Goal: Task Accomplishment & Management: Use online tool/utility

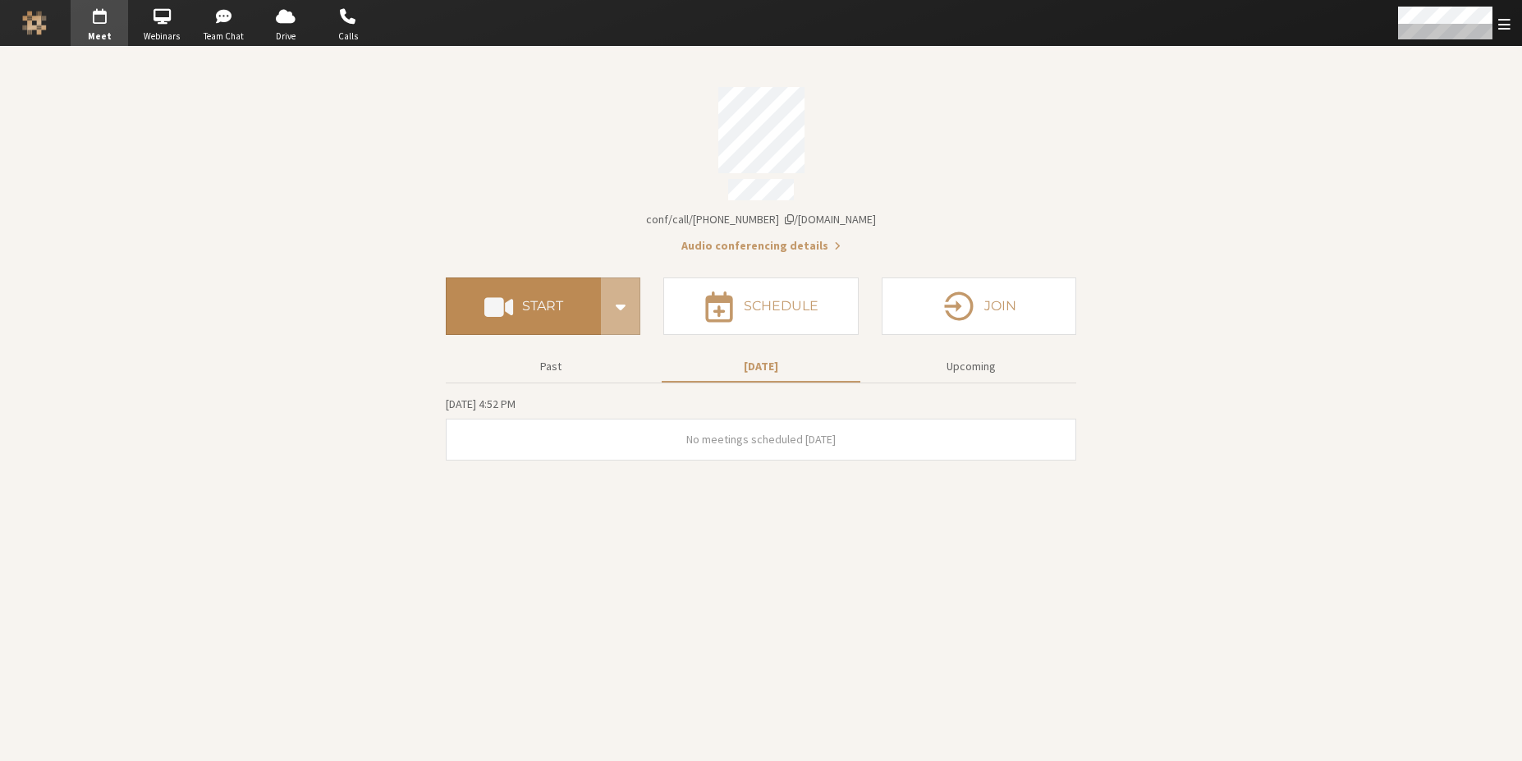
click at [561, 278] on button "Start" at bounding box center [523, 306] width 155 height 57
click at [572, 286] on button "Start" at bounding box center [523, 306] width 155 height 57
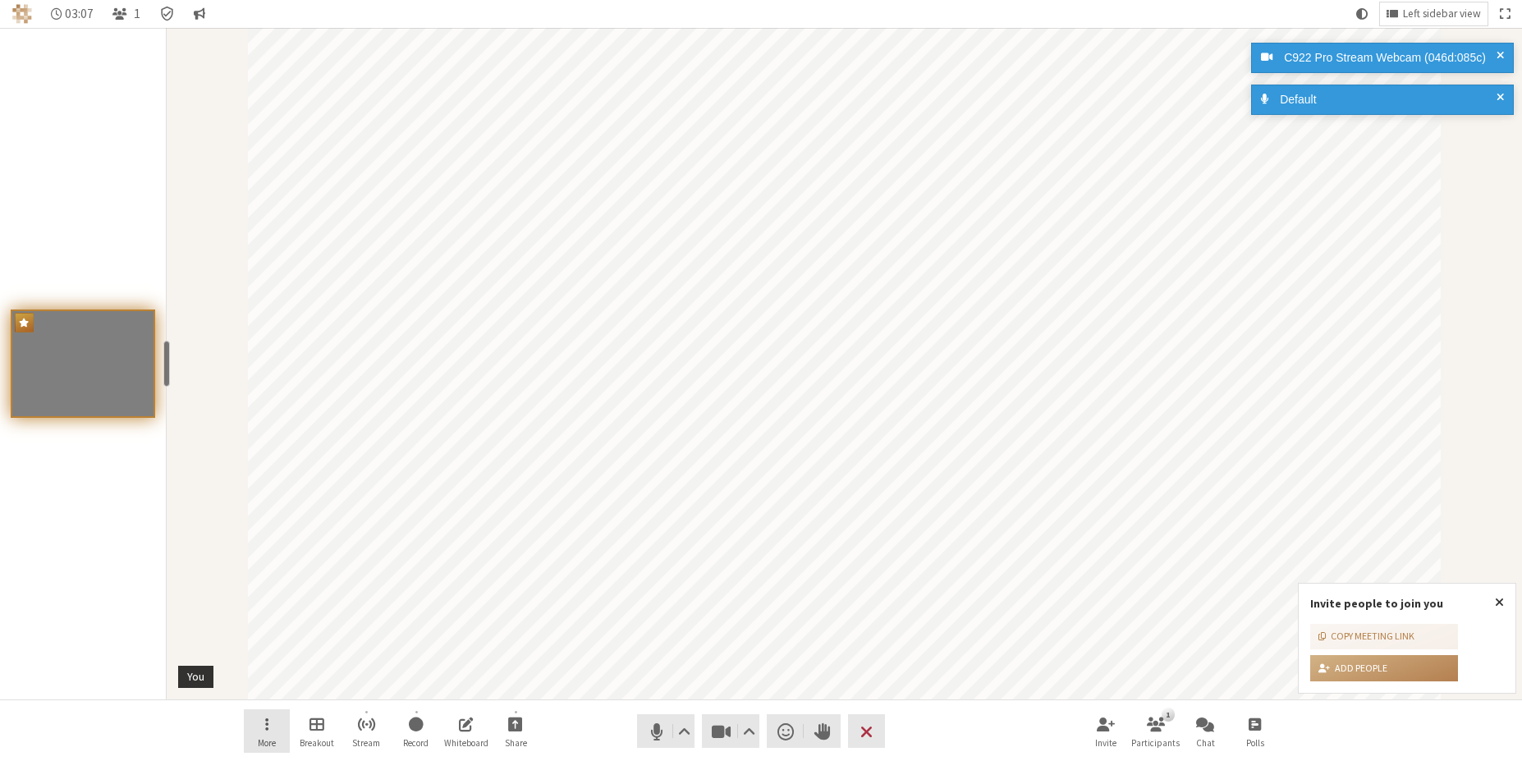
click at [268, 738] on span "More" at bounding box center [267, 743] width 18 height 10
click at [293, 579] on span "Background & effects" at bounding box center [280, 579] width 121 height 12
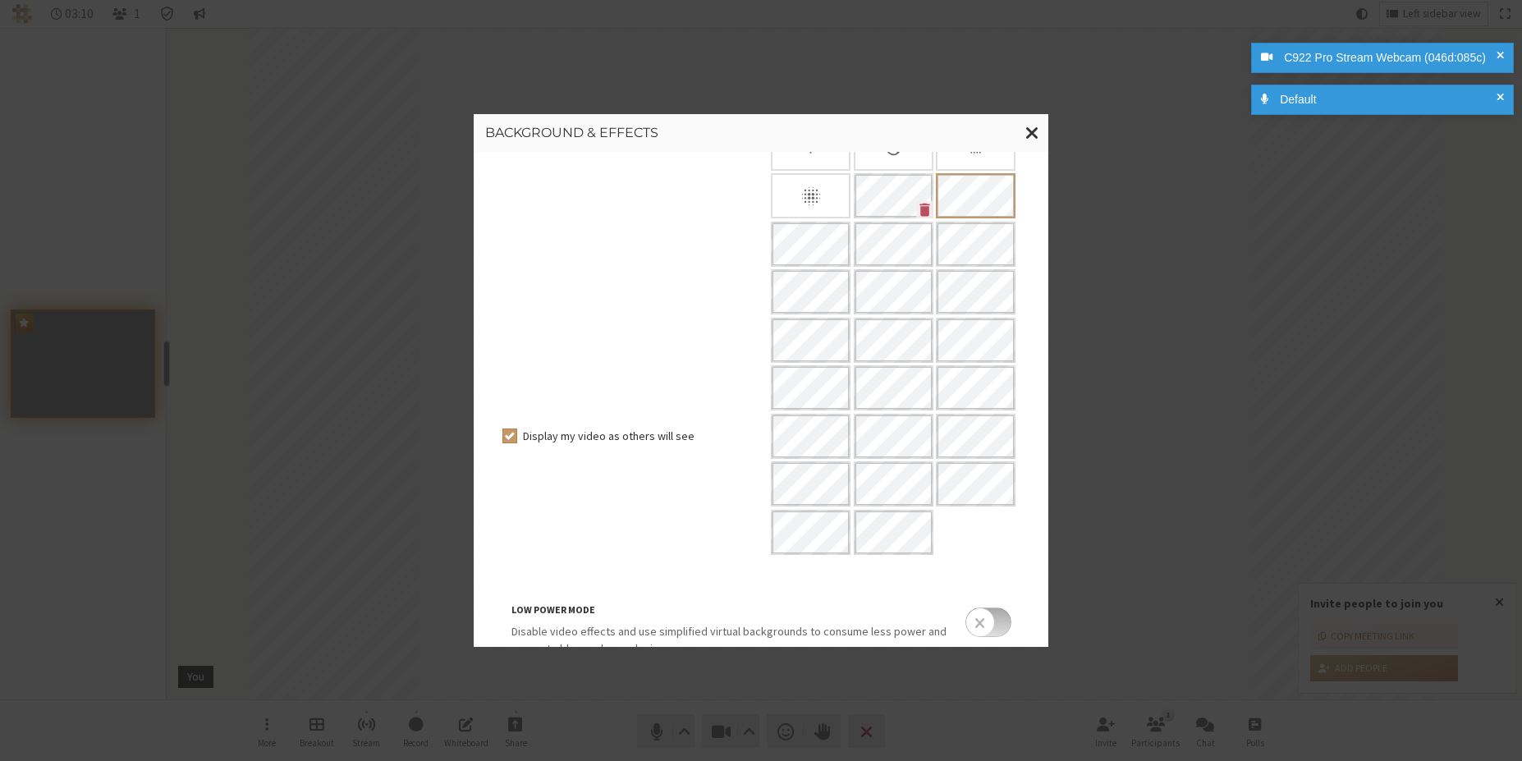
scroll to position [180, 0]
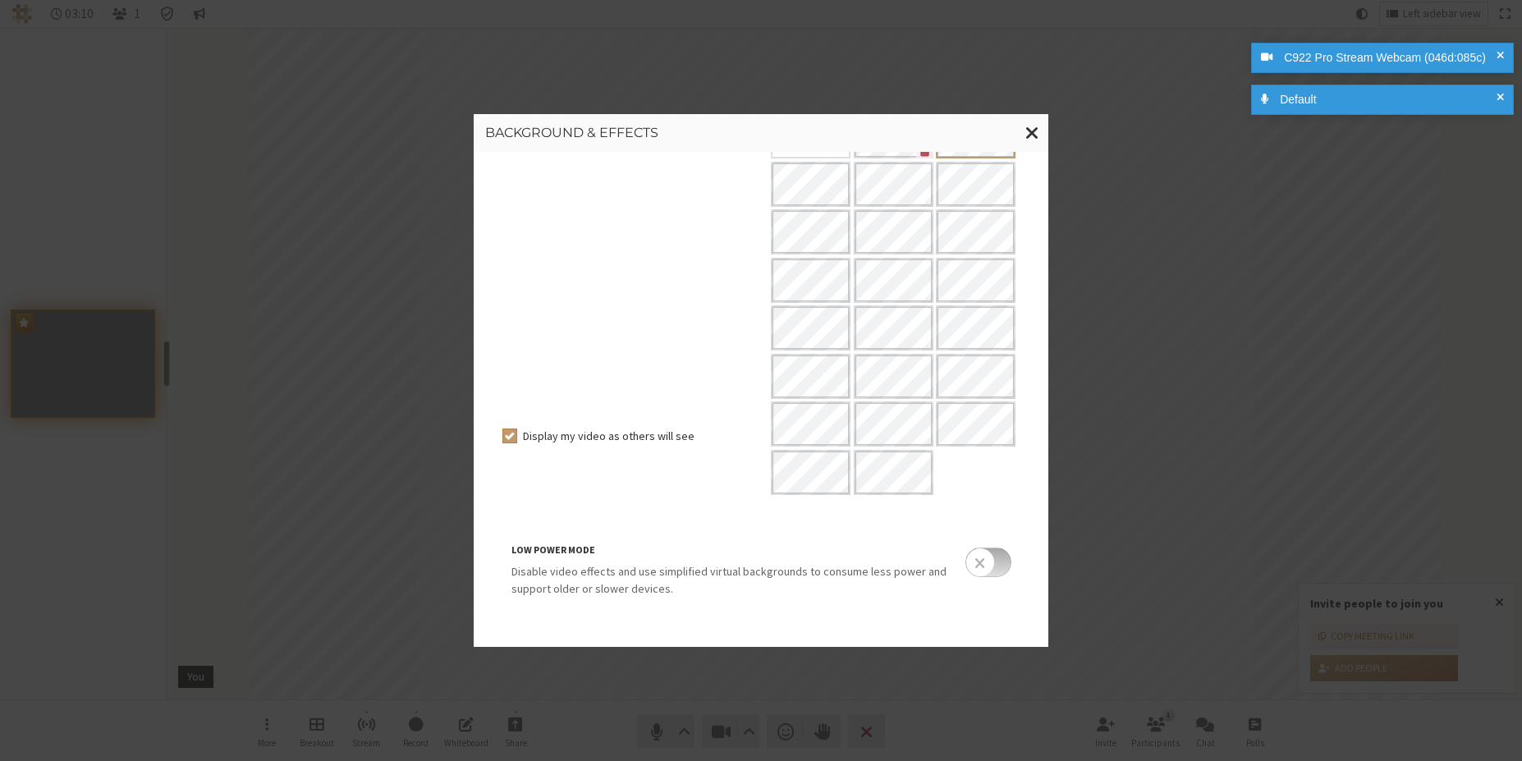
click at [975, 565] on input "checkbox" at bounding box center [989, 563] width 46 height 30
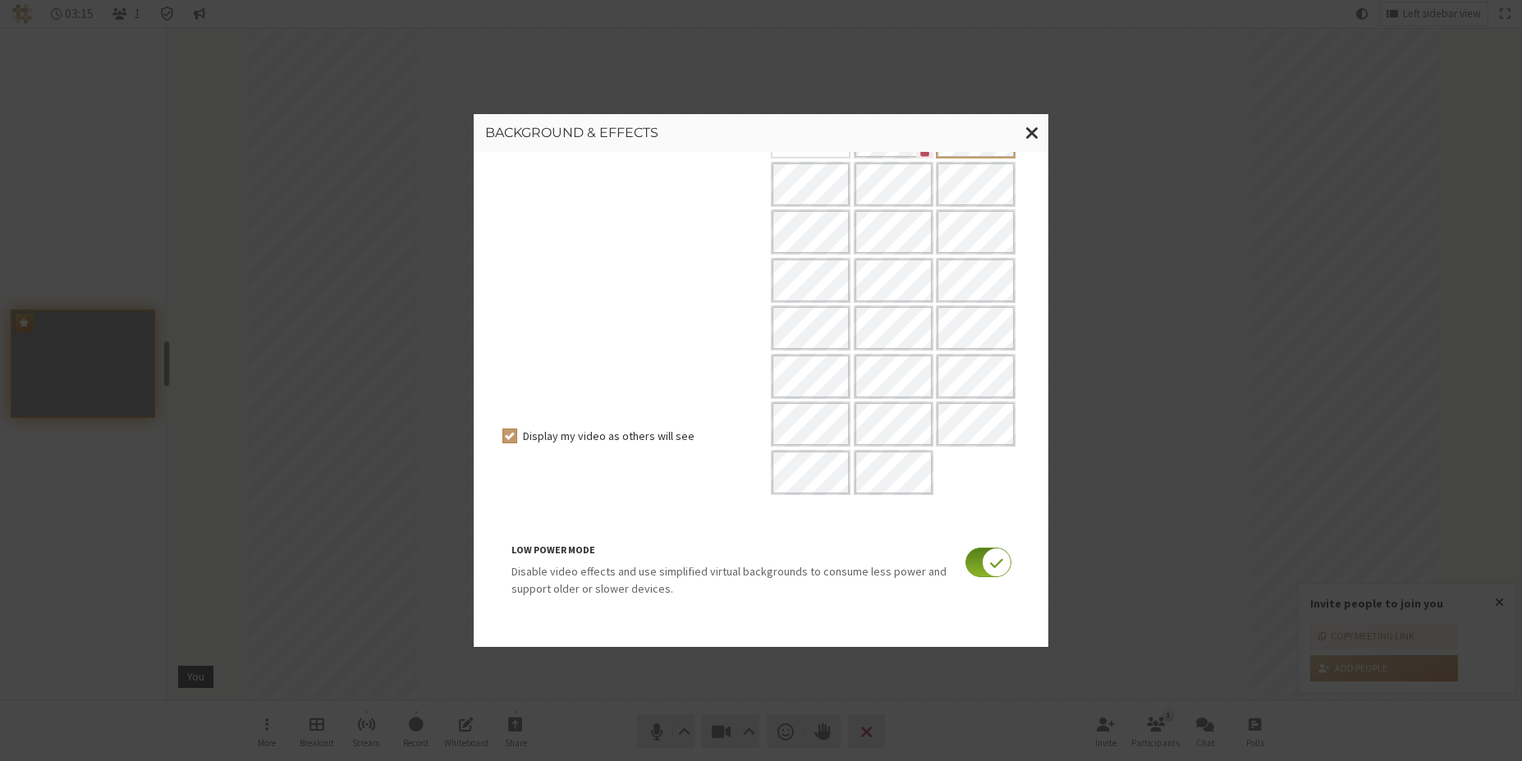
click at [989, 571] on input "checkbox" at bounding box center [989, 563] width 46 height 30
click at [1022, 139] on button "Close modal" at bounding box center [1033, 133] width 32 height 38
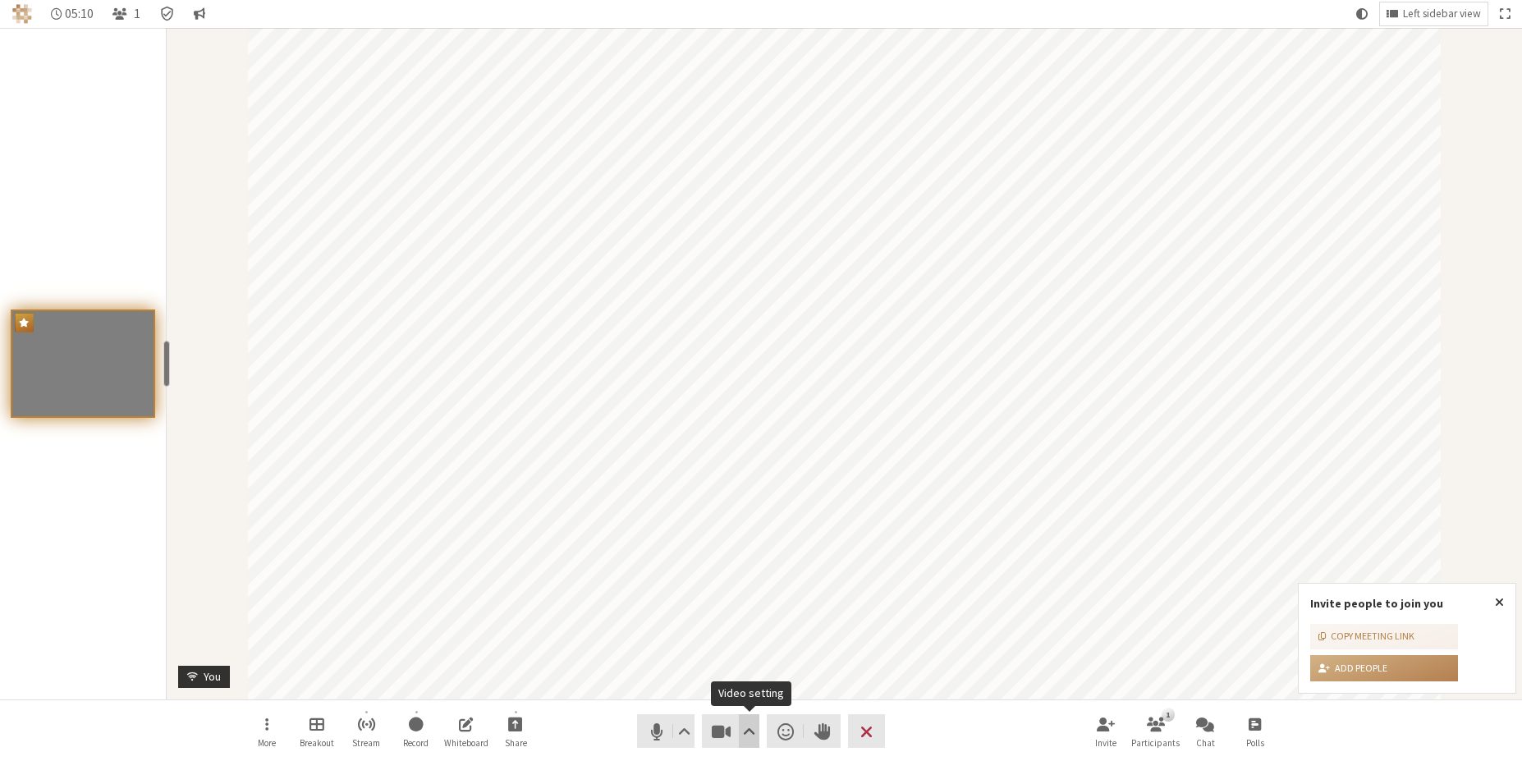
click at [743, 732] on span "Video setting" at bounding box center [749, 731] width 12 height 23
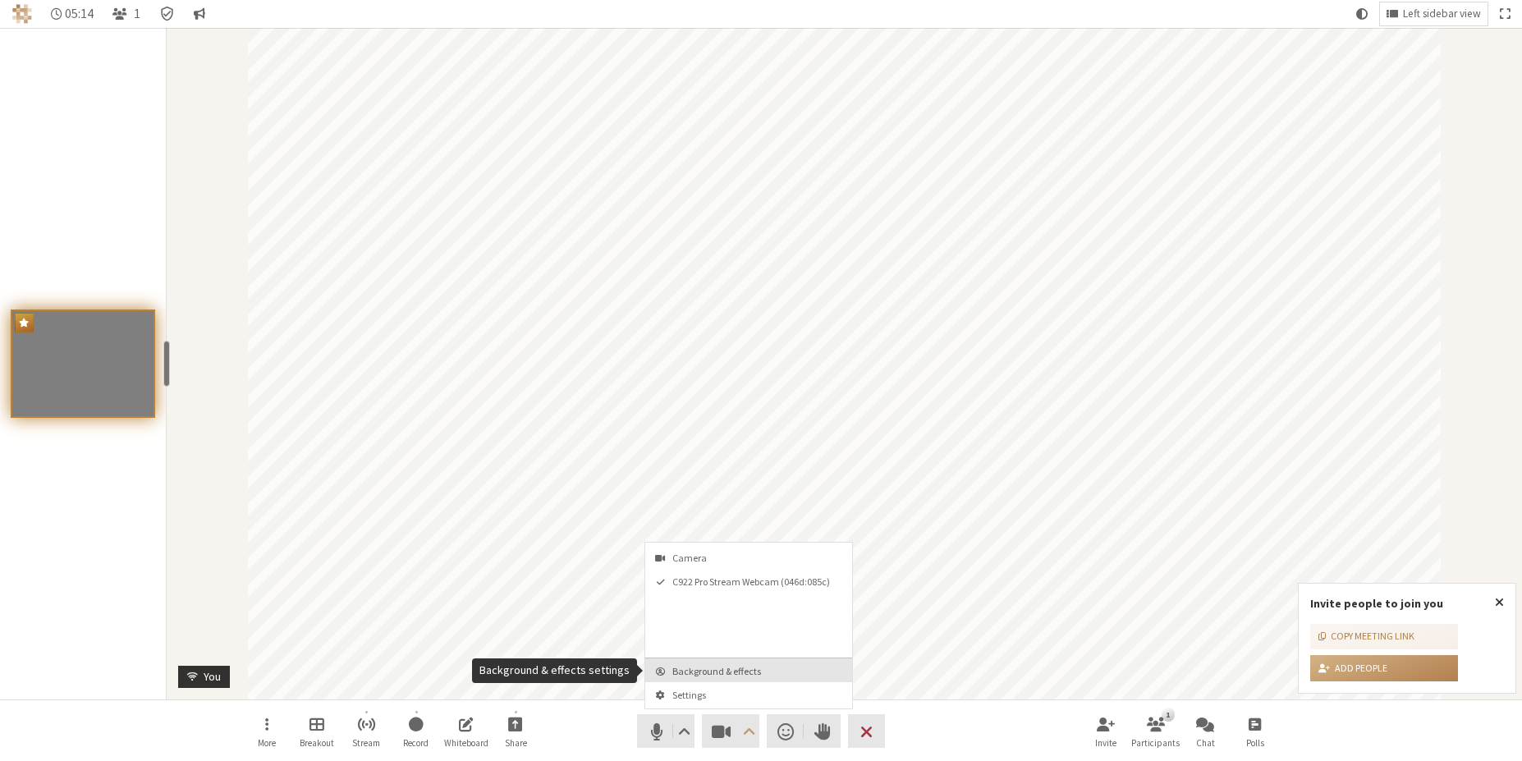
click at [721, 672] on span "Background & effects" at bounding box center [759, 671] width 172 height 11
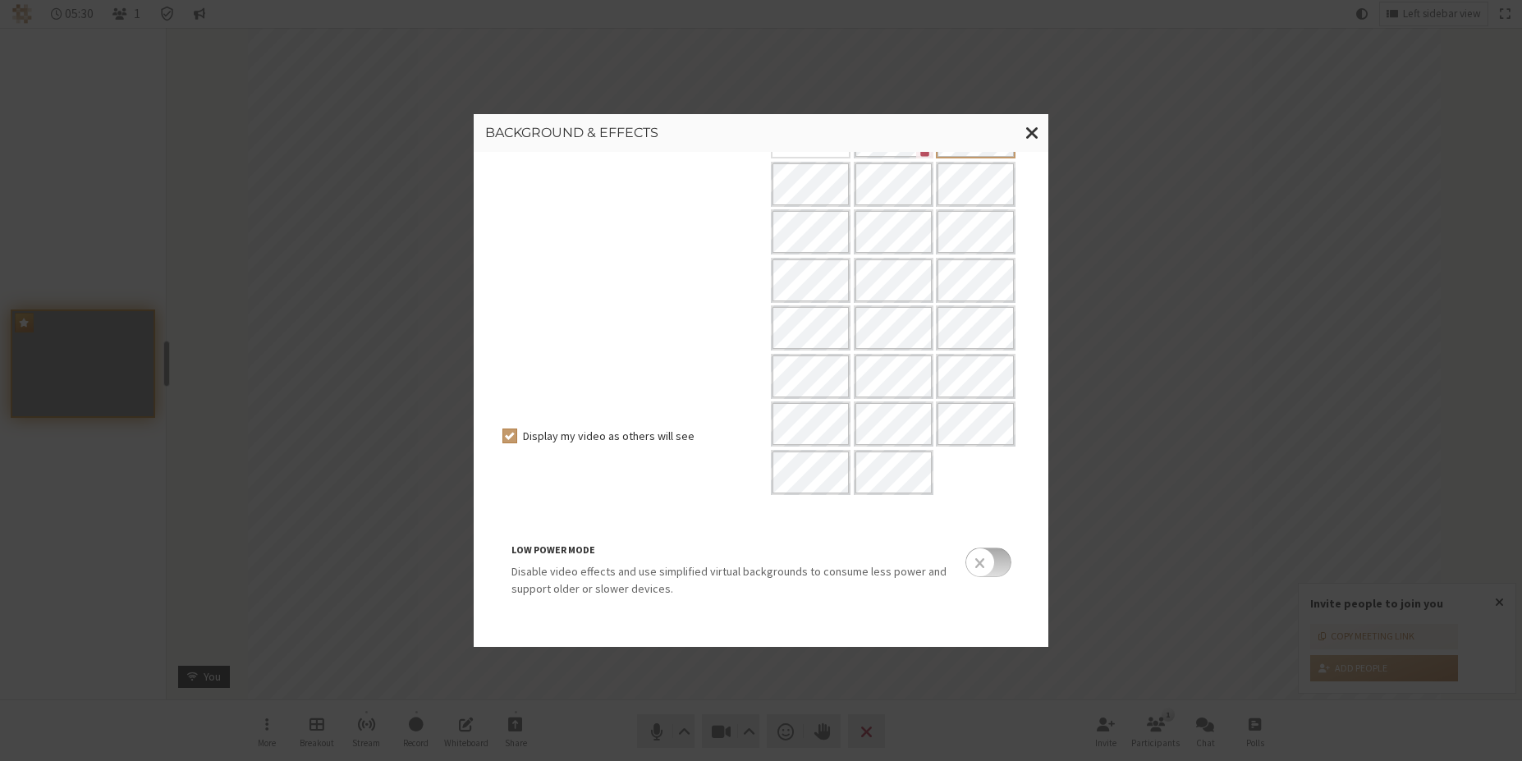
click at [966, 567] on input "checkbox" at bounding box center [989, 563] width 46 height 30
click at [981, 553] on input "checkbox" at bounding box center [989, 563] width 46 height 30
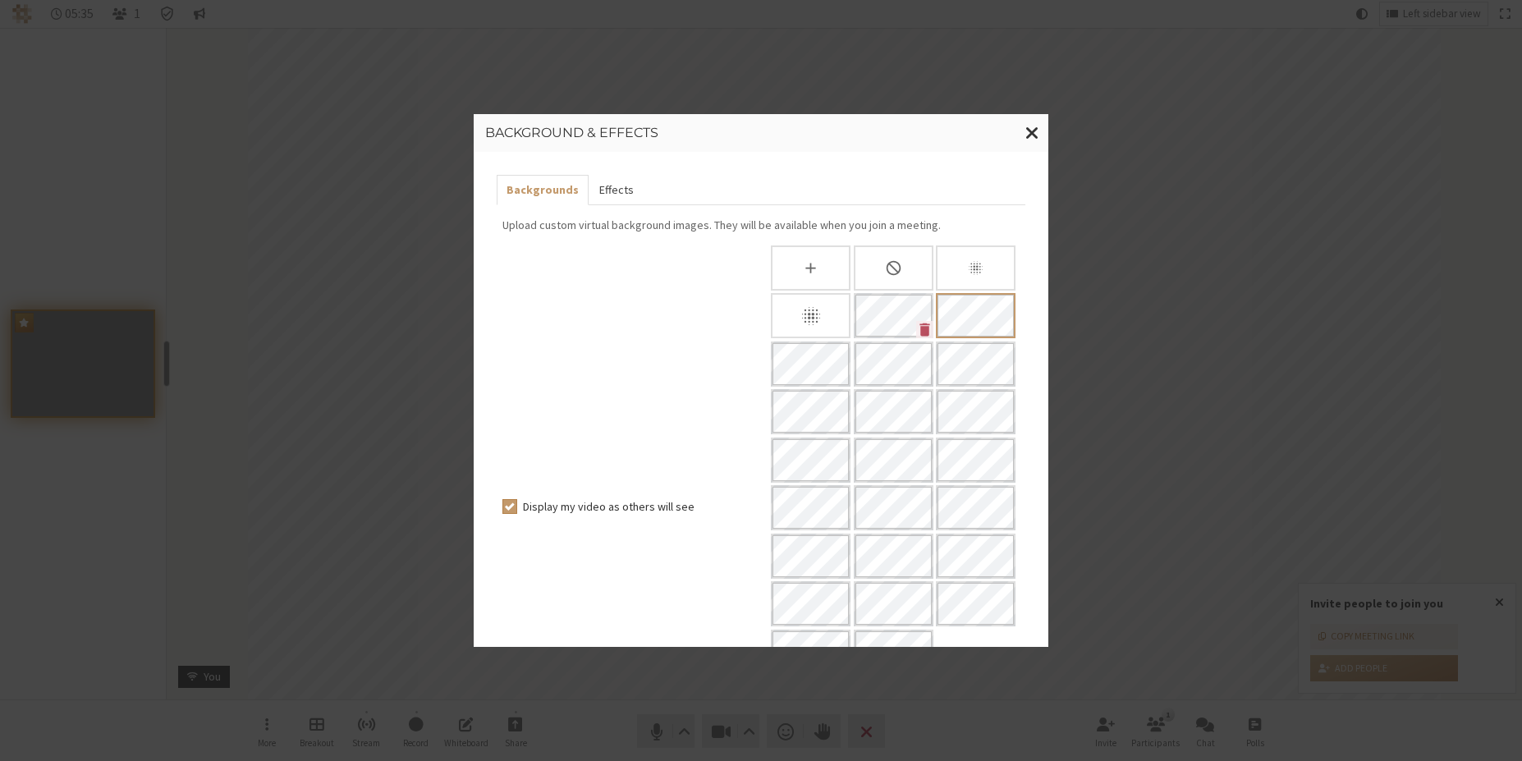
click at [615, 193] on button "Effects" at bounding box center [616, 190] width 54 height 30
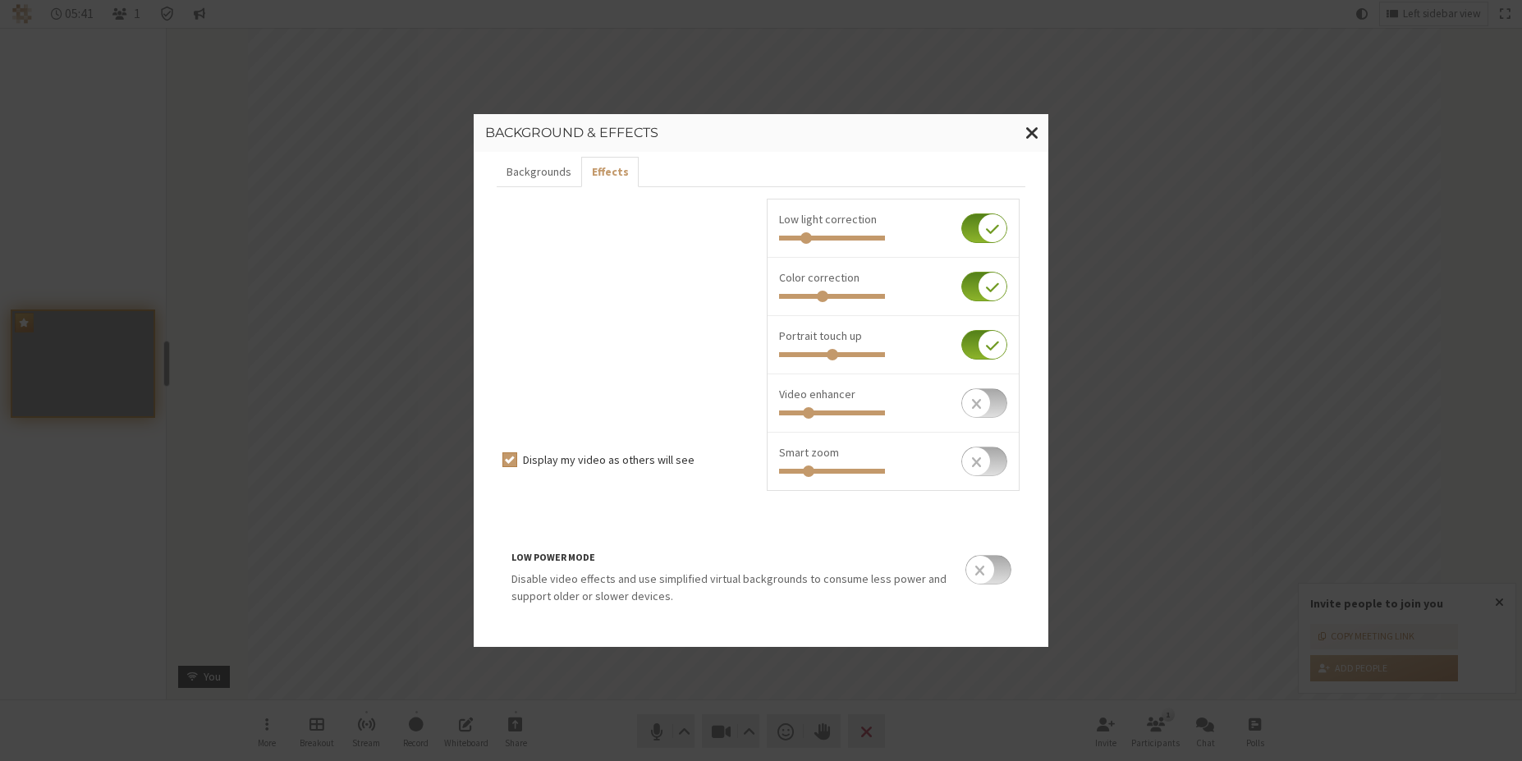
scroll to position [25, 0]
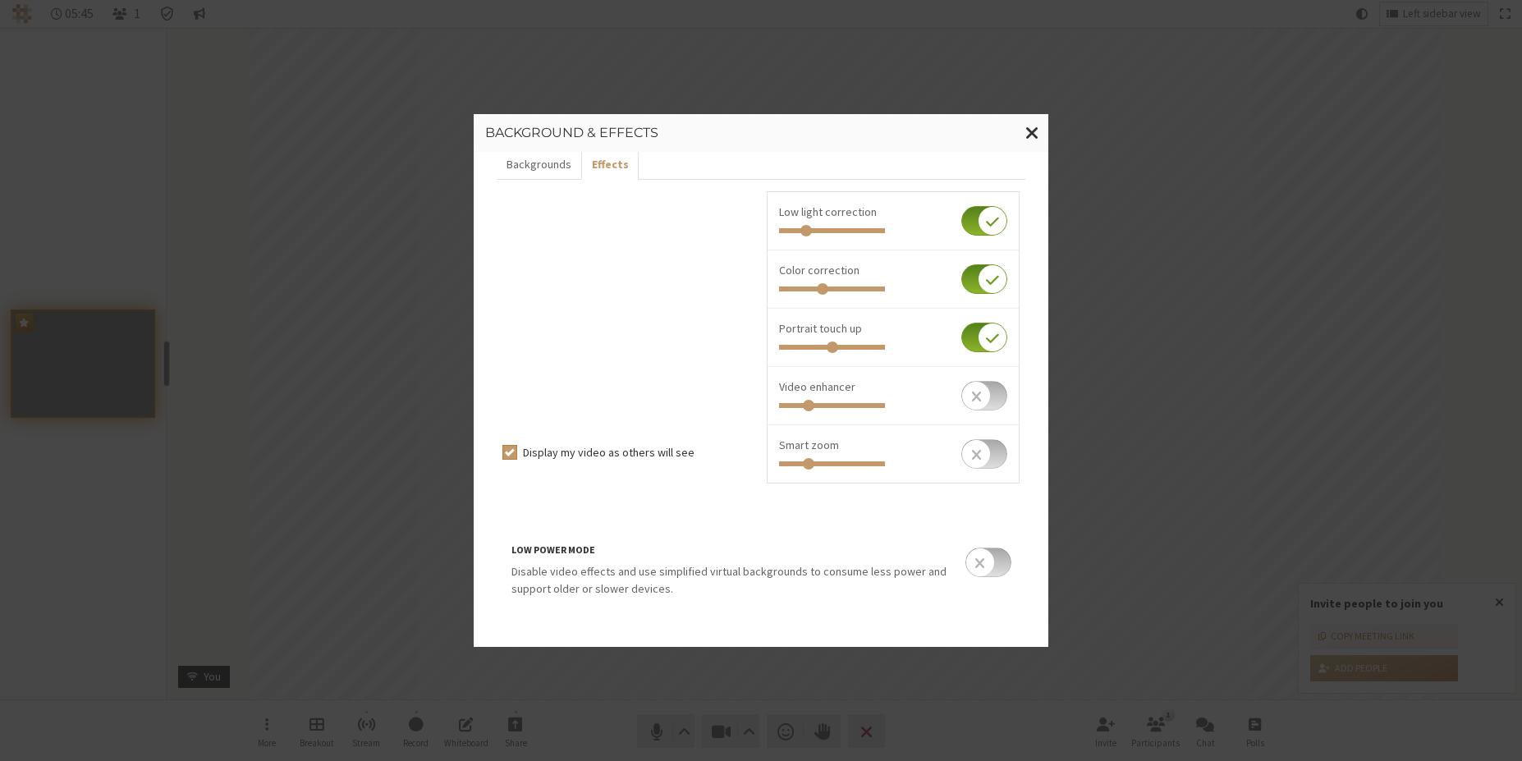
click at [981, 574] on input "checkbox" at bounding box center [989, 563] width 46 height 30
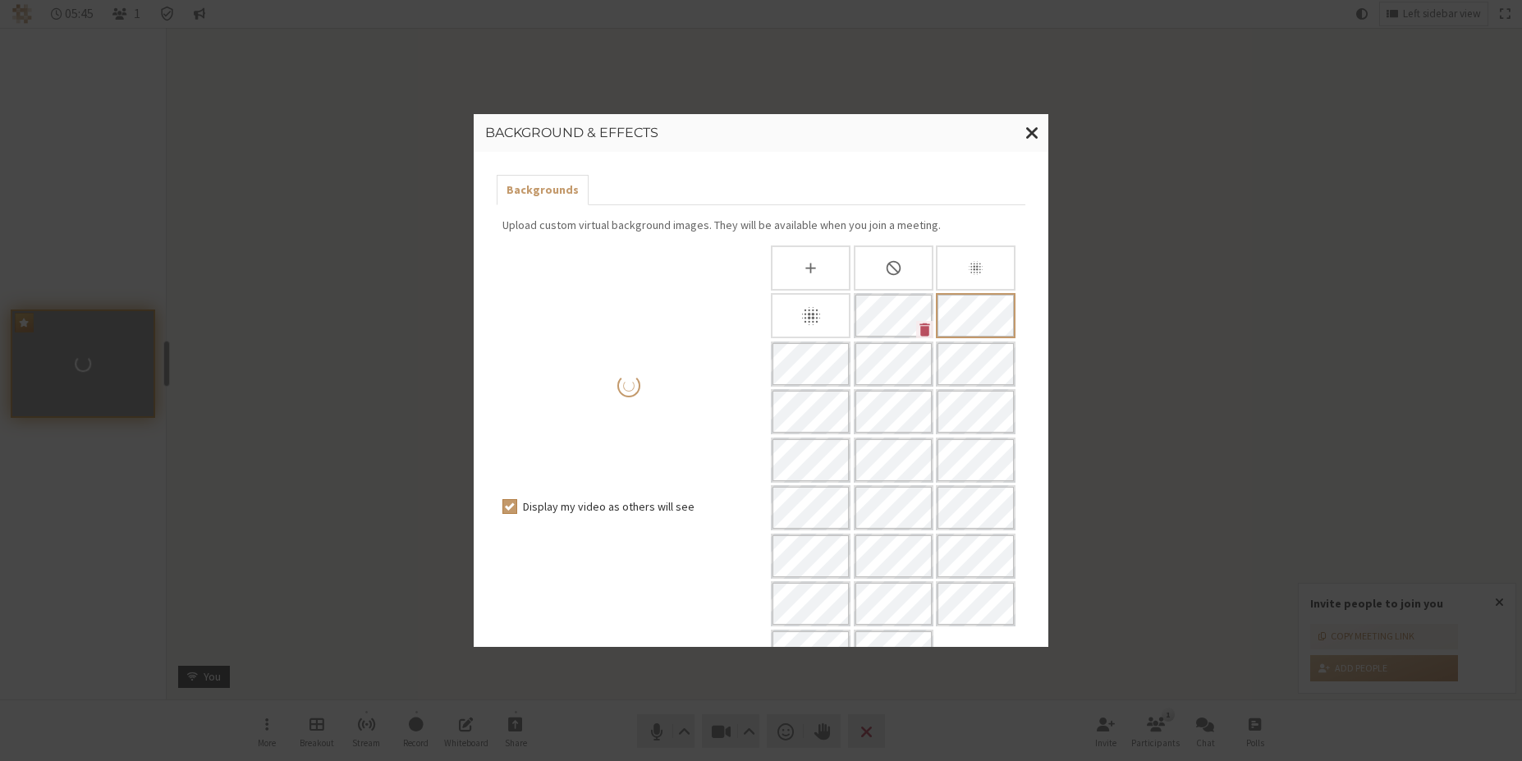
scroll to position [180, 0]
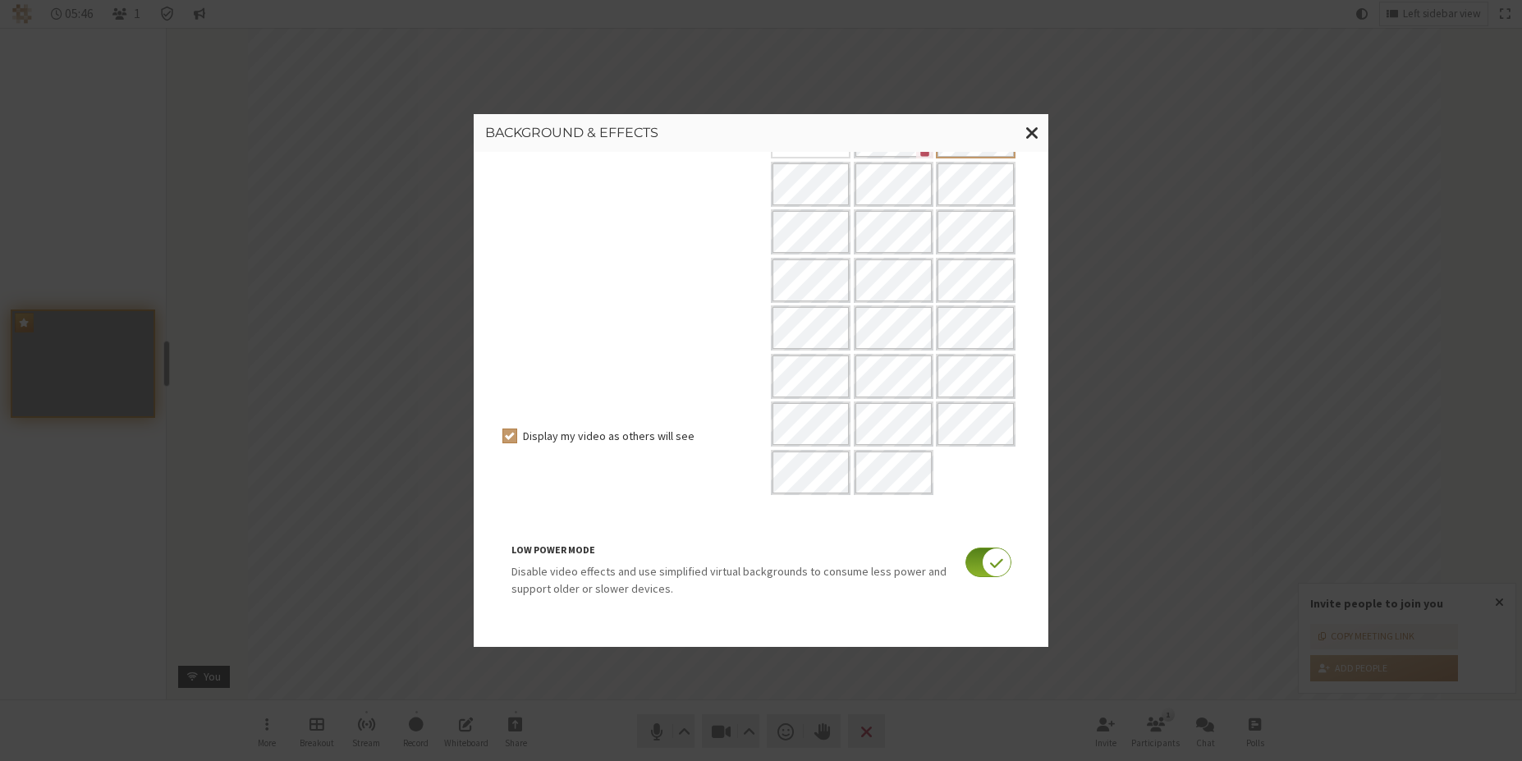
click at [984, 572] on input "checkbox" at bounding box center [989, 563] width 46 height 30
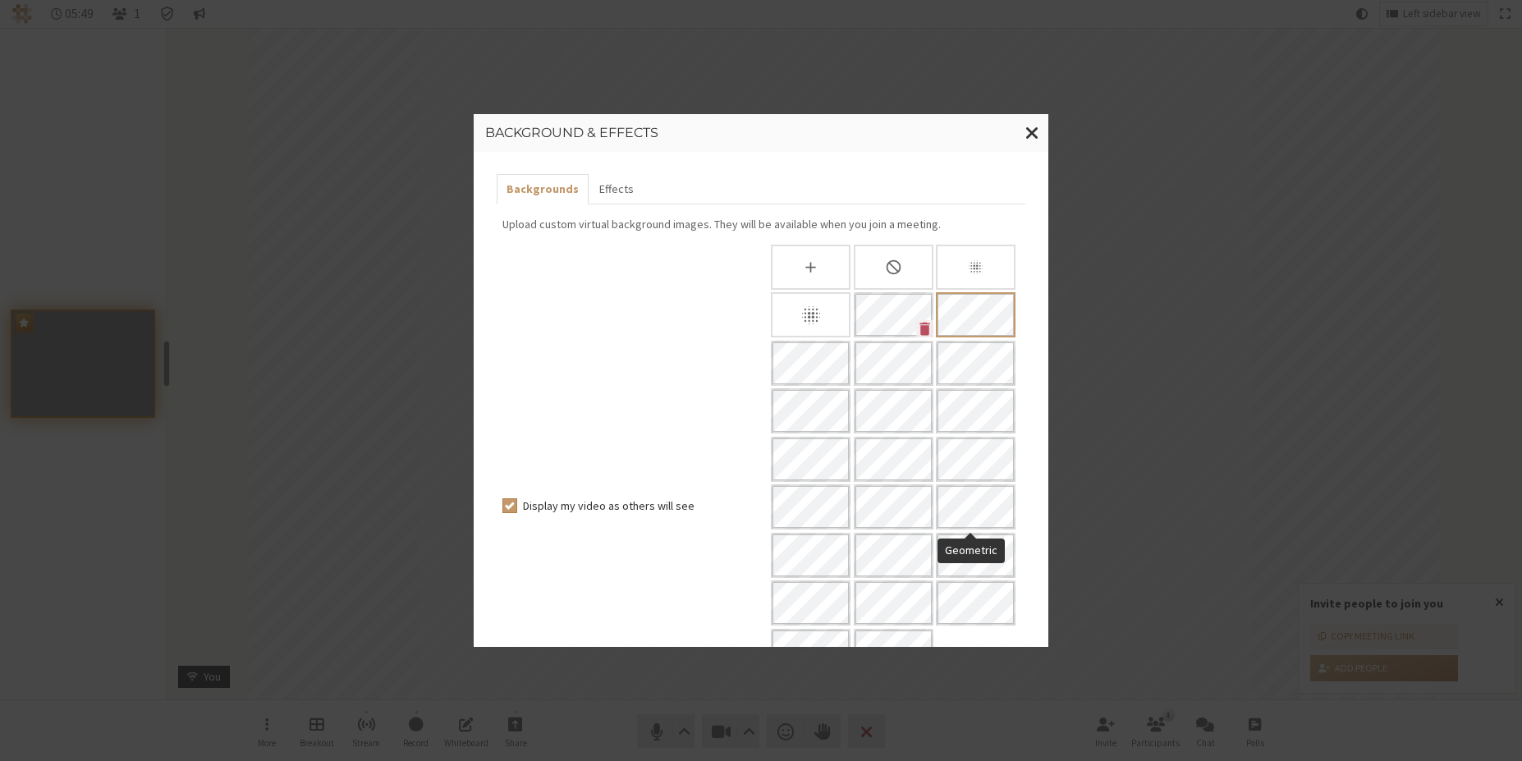
scroll to position [0, 0]
click at [1036, 137] on span "Close modal" at bounding box center [1033, 132] width 14 height 21
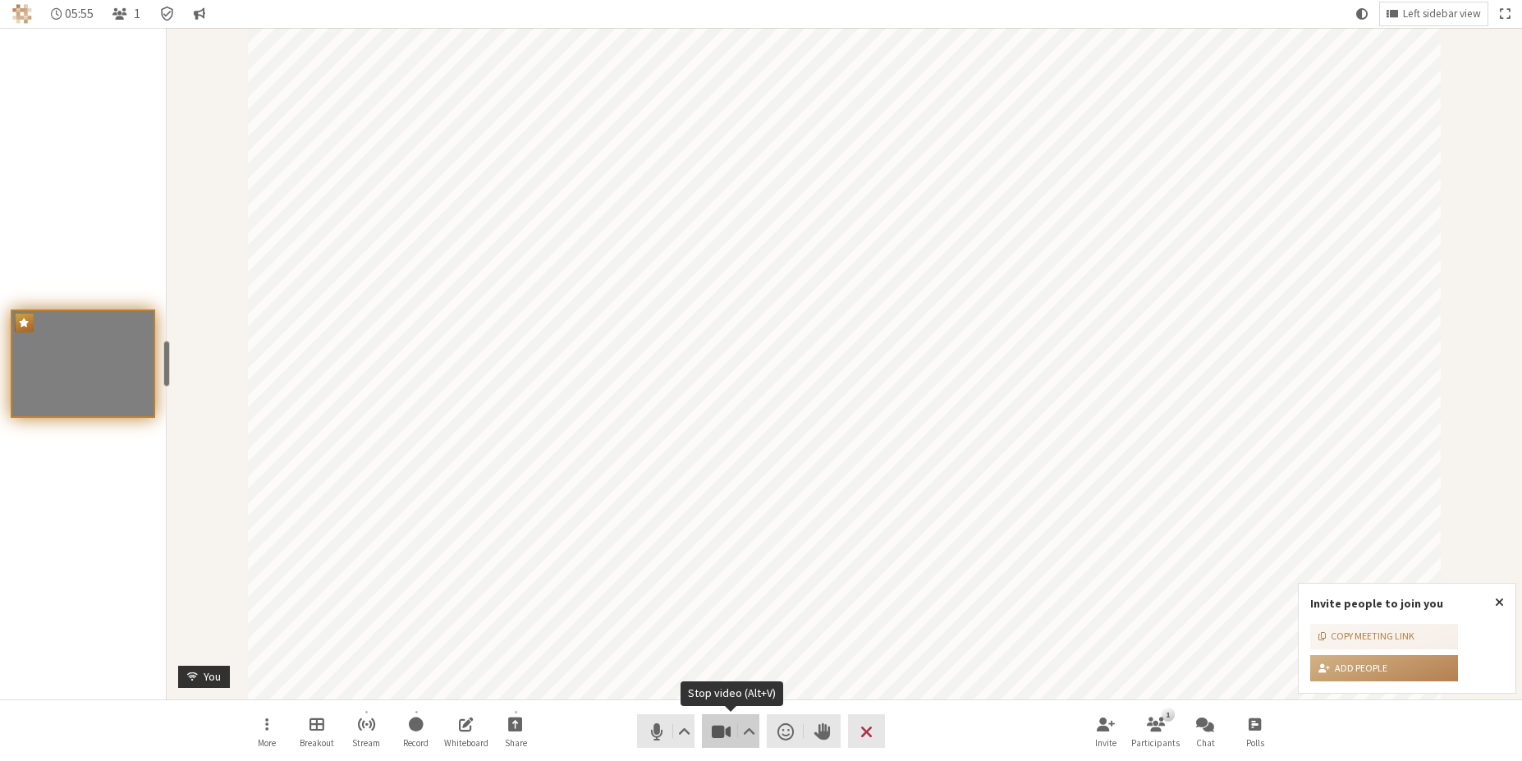
click at [727, 718] on button "Video" at bounding box center [730, 731] width 57 height 34
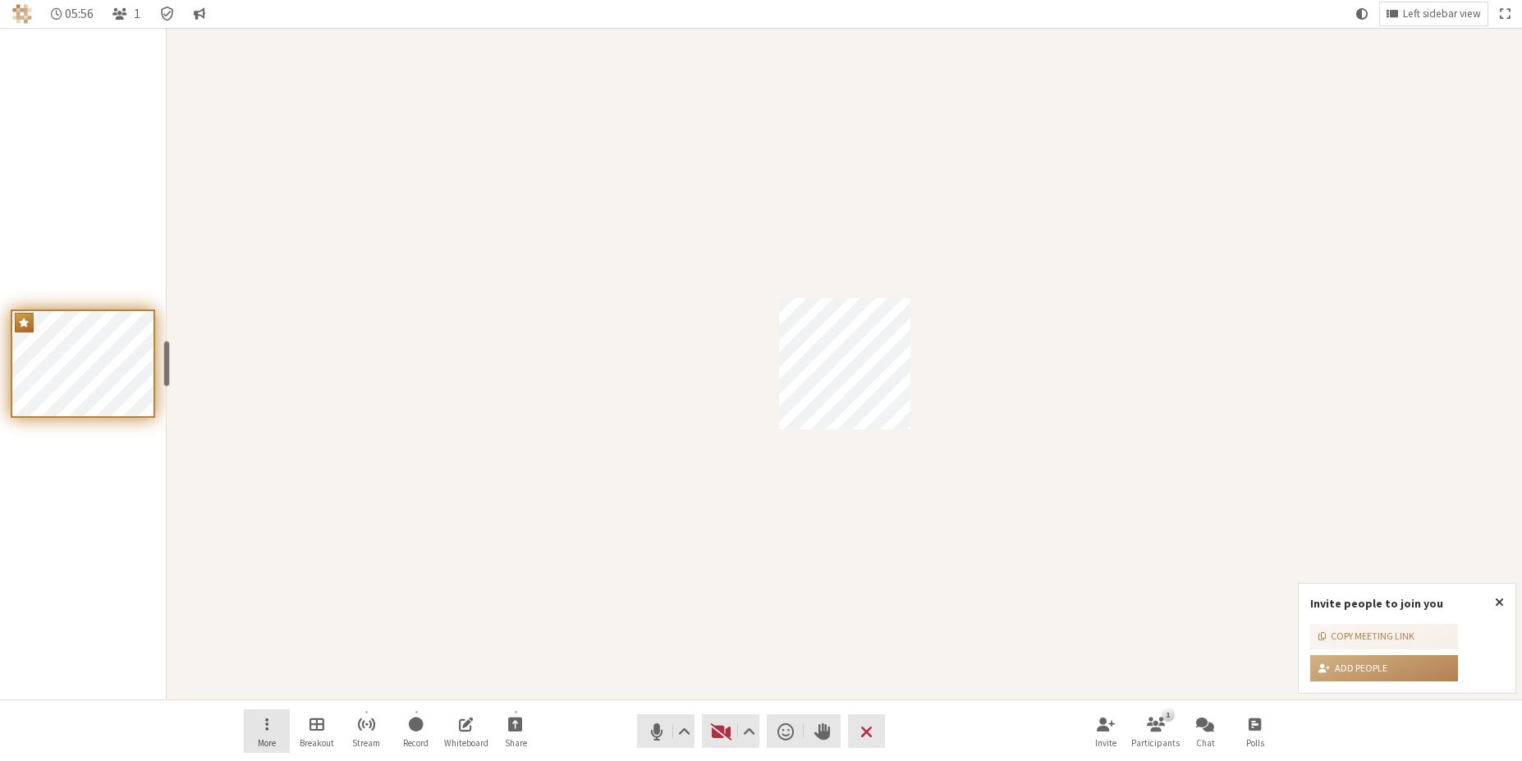
click at [280, 729] on button "More" at bounding box center [267, 731] width 46 height 44
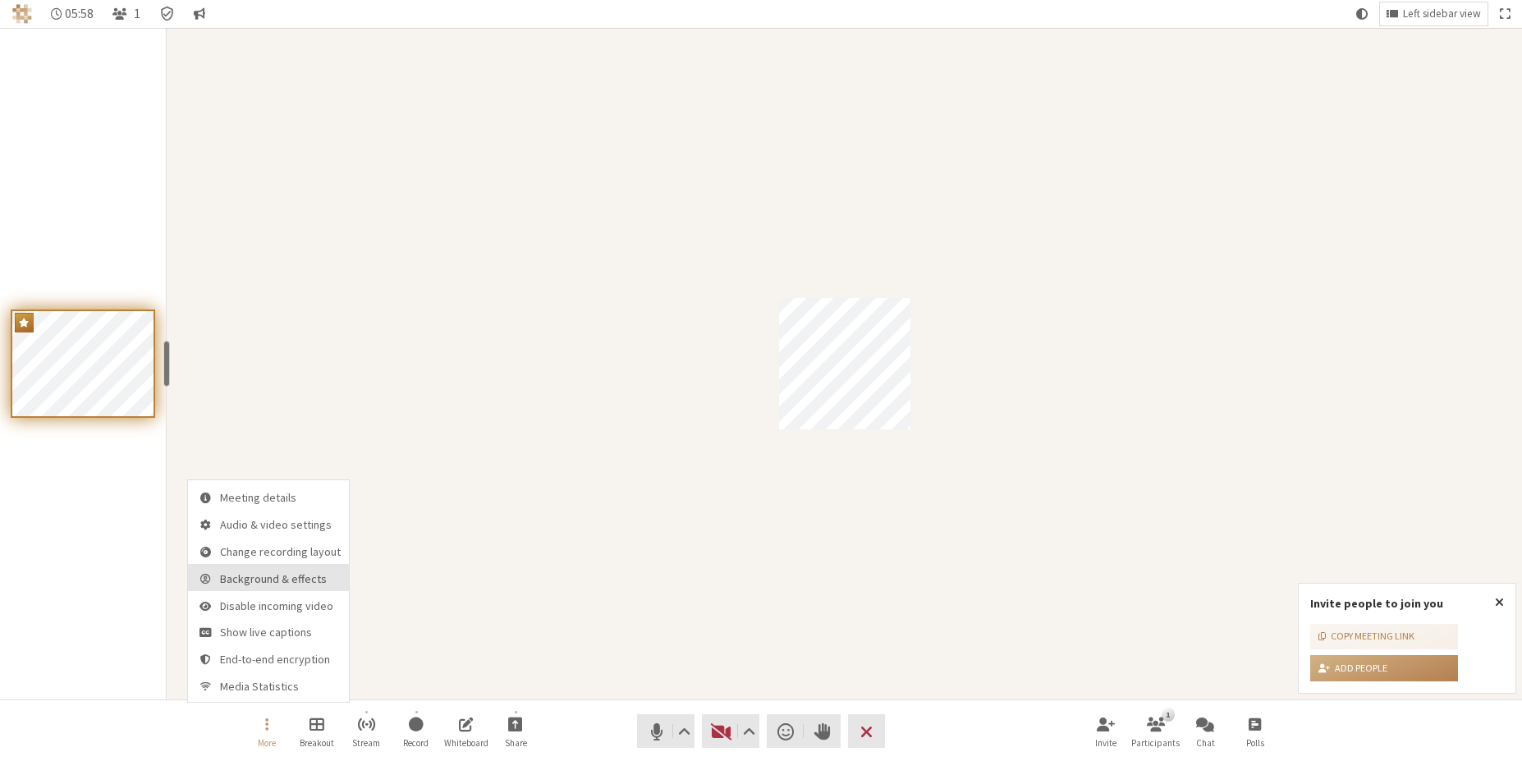
click at [300, 579] on span "Background & effects" at bounding box center [280, 579] width 121 height 12
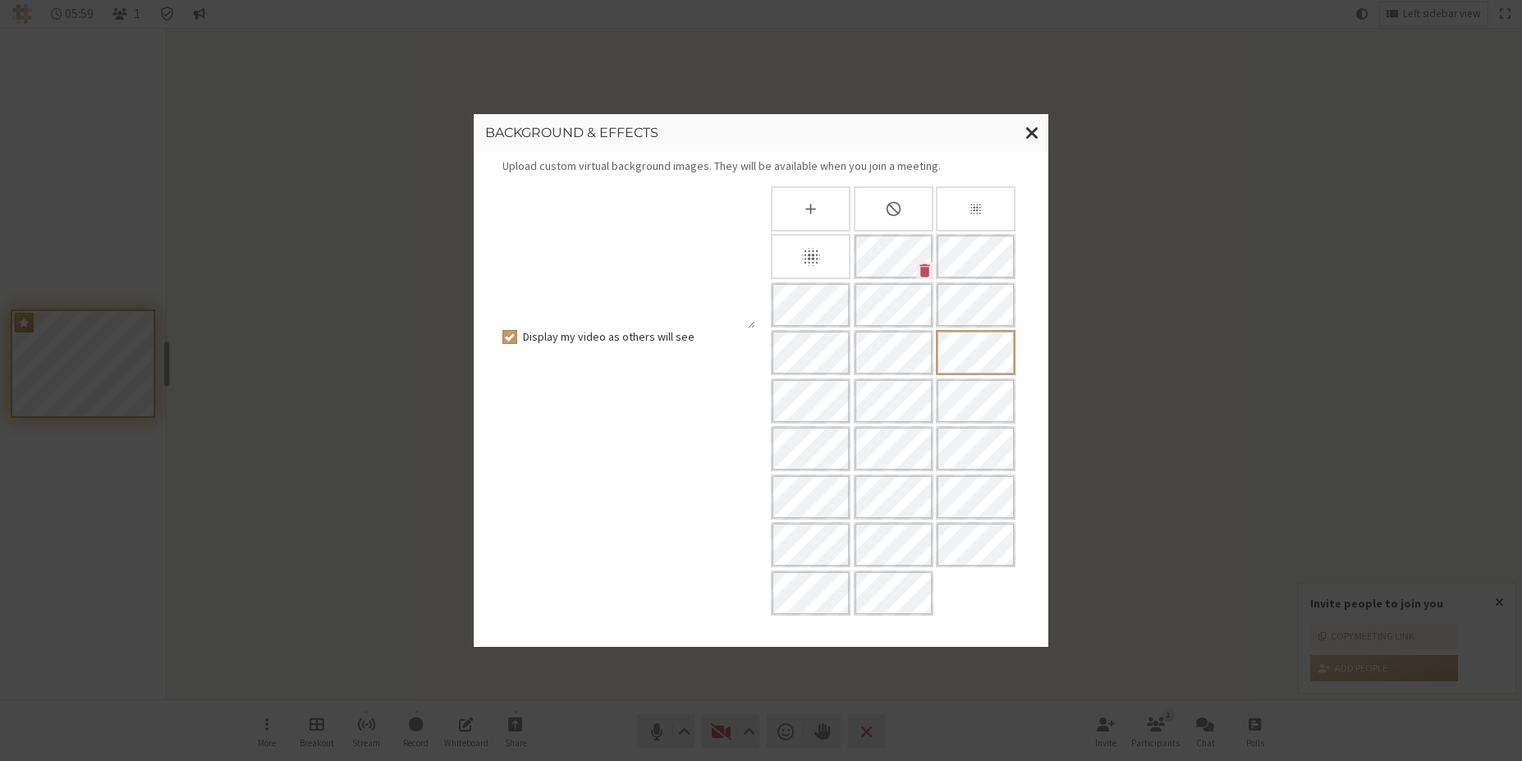
scroll to position [180, 0]
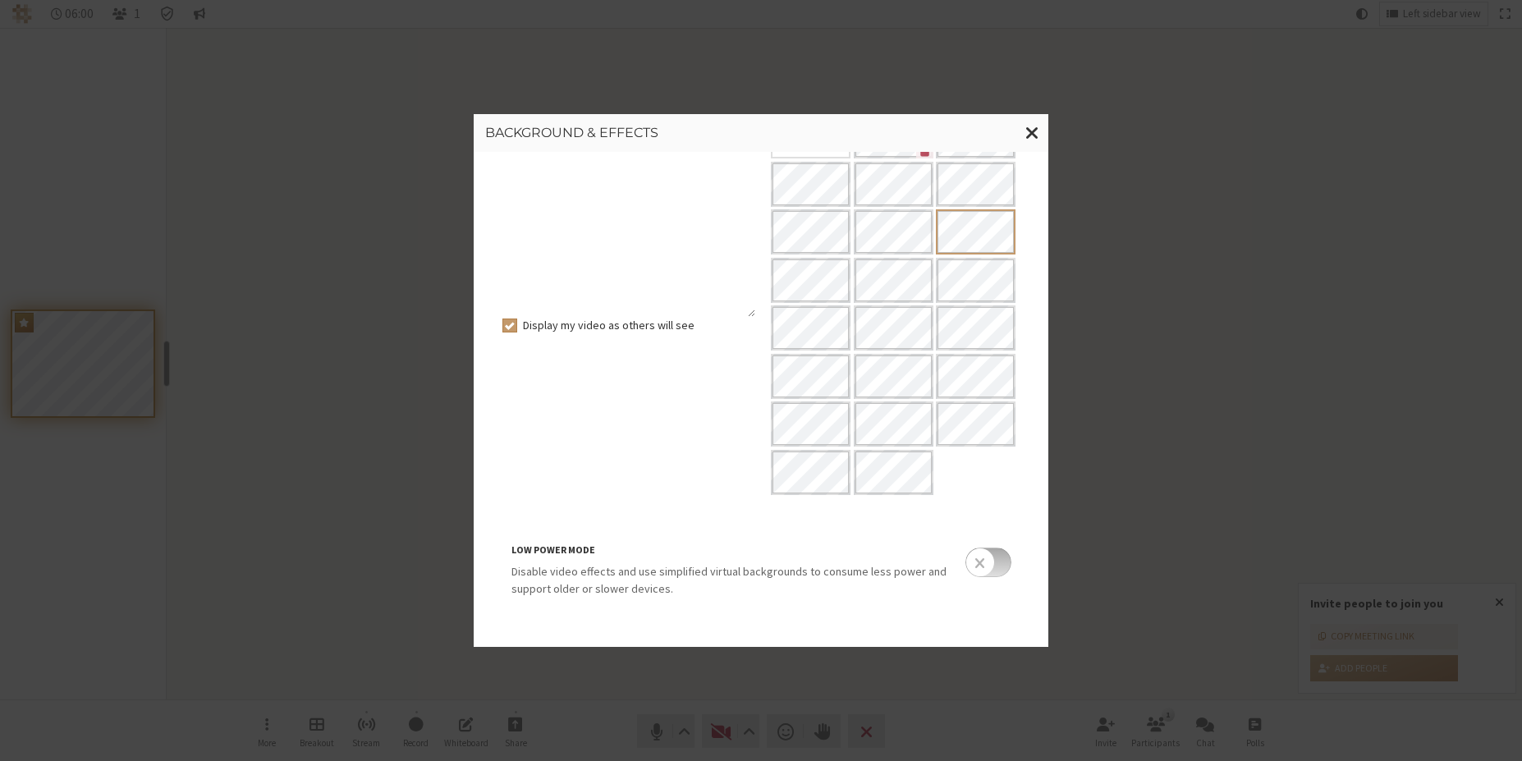
click at [968, 562] on input "checkbox" at bounding box center [989, 563] width 46 height 30
click at [981, 562] on input "checkbox" at bounding box center [989, 563] width 46 height 30
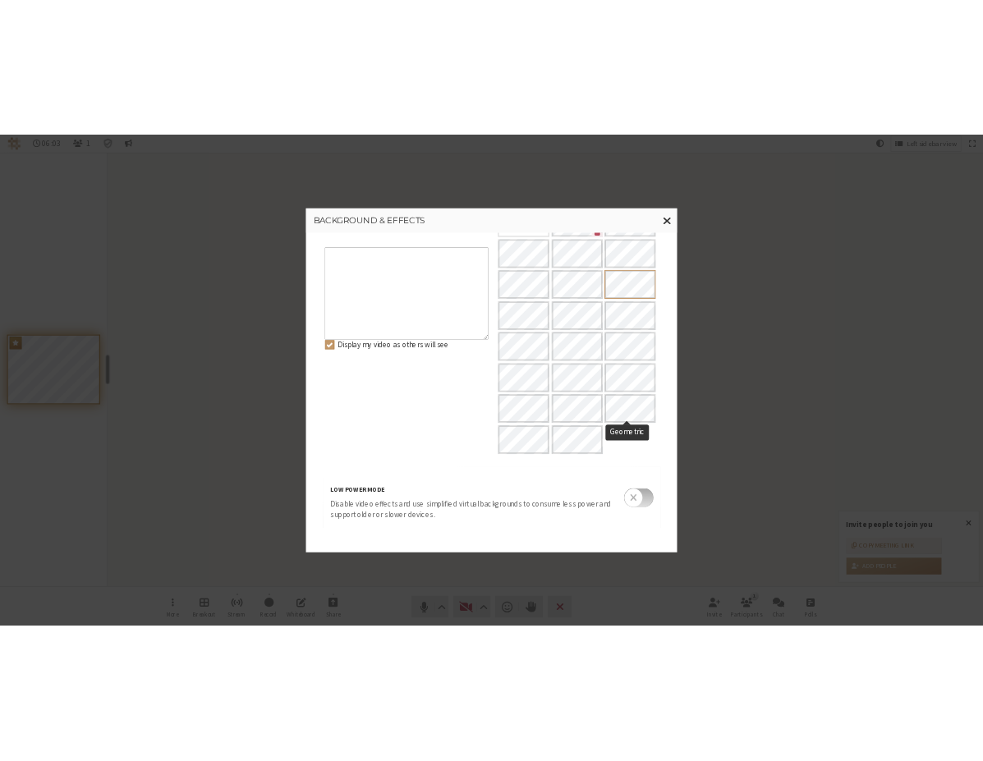
scroll to position [0, 0]
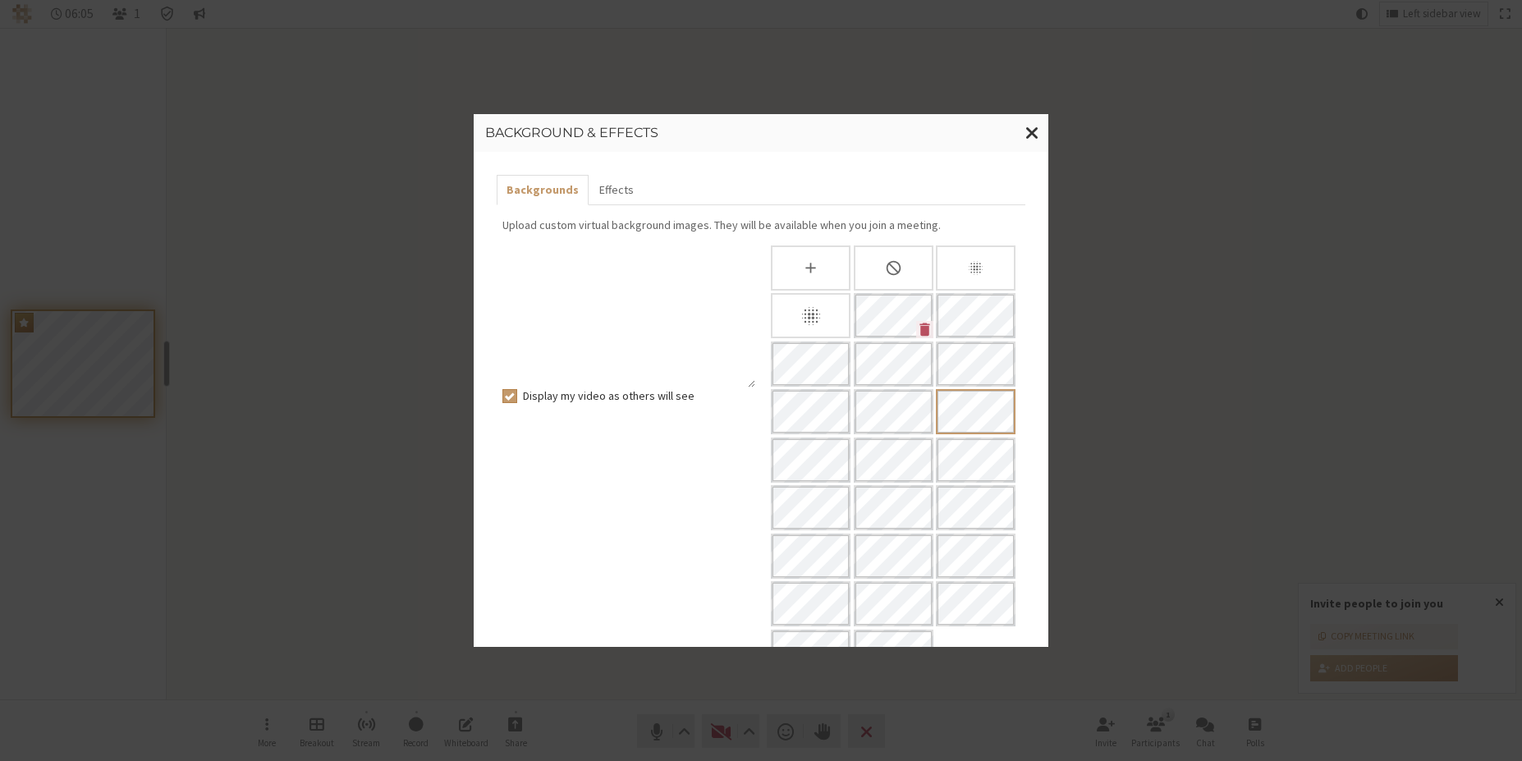
click at [627, 392] on label "Display my video as others will see" at bounding box center [639, 396] width 233 height 17
click at [517, 392] on input "Display my video as others will see" at bounding box center [510, 396] width 15 height 16
checkbox input "false"
click at [600, 195] on button "Effects" at bounding box center [616, 190] width 54 height 30
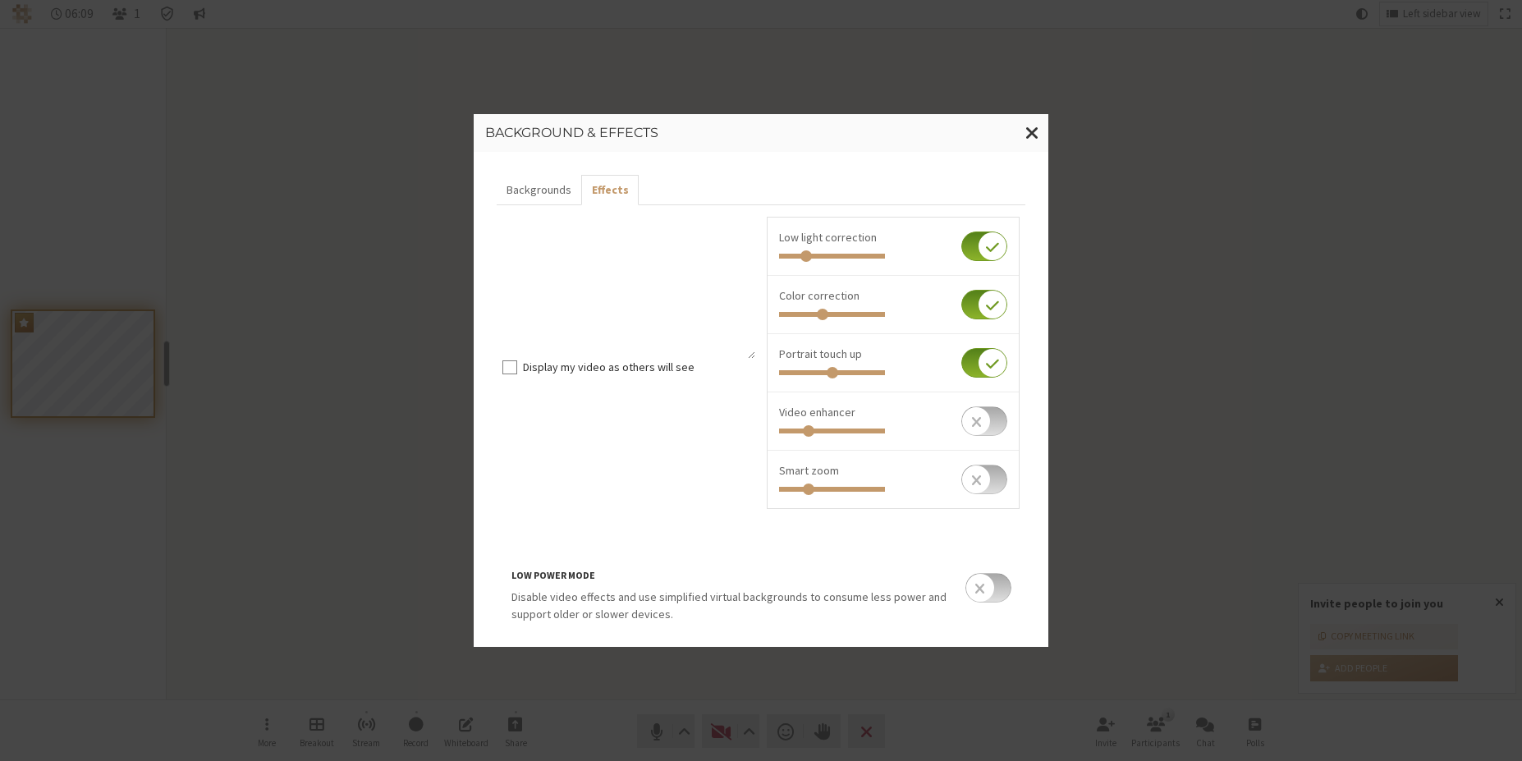
click at [982, 370] on input "checkbox" at bounding box center [985, 363] width 46 height 30
checkbox input "false"
click at [975, 305] on input "checkbox" at bounding box center [985, 305] width 46 height 30
checkbox input "false"
click at [971, 246] on input "checkbox" at bounding box center [985, 247] width 46 height 30
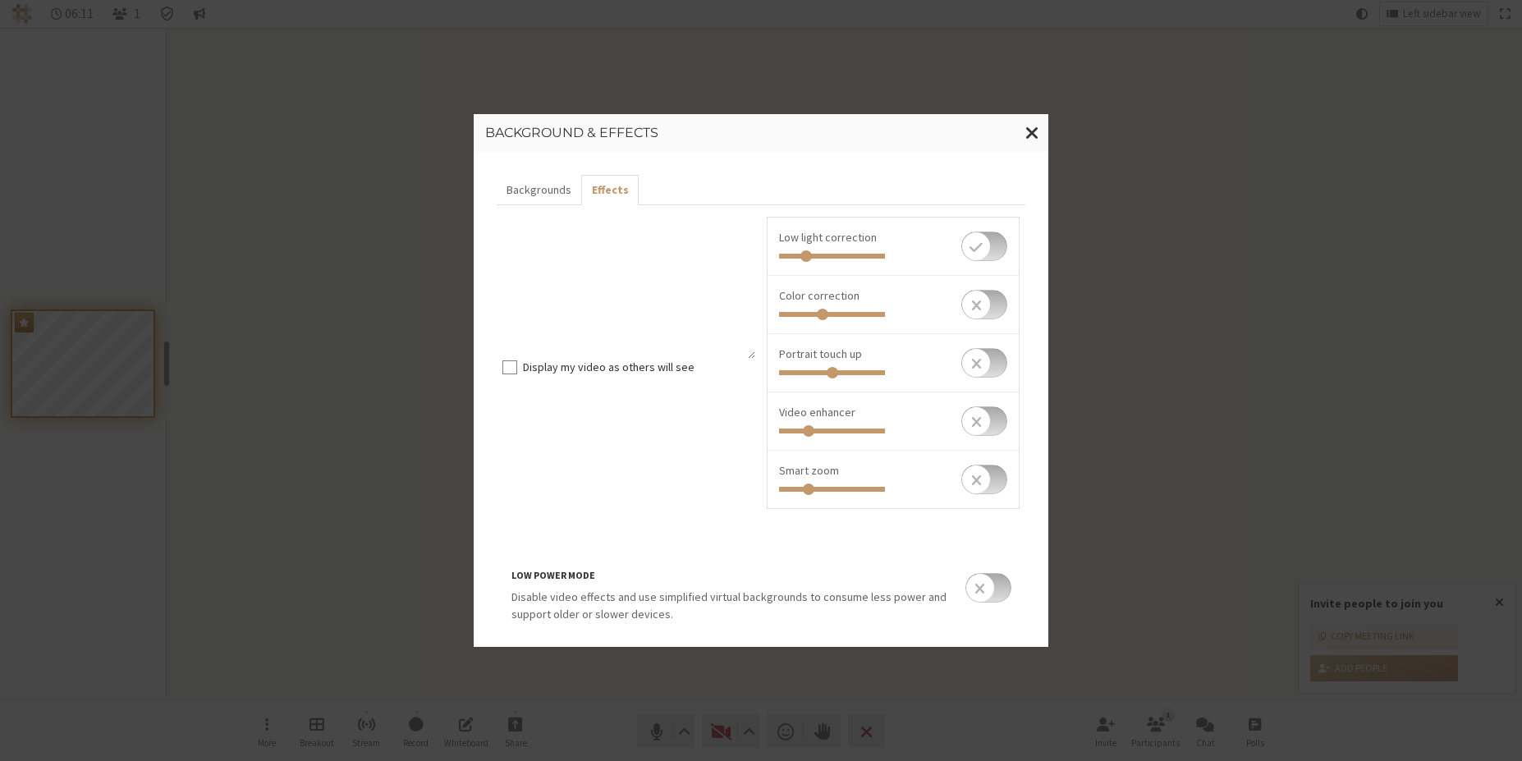
checkbox input "false"
click at [962, 472] on input "checkbox" at bounding box center [985, 480] width 46 height 30
checkbox input "true"
drag, startPoint x: 807, startPoint y: 489, endPoint x: 858, endPoint y: 485, distance: 51.1
click at [857, 487] on input "Invite people to join you" at bounding box center [832, 489] width 106 height 5
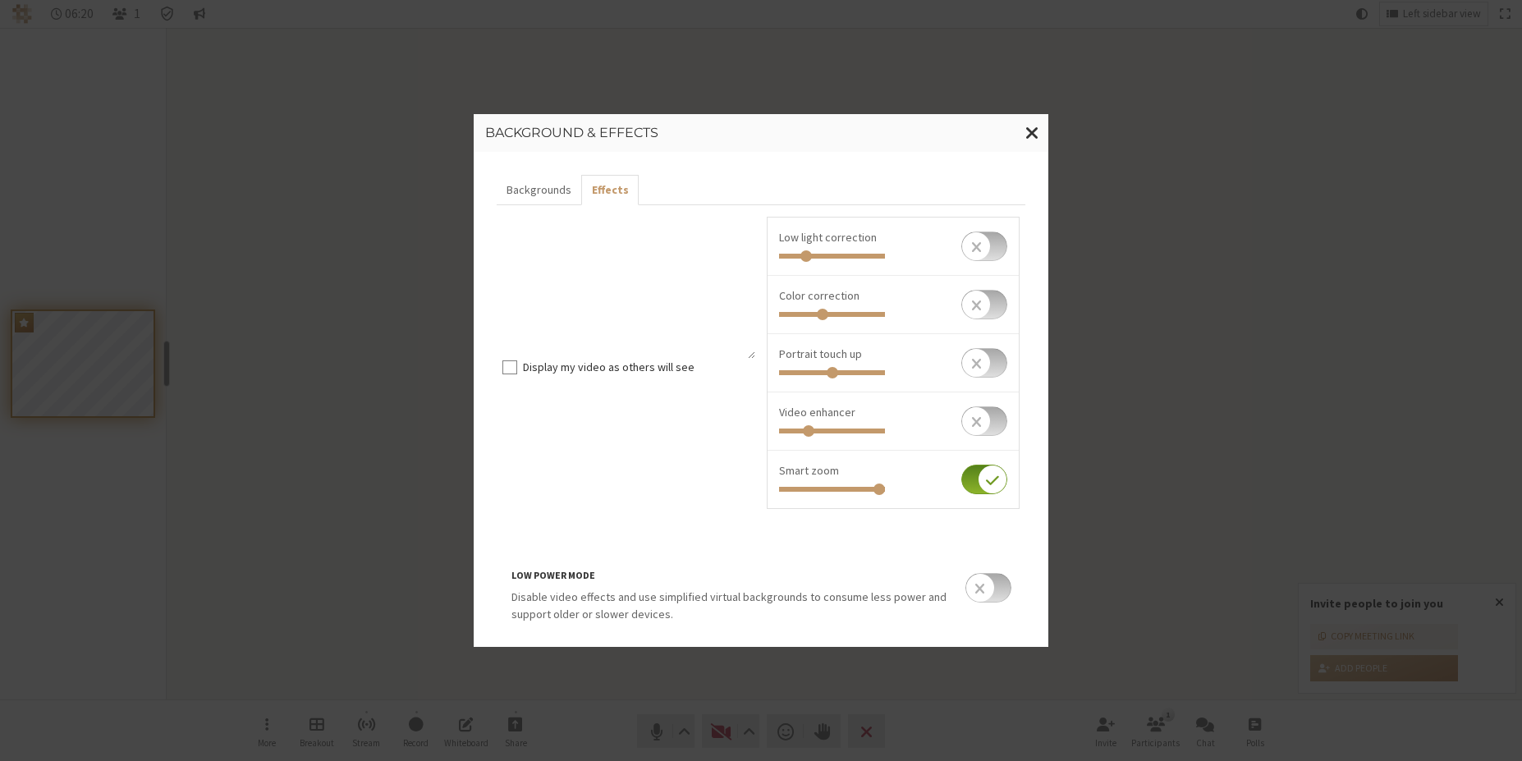
drag, startPoint x: 862, startPoint y: 488, endPoint x: 879, endPoint y: 489, distance: 16.4
click at [878, 489] on input "Invite people to join you" at bounding box center [832, 489] width 106 height 5
drag, startPoint x: 876, startPoint y: 489, endPoint x: 812, endPoint y: 488, distance: 64.1
click at [812, 488] on input "Invite people to join you" at bounding box center [832, 489] width 106 height 5
drag, startPoint x: 812, startPoint y: 488, endPoint x: 774, endPoint y: 488, distance: 38.6
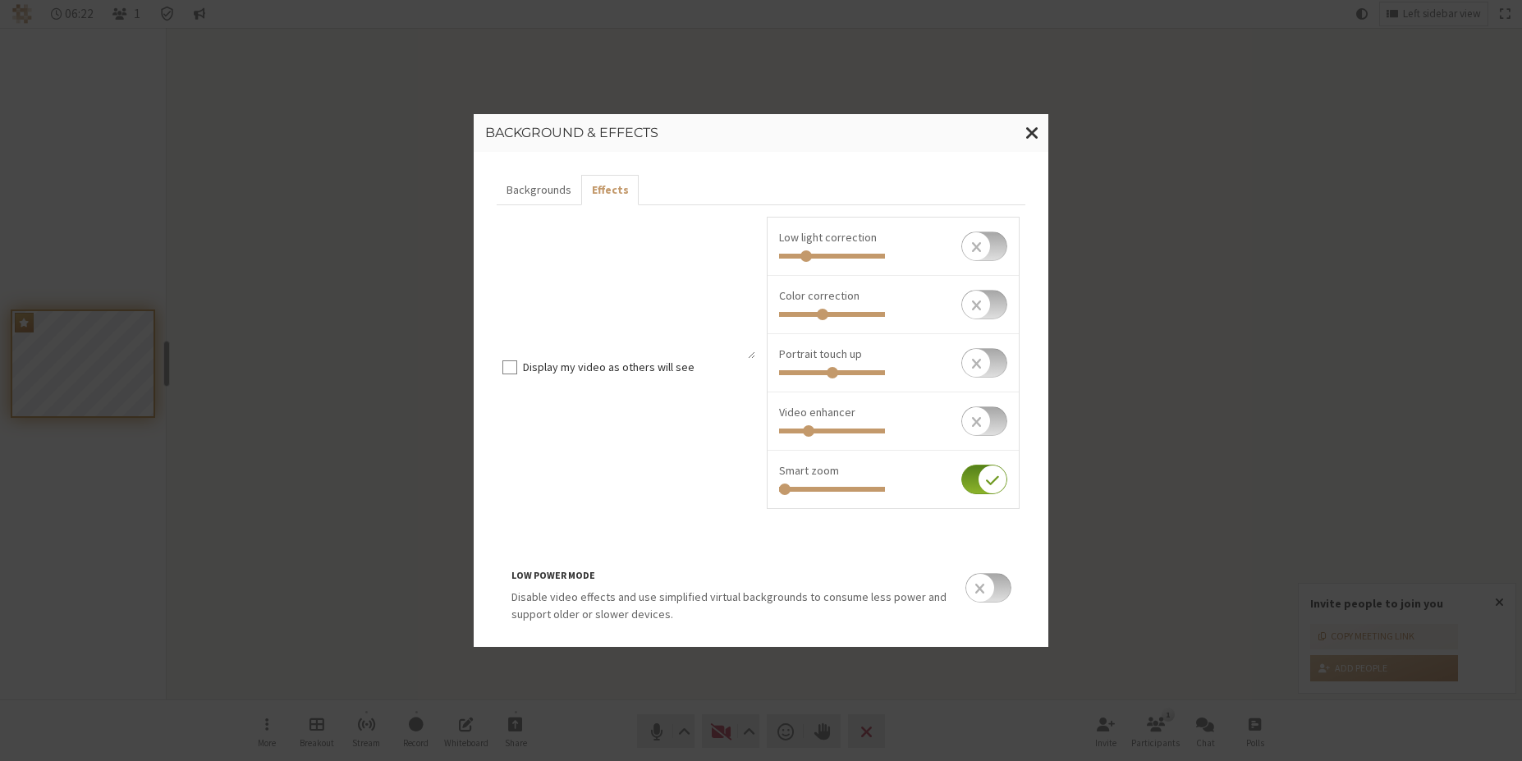
type input "0"
click at [779, 488] on input "Invite people to join you" at bounding box center [832, 489] width 106 height 5
click at [1035, 497] on div "Backgrounds Effects Display my video as others will see Low light correction Co…" at bounding box center [761, 399] width 575 height 495
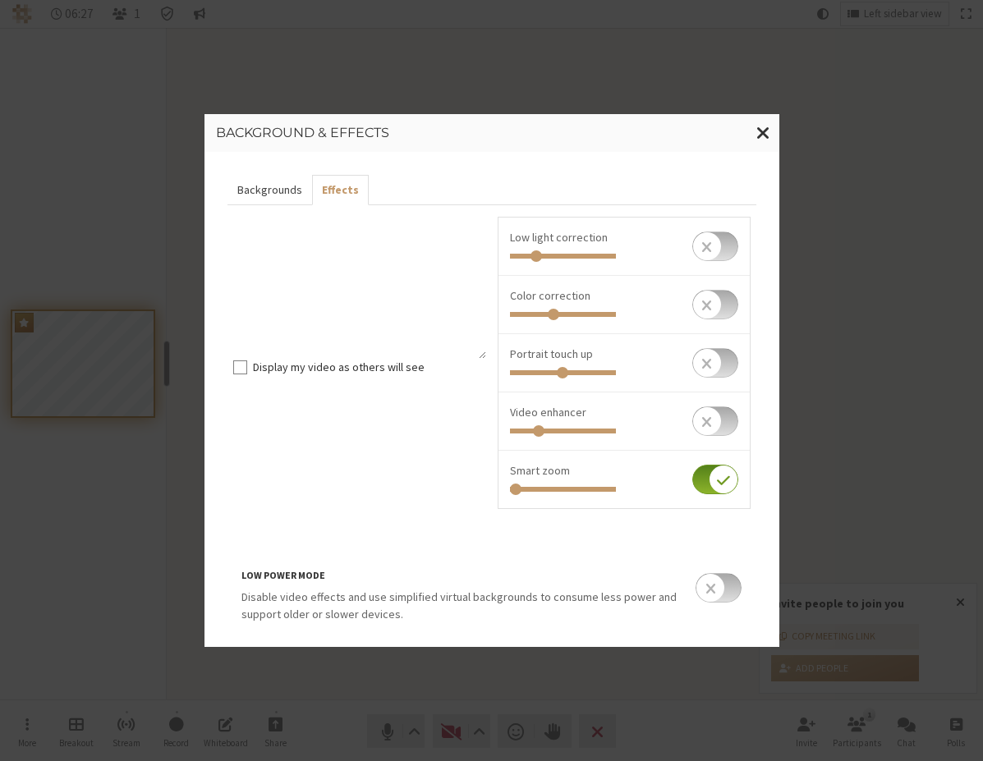
click at [270, 186] on button "Backgrounds" at bounding box center [269, 190] width 85 height 30
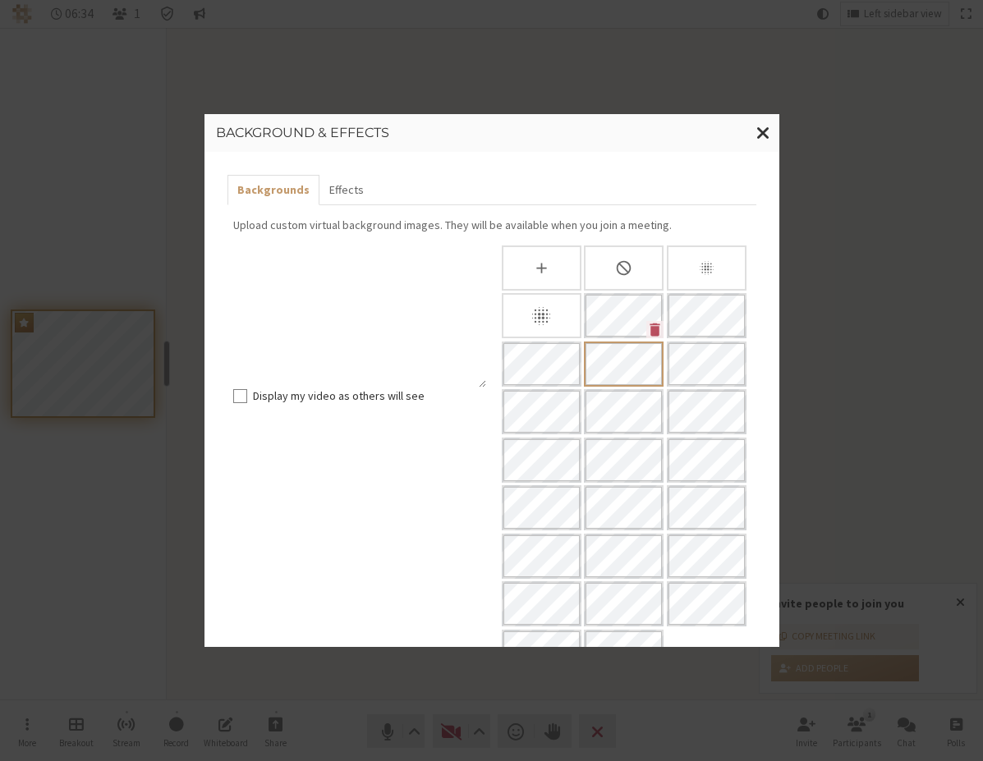
click at [688, 264] on div "Slightly blur background" at bounding box center [707, 268] width 80 height 45
click at [562, 324] on div "Blur background" at bounding box center [542, 315] width 80 height 45
click at [350, 189] on button "Effects" at bounding box center [346, 190] width 54 height 30
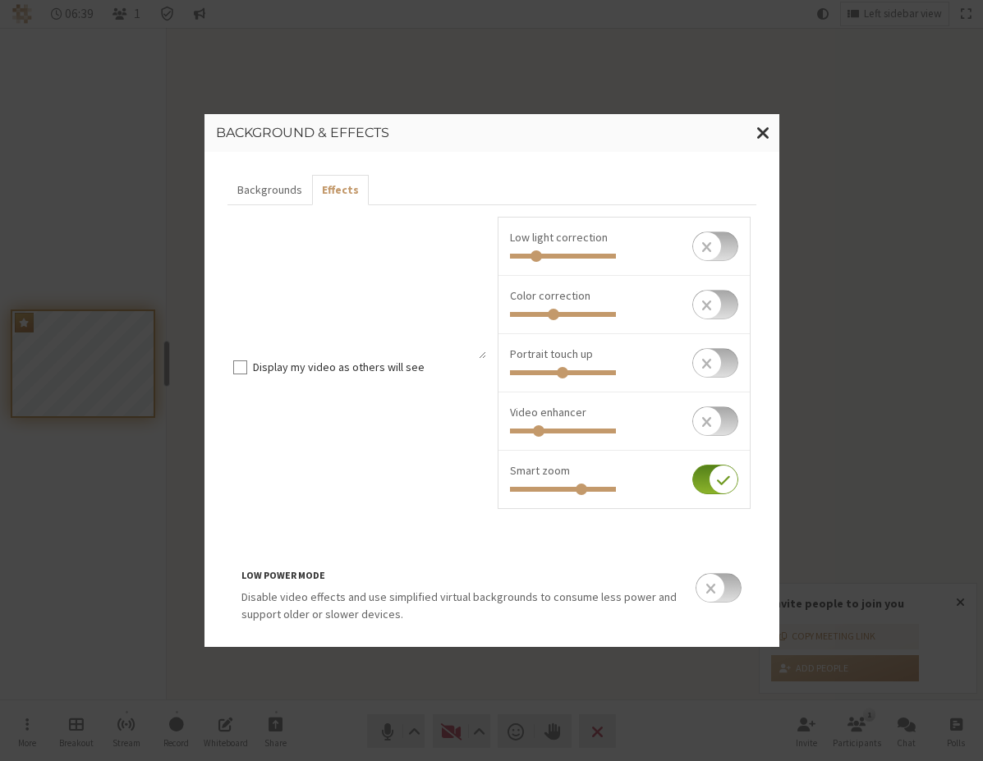
drag, startPoint x: 510, startPoint y: 493, endPoint x: 577, endPoint y: 489, distance: 67.5
click at [577, 489] on input "Invite people to join you" at bounding box center [563, 489] width 106 height 5
drag, startPoint x: 577, startPoint y: 492, endPoint x: 591, endPoint y: 492, distance: 14.0
type input "0.848"
click at [591, 492] on input "Invite people to join you" at bounding box center [563, 489] width 106 height 5
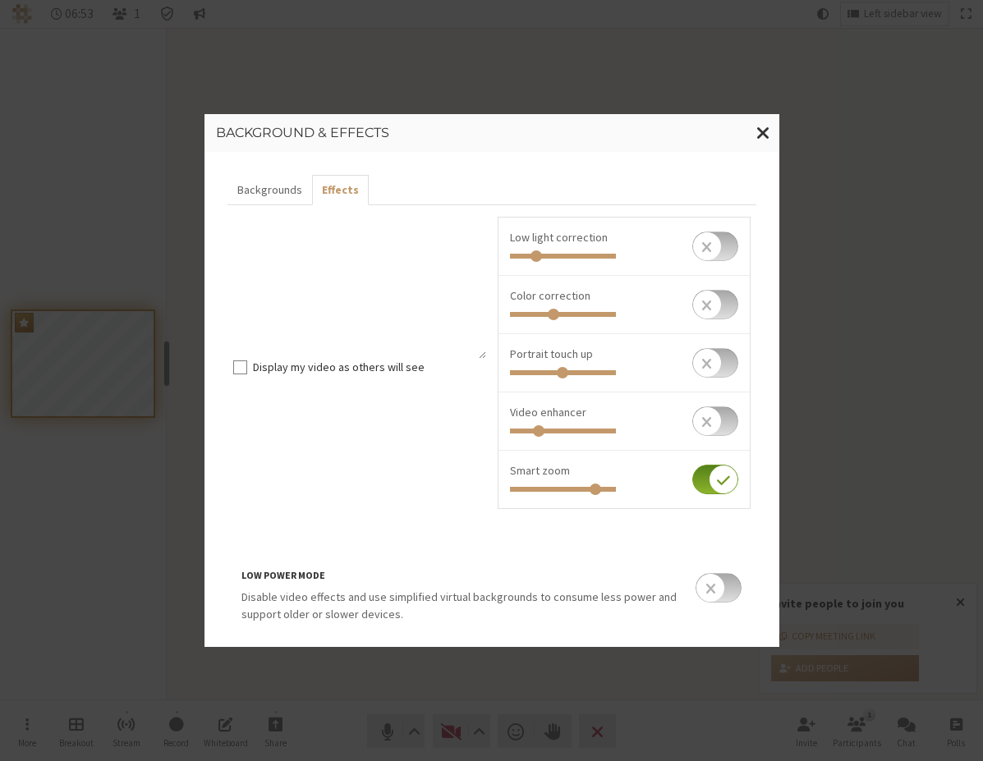
scroll to position [25, 0]
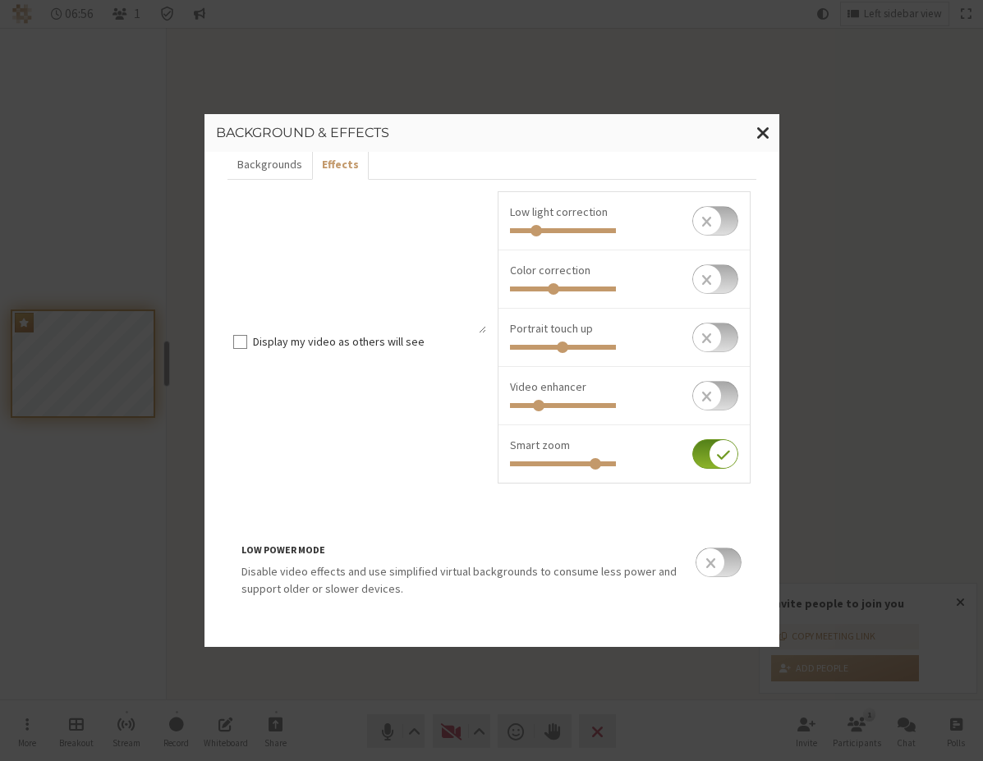
click at [705, 452] on input "checkbox" at bounding box center [715, 454] width 46 height 30
checkbox input "false"
click at [704, 343] on input "checkbox" at bounding box center [715, 338] width 46 height 30
checkbox input "true"
drag, startPoint x: 552, startPoint y: 347, endPoint x: 599, endPoint y: 345, distance: 46.9
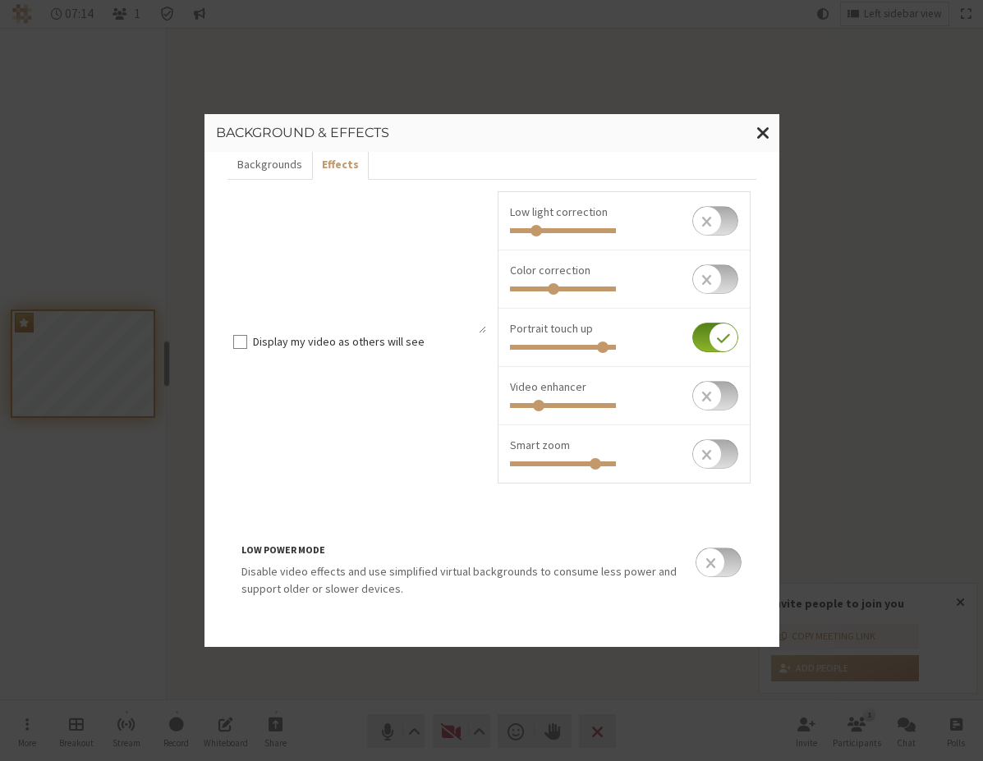
type input "0.926"
click at [599, 345] on input "Invite people to join you" at bounding box center [563, 347] width 106 height 5
click at [710, 283] on input "checkbox" at bounding box center [715, 279] width 46 height 30
checkbox input "true"
drag, startPoint x: 552, startPoint y: 287, endPoint x: 516, endPoint y: 291, distance: 35.5
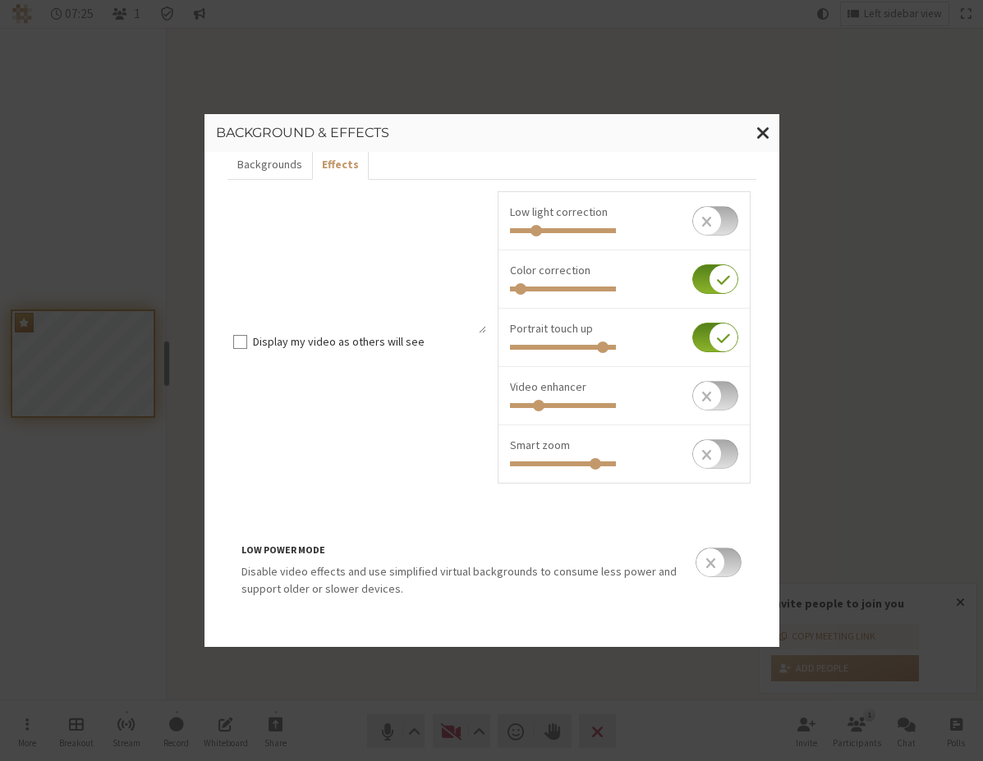
type input "0.057"
click at [516, 291] on input "Invite people to join you" at bounding box center [563, 289] width 106 height 5
click at [273, 172] on button "Backgrounds" at bounding box center [269, 164] width 85 height 30
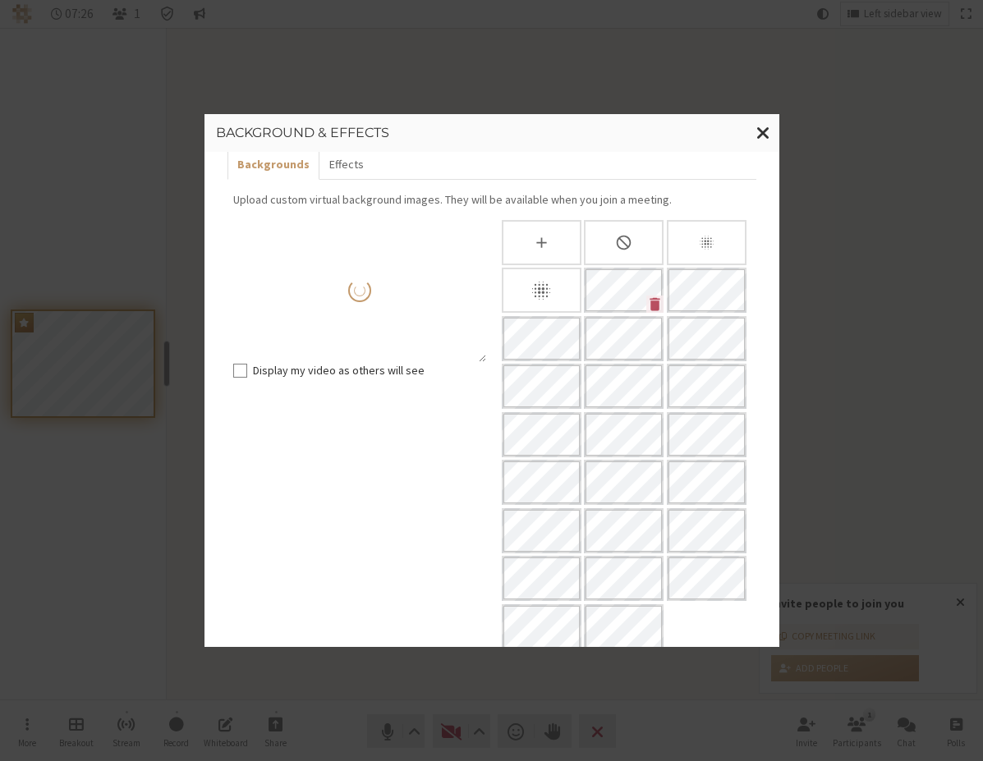
scroll to position [0, 0]
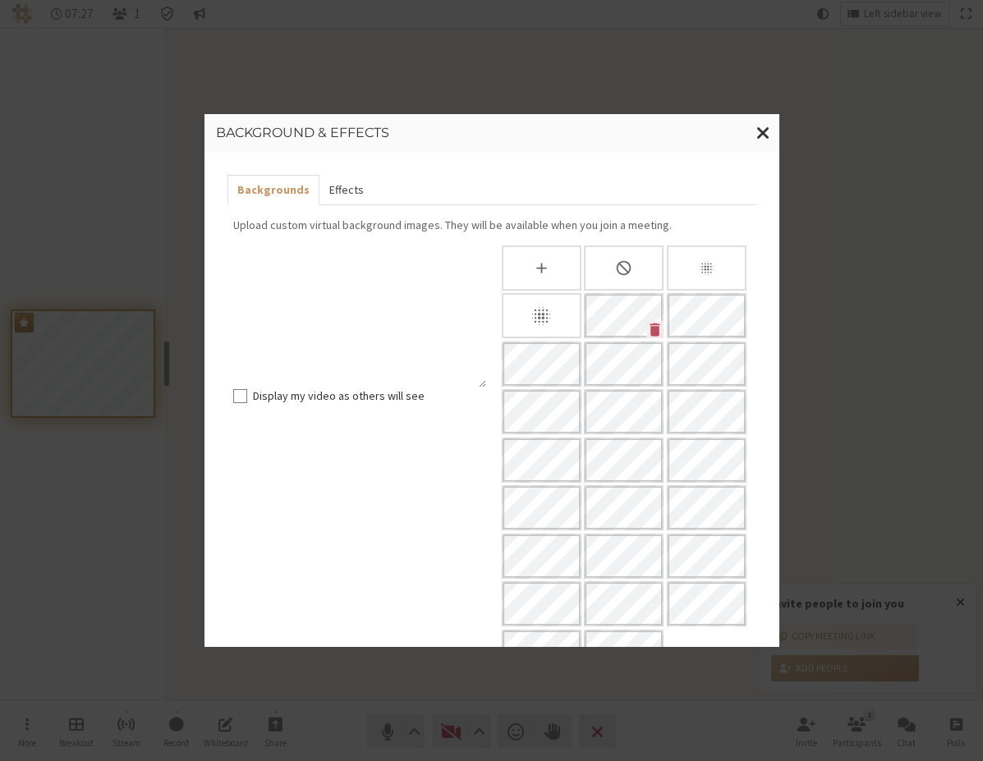
click at [337, 186] on button "Effects" at bounding box center [346, 190] width 54 height 30
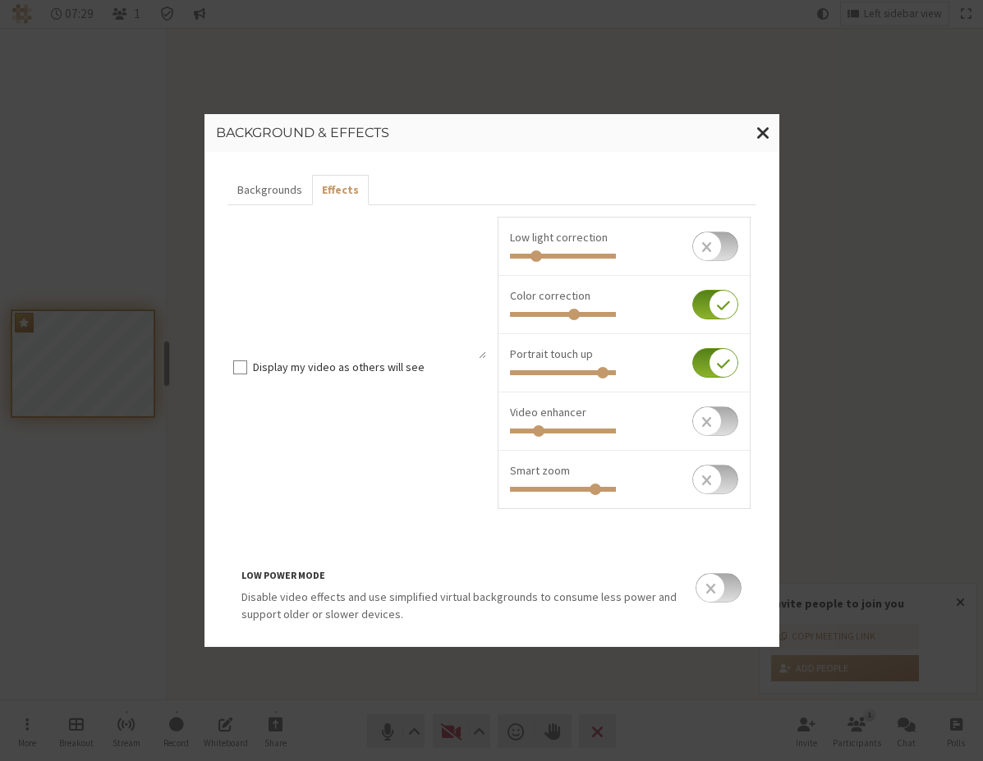
drag, startPoint x: 513, startPoint y: 316, endPoint x: 570, endPoint y: 314, distance: 56.7
click at [570, 314] on input "Invite people to join you" at bounding box center [563, 314] width 106 height 5
drag, startPoint x: 570, startPoint y: 314, endPoint x: 589, endPoint y: 311, distance: 19.0
type input "0.822"
click at [589, 312] on input "Invite people to join you" at bounding box center [563, 314] width 106 height 5
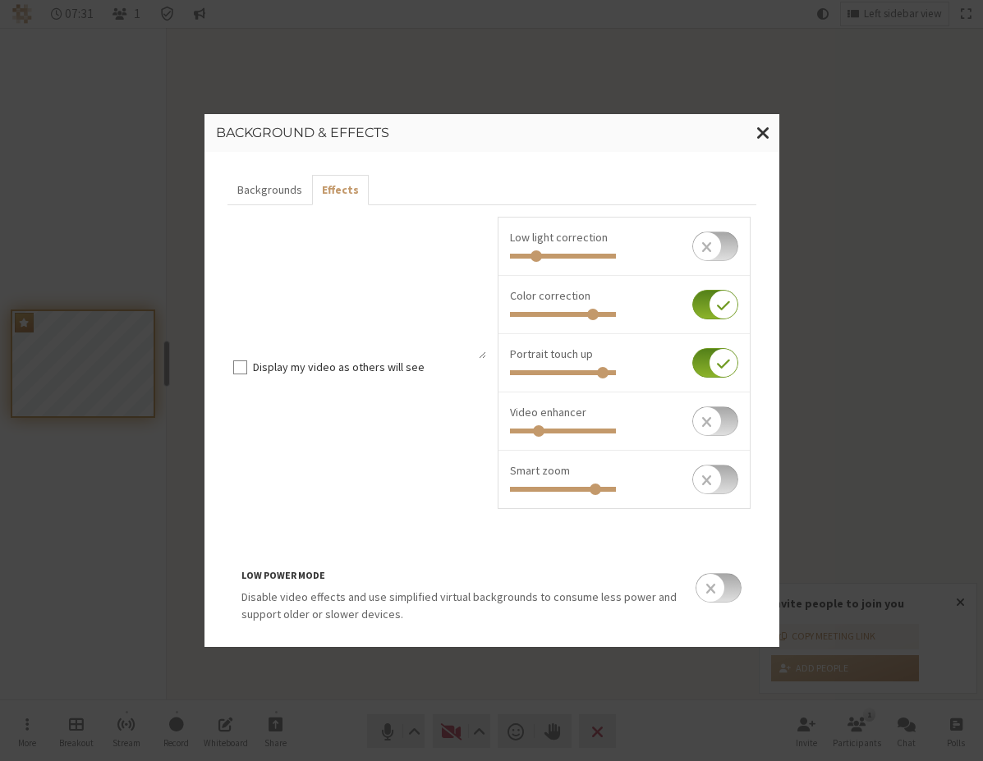
click at [529, 251] on div at bounding box center [624, 254] width 228 height 17
click at [692, 246] on input "checkbox" at bounding box center [715, 247] width 46 height 30
checkbox input "true"
type input "0.578"
click at [566, 259] on input "Invite people to join you" at bounding box center [563, 256] width 106 height 5
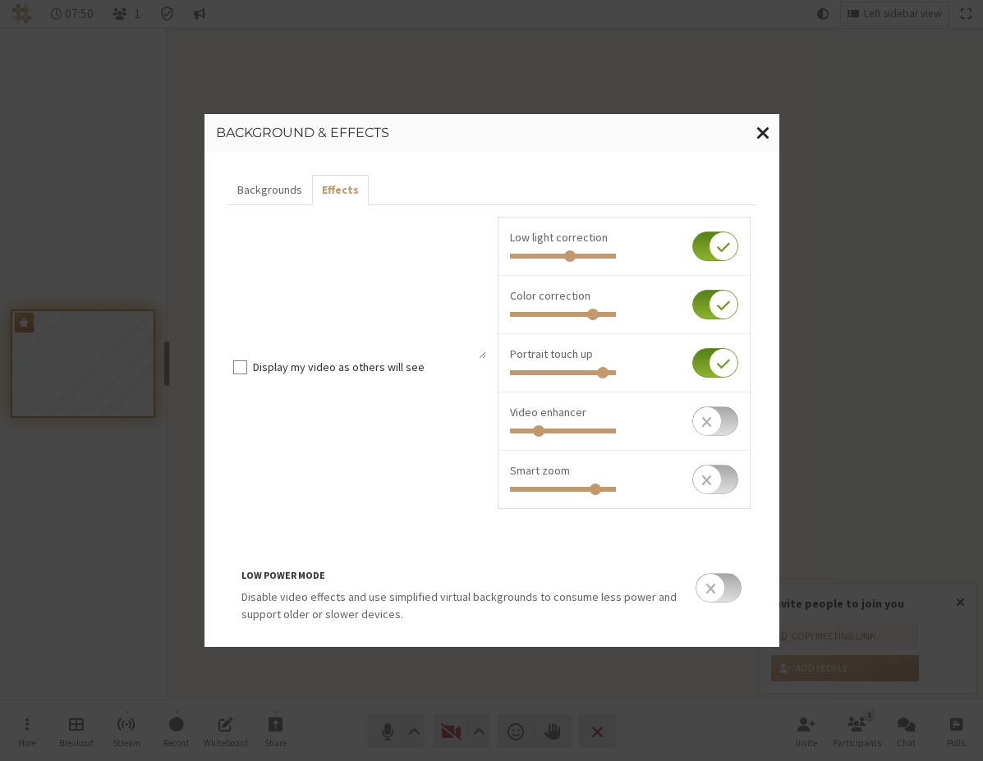
click at [760, 137] on span "Close modal" at bounding box center [763, 132] width 14 height 21
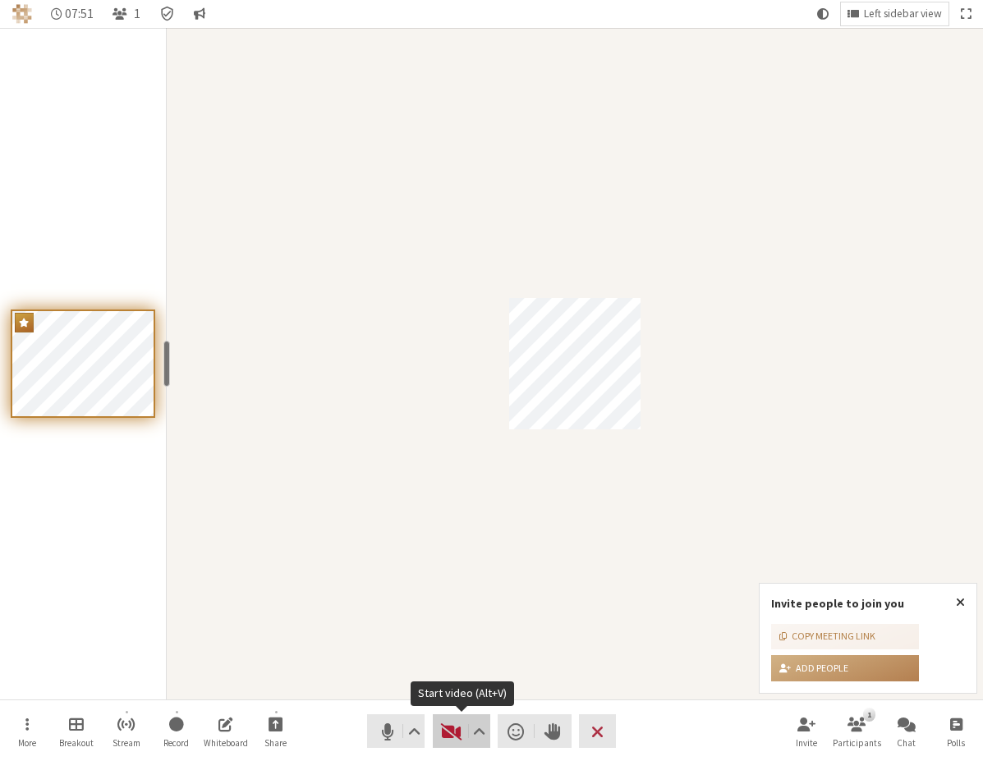
click at [456, 733] on span "Start video (Alt+V)" at bounding box center [451, 731] width 23 height 23
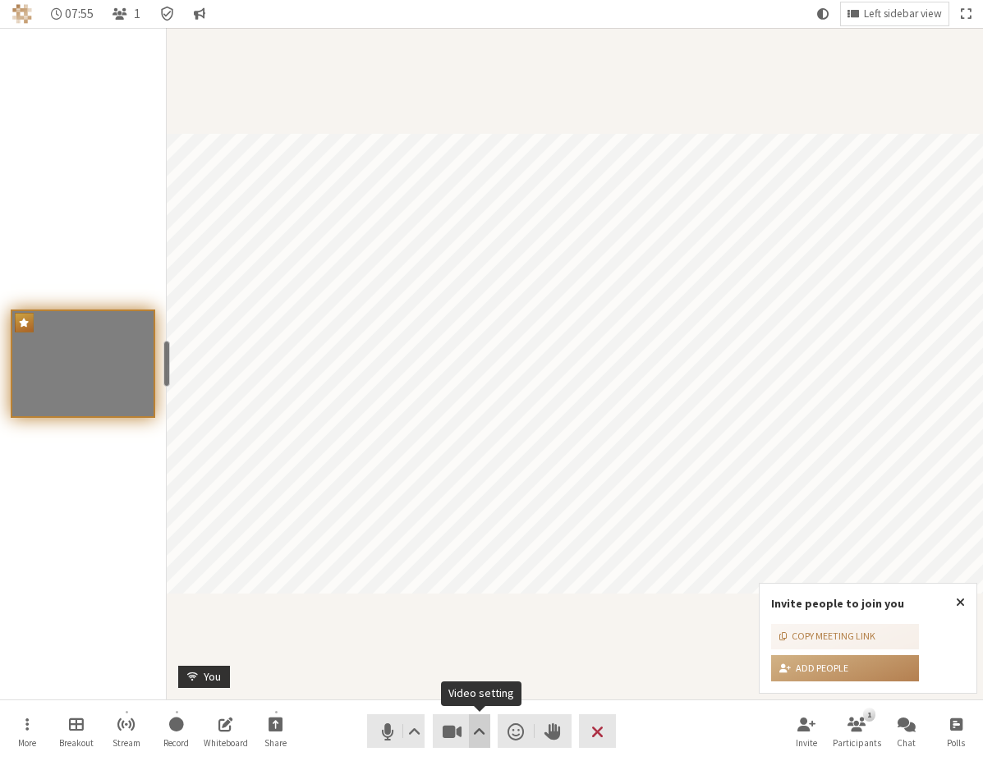
click at [487, 721] on button "Video setting" at bounding box center [479, 731] width 21 height 34
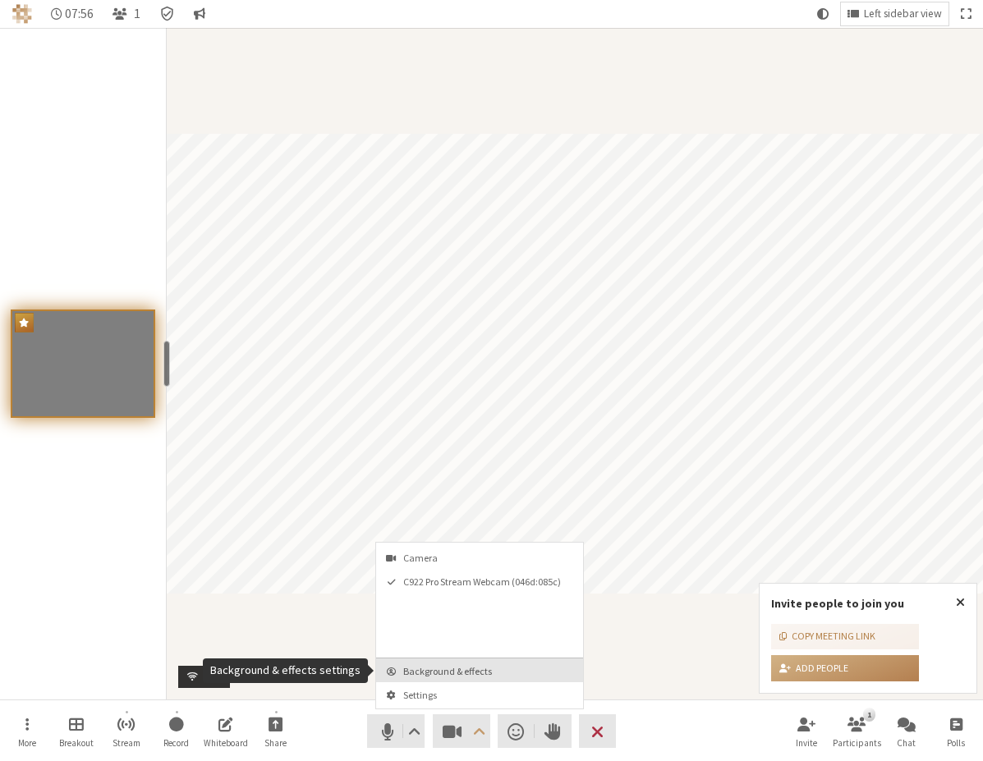
click at [486, 672] on span "Background & effects" at bounding box center [489, 671] width 172 height 11
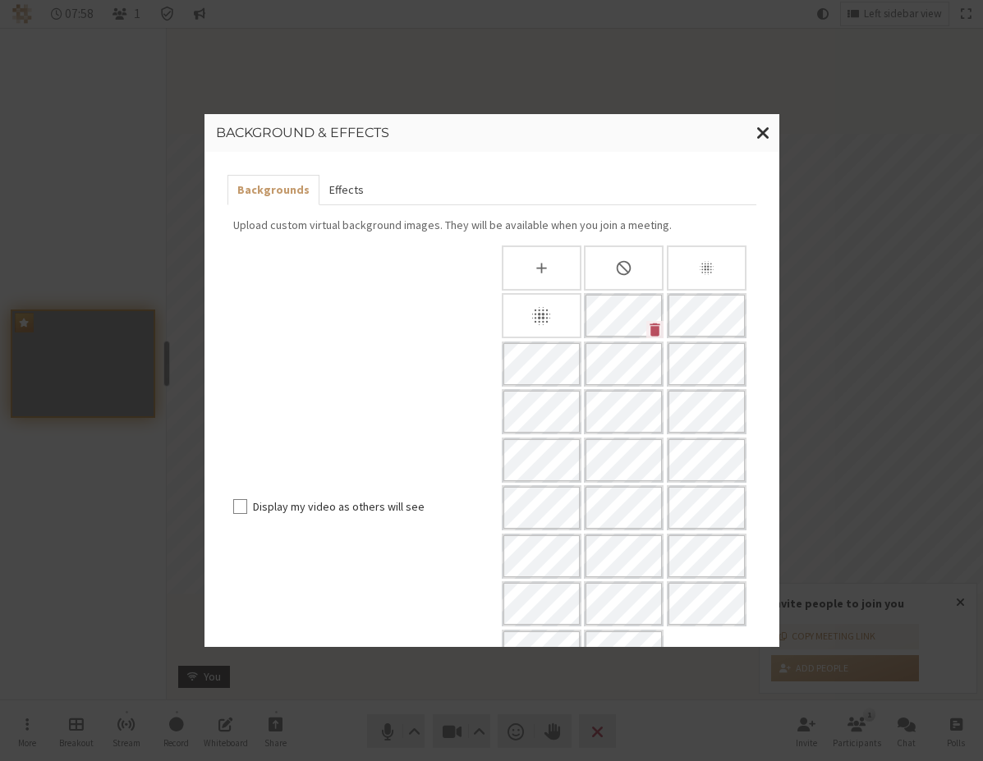
click at [347, 190] on button "Effects" at bounding box center [346, 190] width 54 height 30
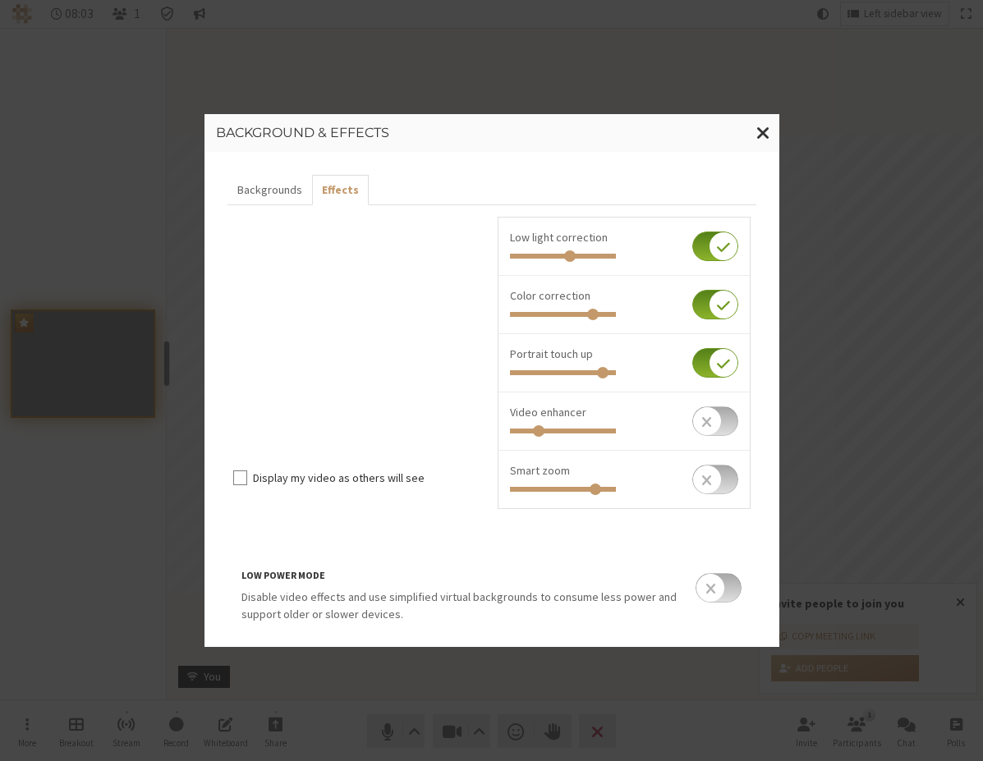
click at [526, 492] on div at bounding box center [624, 488] width 228 height 17
click at [698, 487] on input "checkbox" at bounding box center [715, 480] width 46 height 30
checkbox input "true"
drag, startPoint x: 589, startPoint y: 489, endPoint x: 599, endPoint y: 488, distance: 9.9
click at [599, 488] on input "Invite people to join you" at bounding box center [563, 489] width 106 height 5
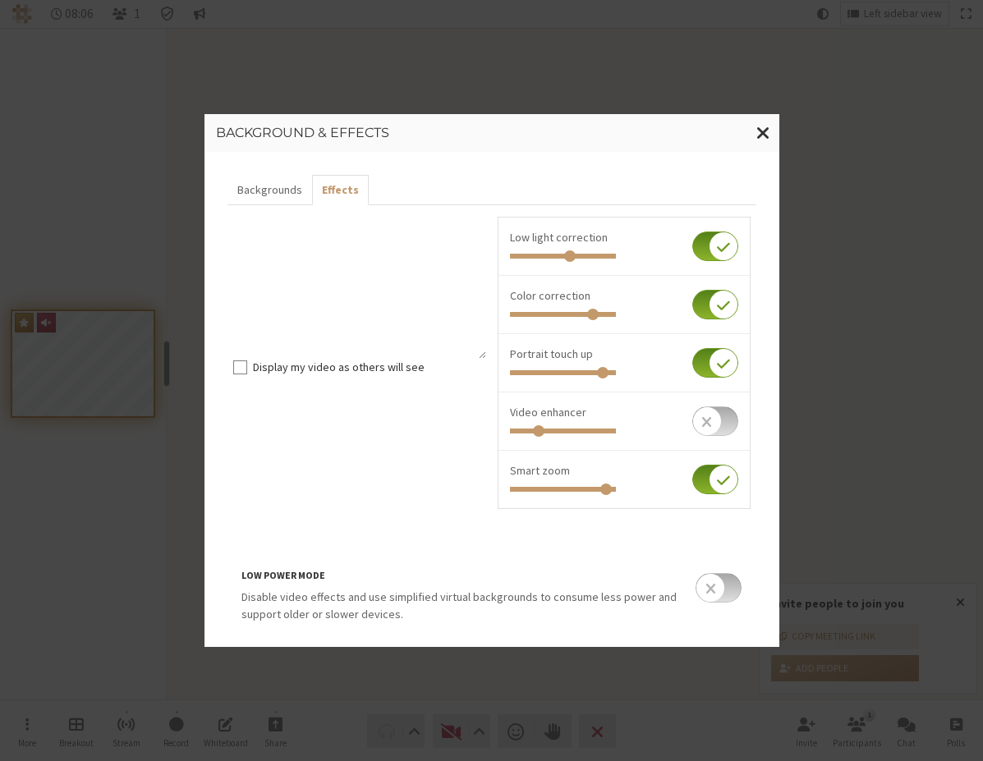
click at [602, 488] on input "Invite people to join you" at bounding box center [563, 489] width 106 height 5
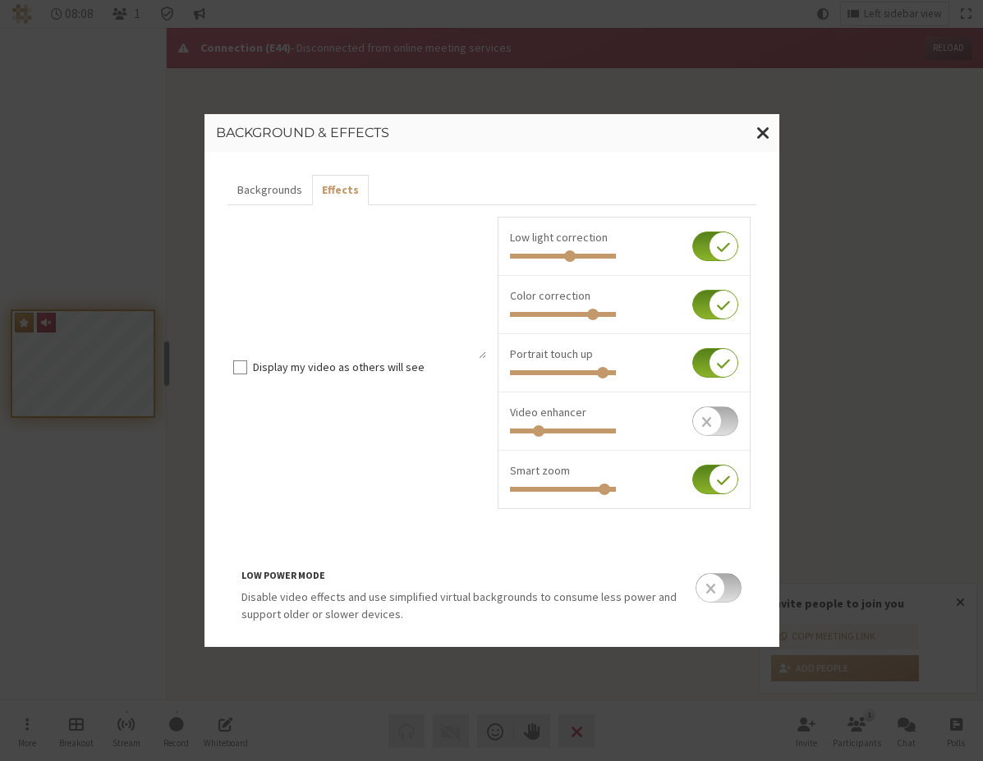
type input "0.943"
click at [600, 488] on input "Invite people to join you" at bounding box center [563, 489] width 106 height 5
click at [766, 132] on span "Close modal" at bounding box center [763, 132] width 14 height 21
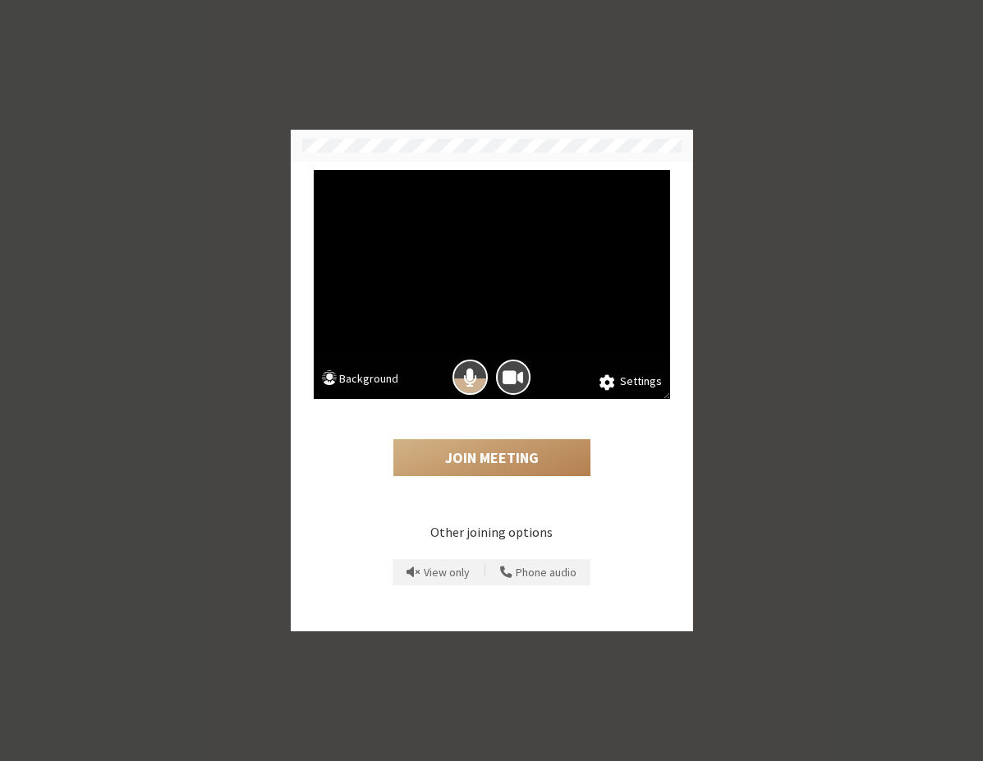
click at [352, 378] on button "Background" at bounding box center [360, 380] width 77 height 21
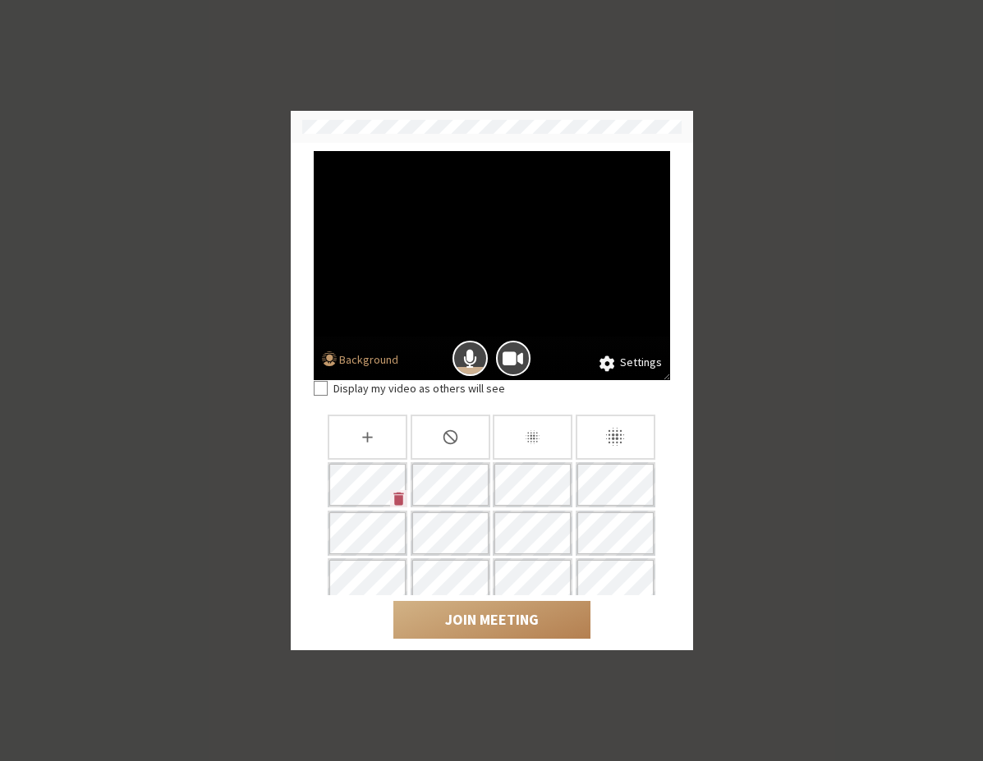
click at [634, 370] on button "Settings" at bounding box center [630, 363] width 62 height 18
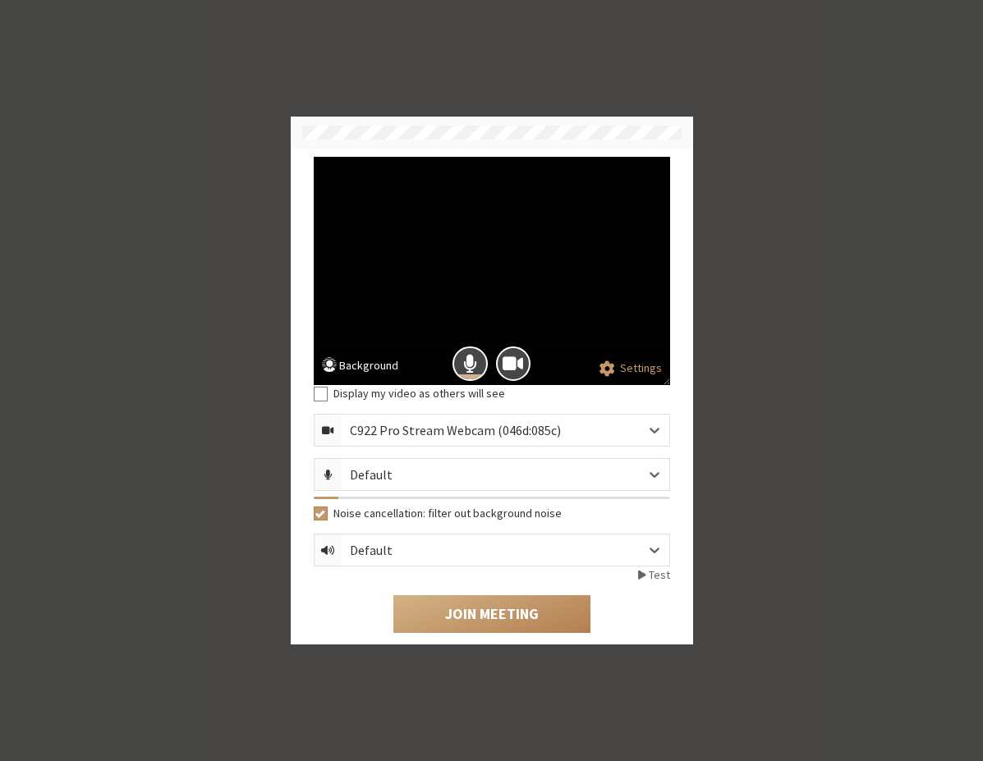
click at [365, 371] on button "Background" at bounding box center [360, 367] width 77 height 21
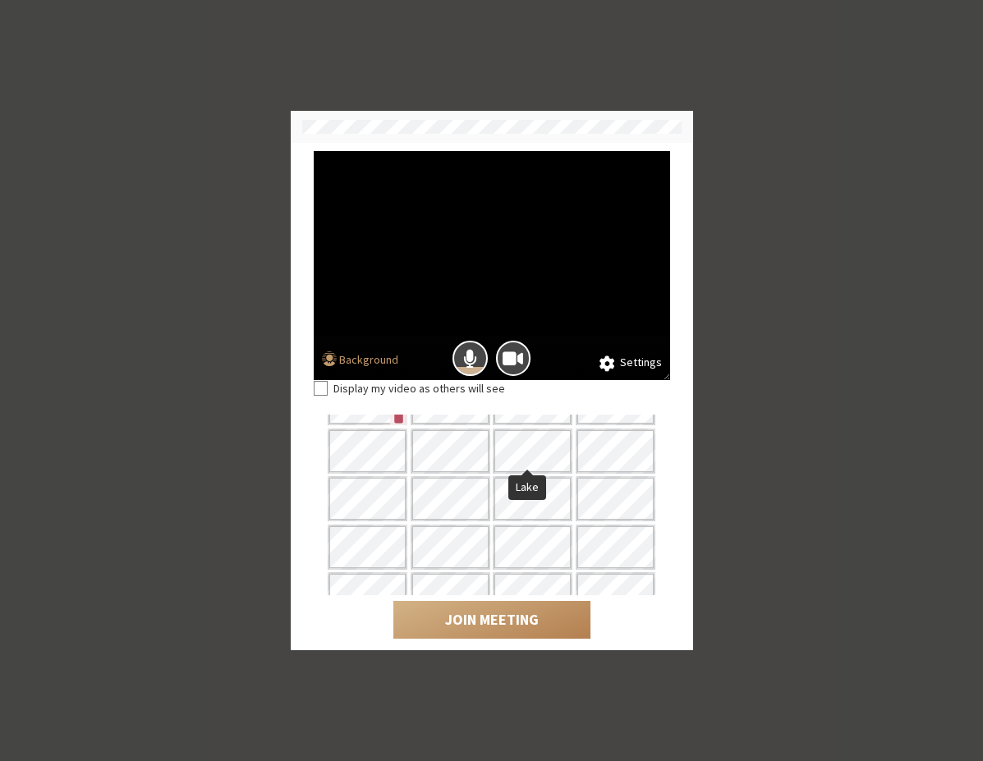
scroll to position [152, 0]
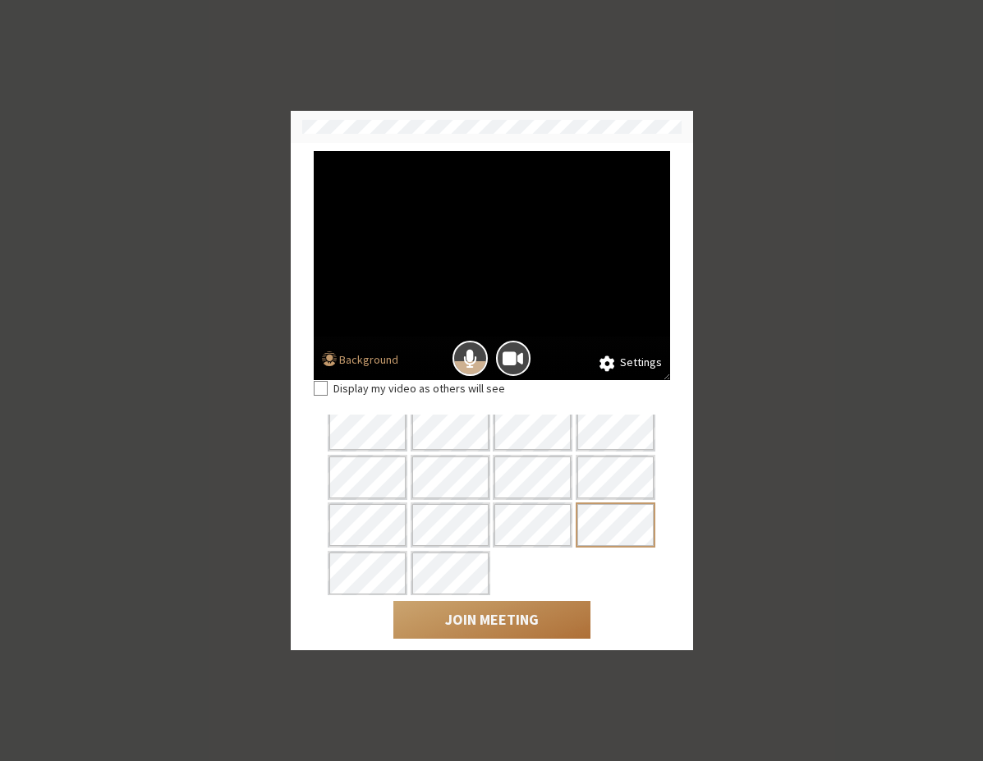
click at [528, 622] on button "Join Meeting" at bounding box center [491, 620] width 197 height 38
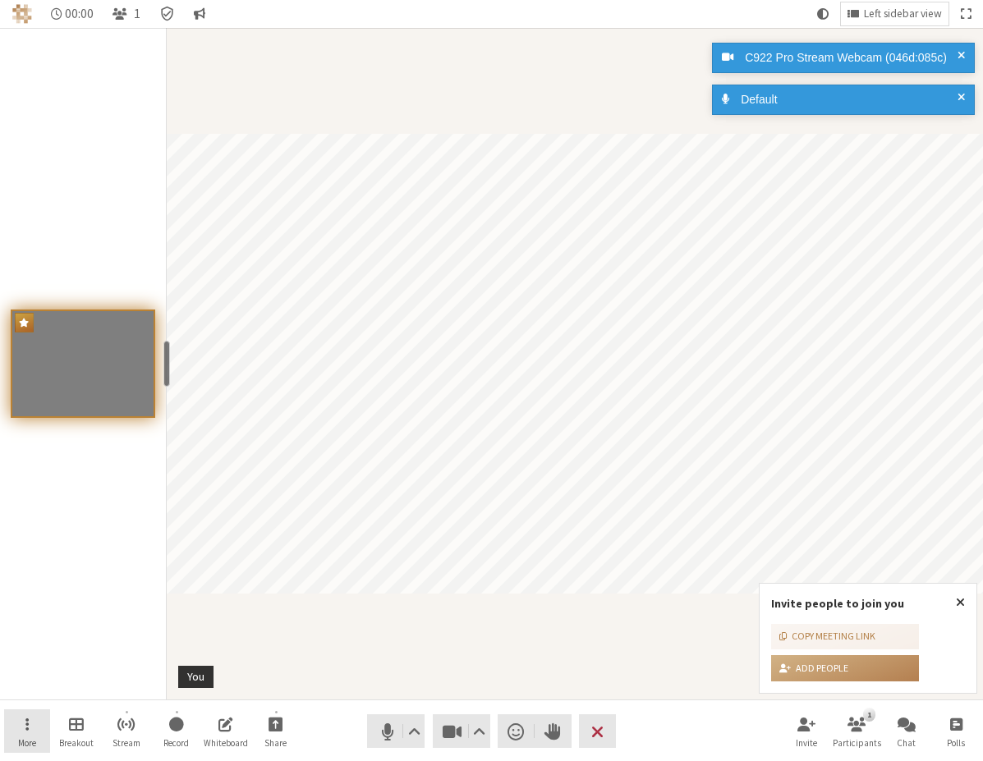
click at [39, 732] on button "More" at bounding box center [27, 731] width 46 height 44
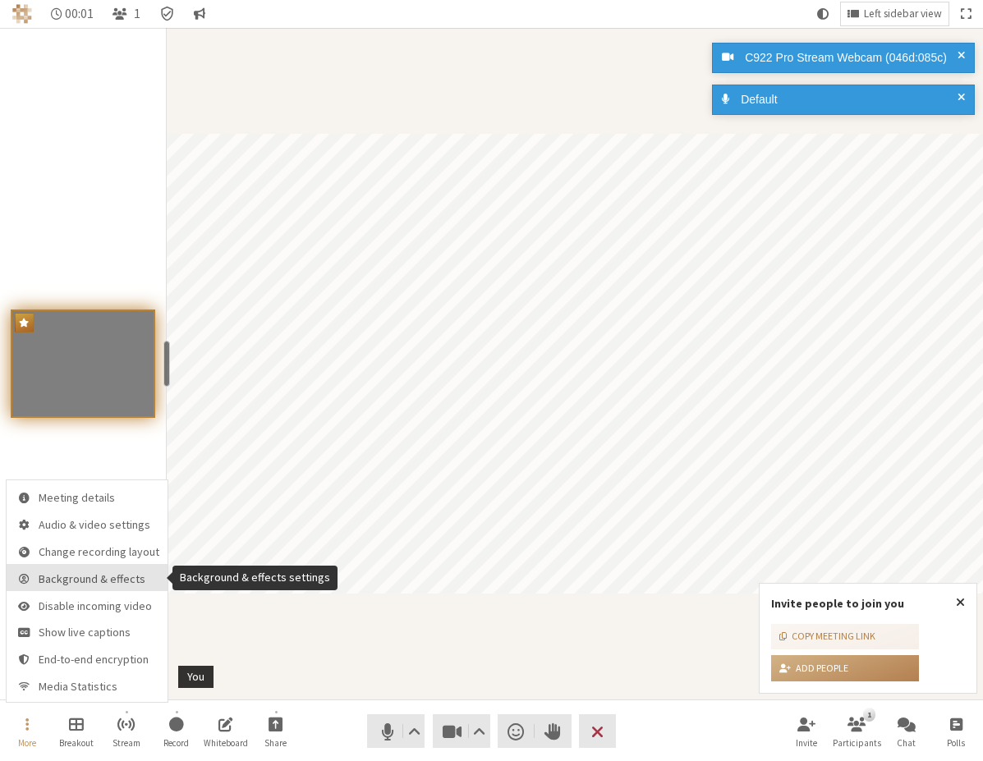
click at [127, 581] on span "Background & effects" at bounding box center [99, 579] width 121 height 12
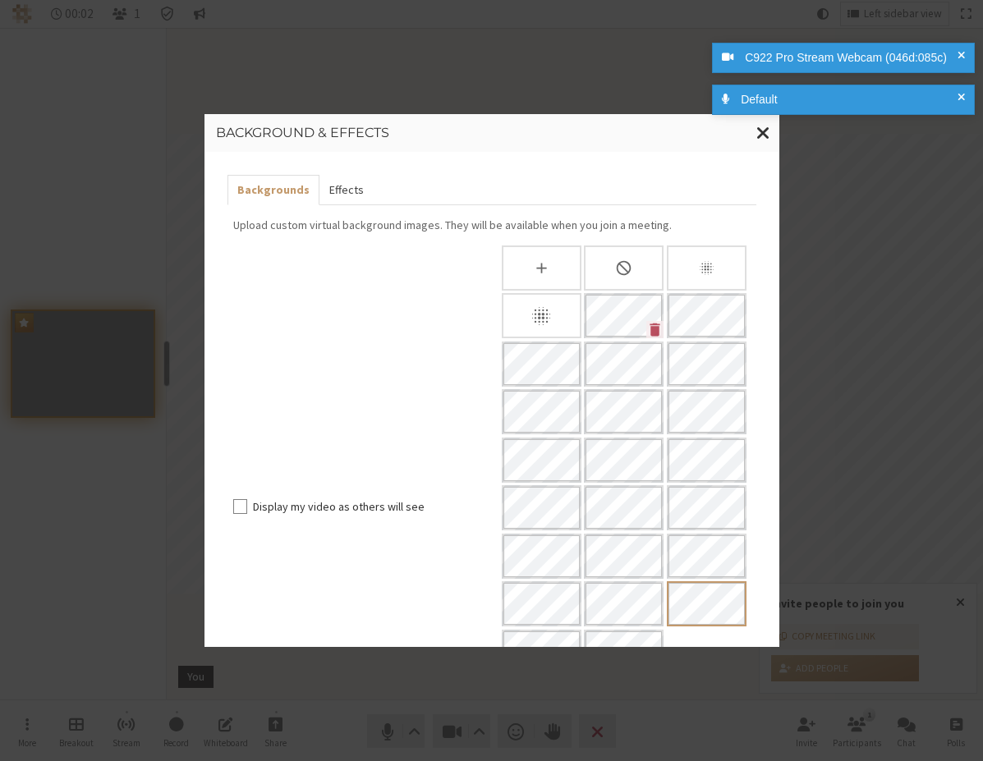
click at [360, 188] on button "Effects" at bounding box center [346, 190] width 54 height 30
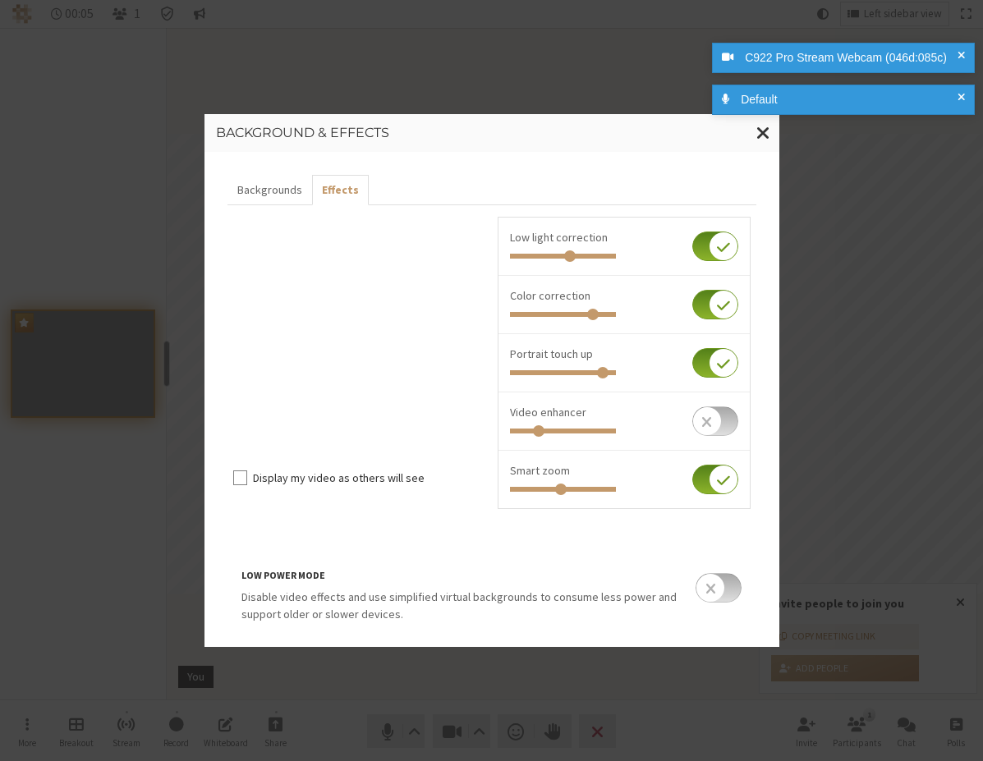
drag, startPoint x: 599, startPoint y: 489, endPoint x: 557, endPoint y: 492, distance: 41.9
click at [557, 492] on input "Invite people to join you" at bounding box center [563, 489] width 106 height 5
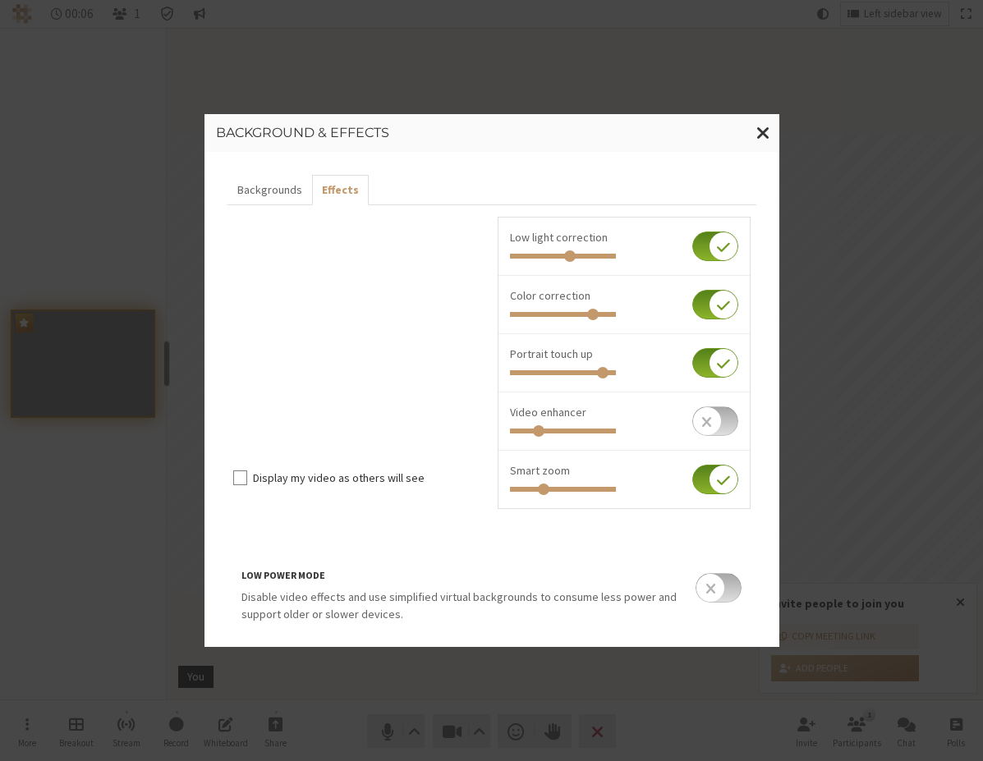
drag, startPoint x: 557, startPoint y: 492, endPoint x: 539, endPoint y: 491, distance: 17.3
type input "0.3"
click at [539, 491] on input "Invite people to join you" at bounding box center [563, 489] width 106 height 5
click at [757, 130] on span "Close modal" at bounding box center [763, 132] width 14 height 21
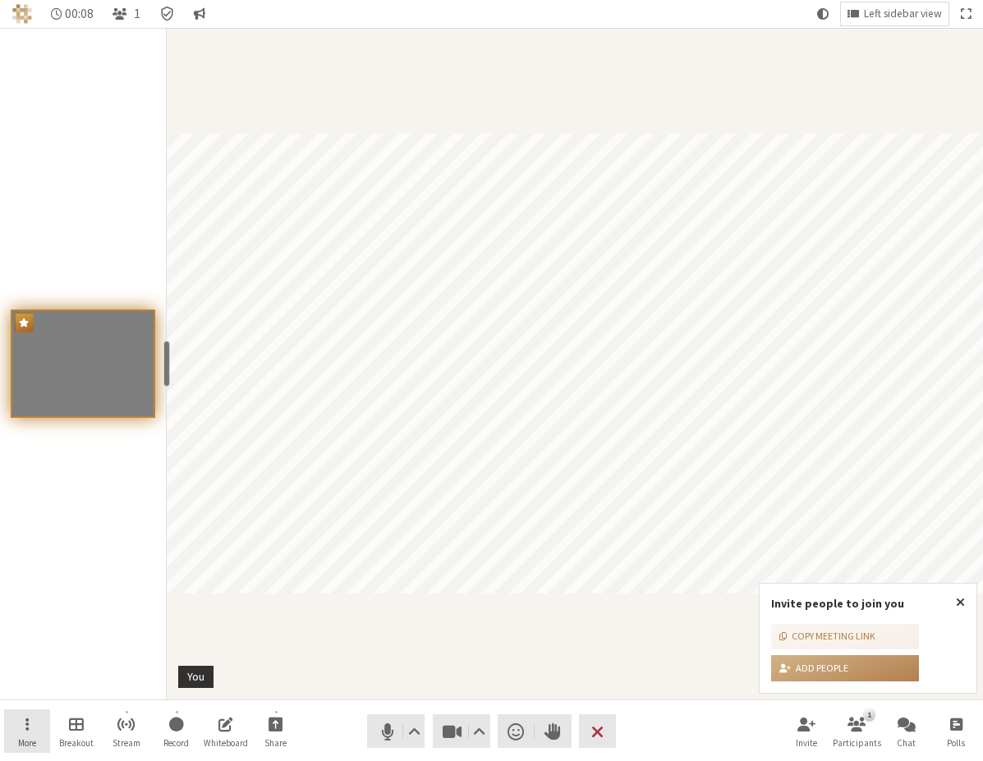
click at [13, 728] on button "More" at bounding box center [27, 731] width 46 height 44
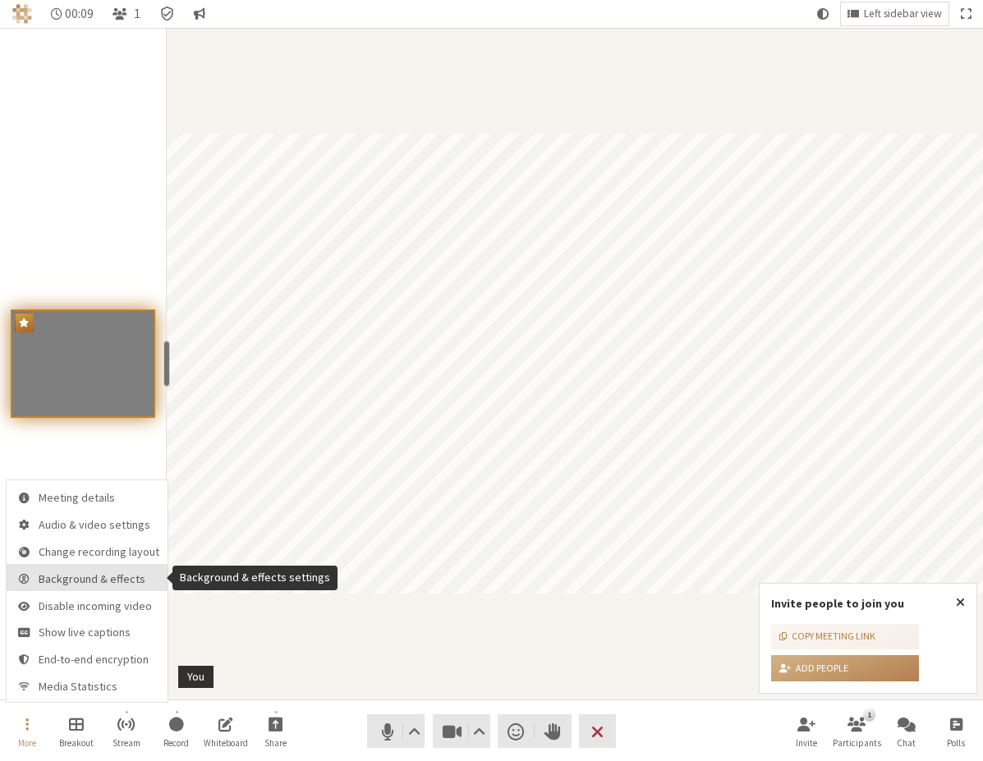
click at [78, 585] on span "Background & effects" at bounding box center [99, 579] width 121 height 12
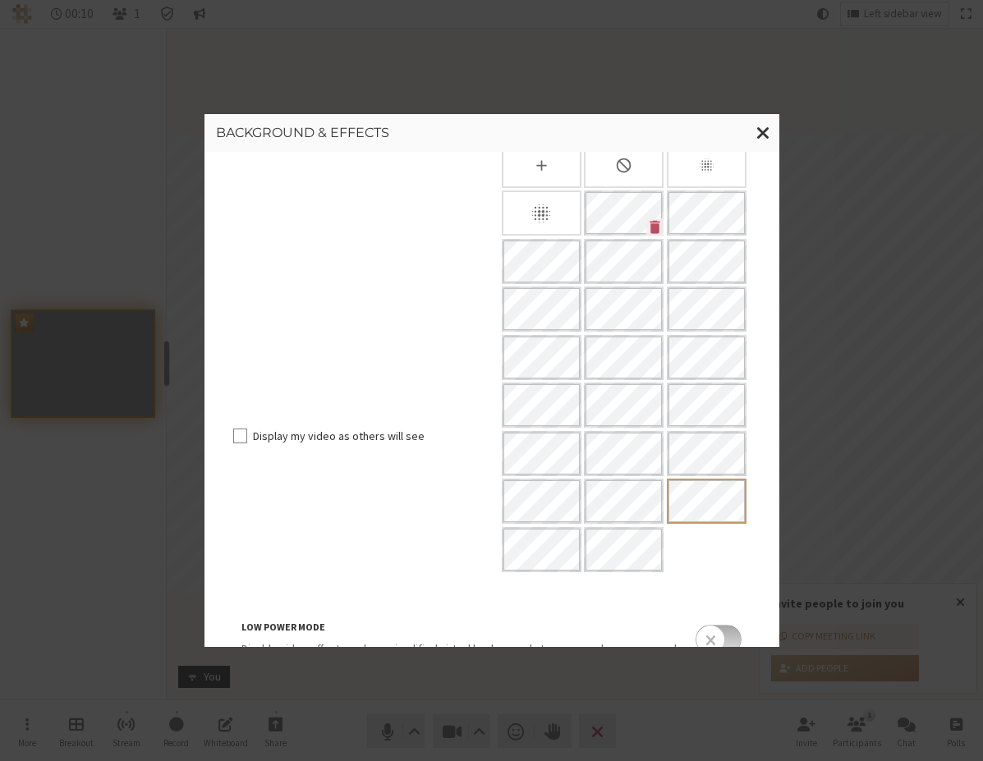
scroll to position [180, 0]
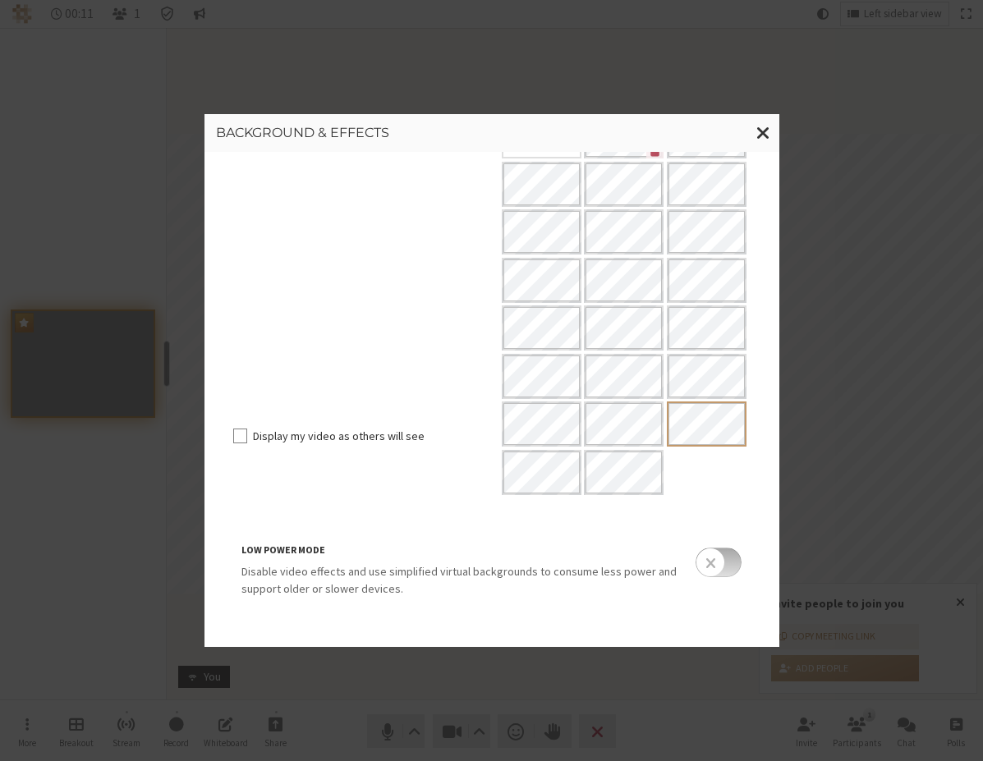
click at [706, 570] on input "checkbox" at bounding box center [718, 563] width 46 height 30
click at [709, 567] on input "checkbox" at bounding box center [718, 563] width 46 height 30
click at [721, 560] on input "checkbox" at bounding box center [718, 563] width 46 height 30
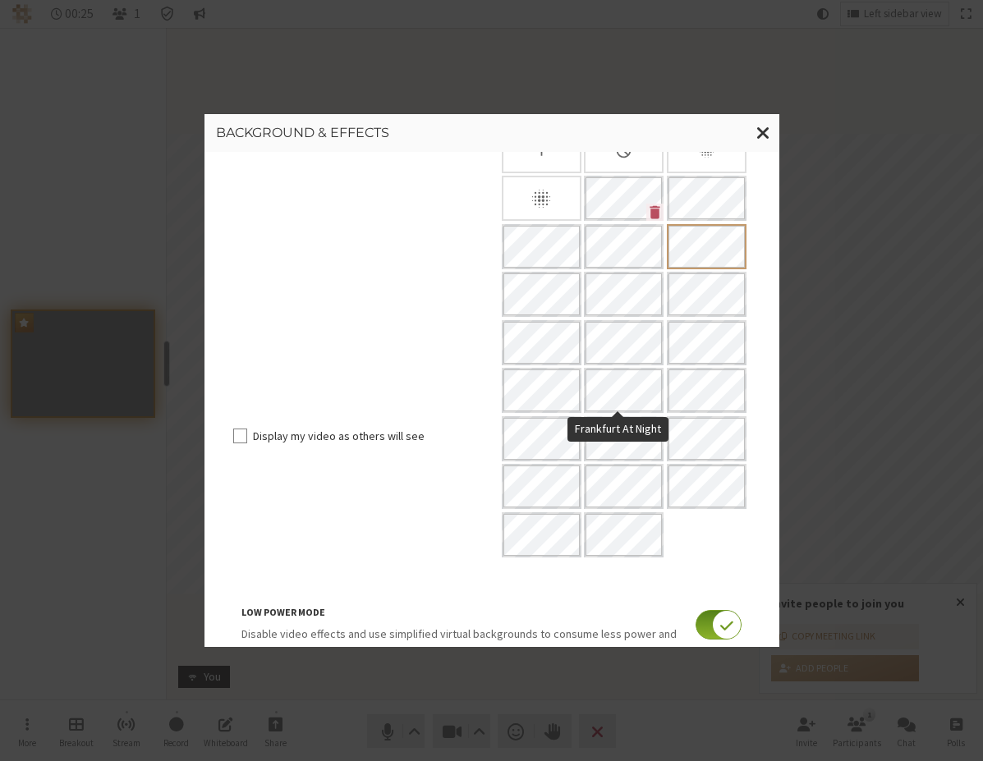
scroll to position [0, 0]
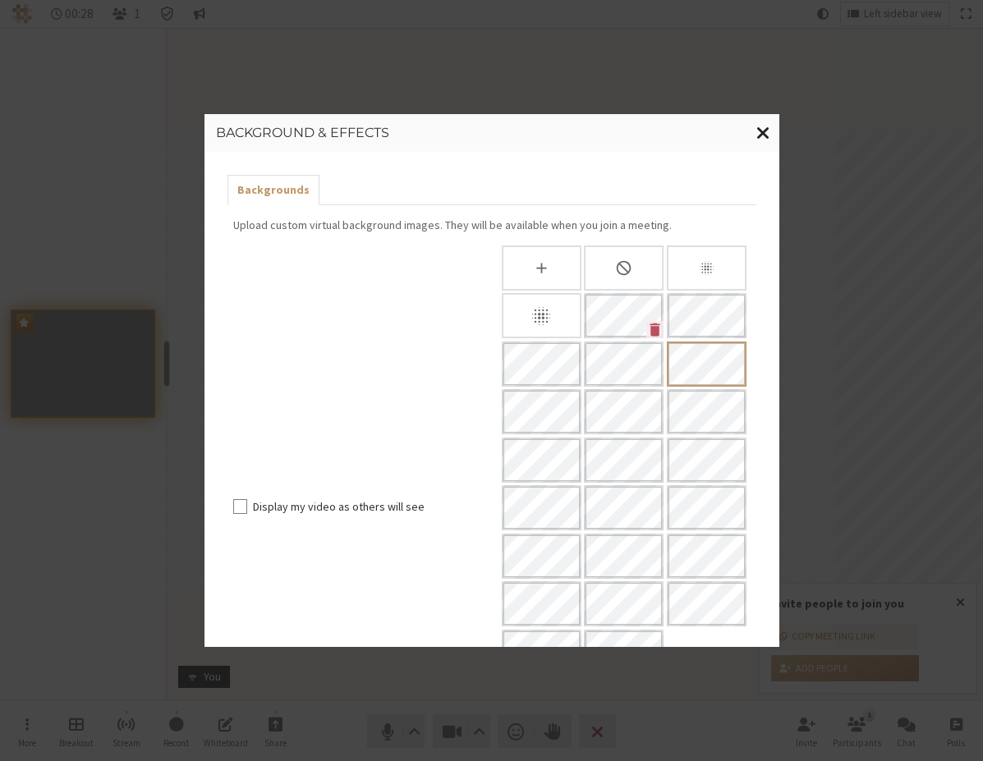
click at [757, 125] on span "Close modal" at bounding box center [763, 132] width 14 height 21
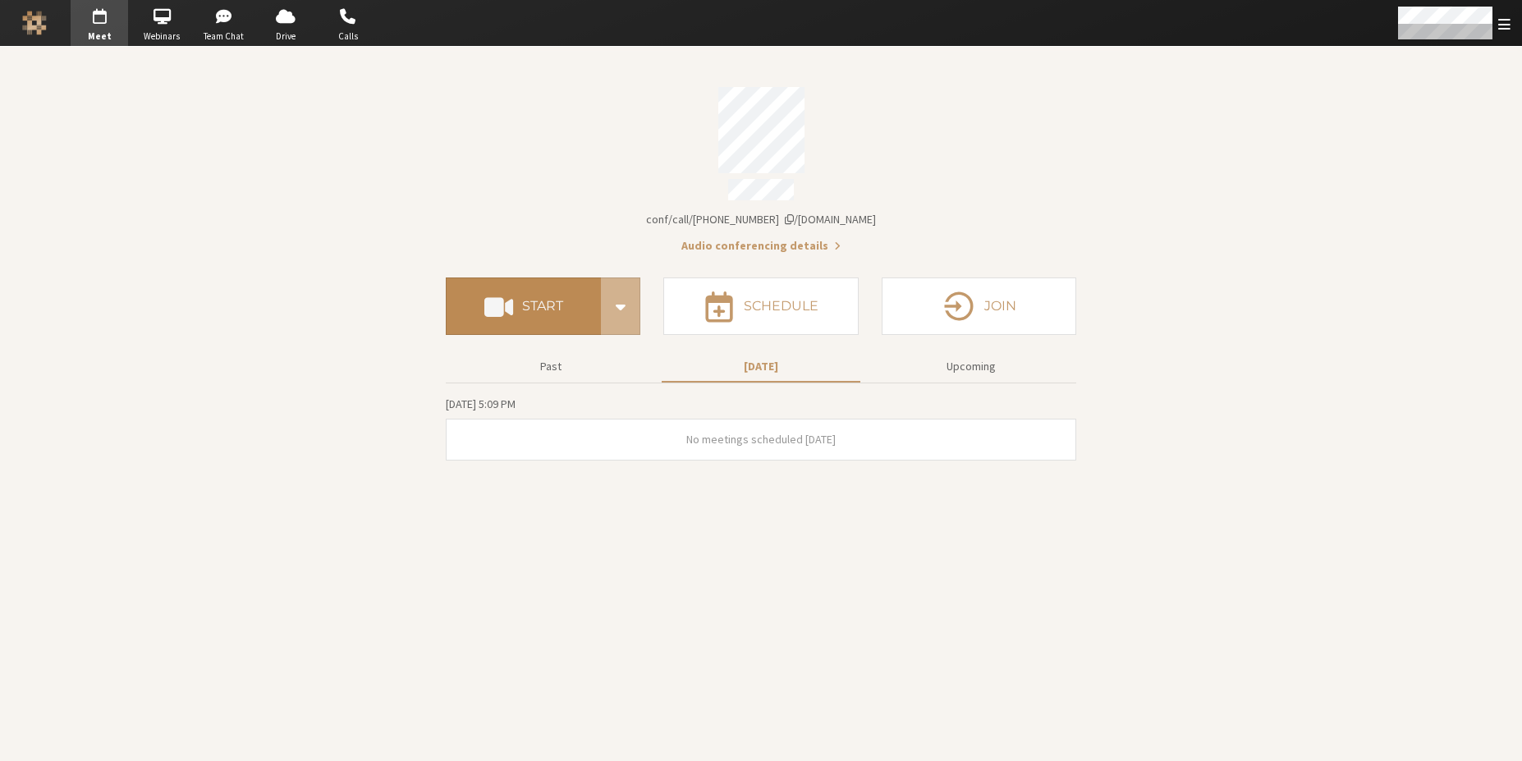
click at [507, 294] on span at bounding box center [498, 306] width 29 height 30
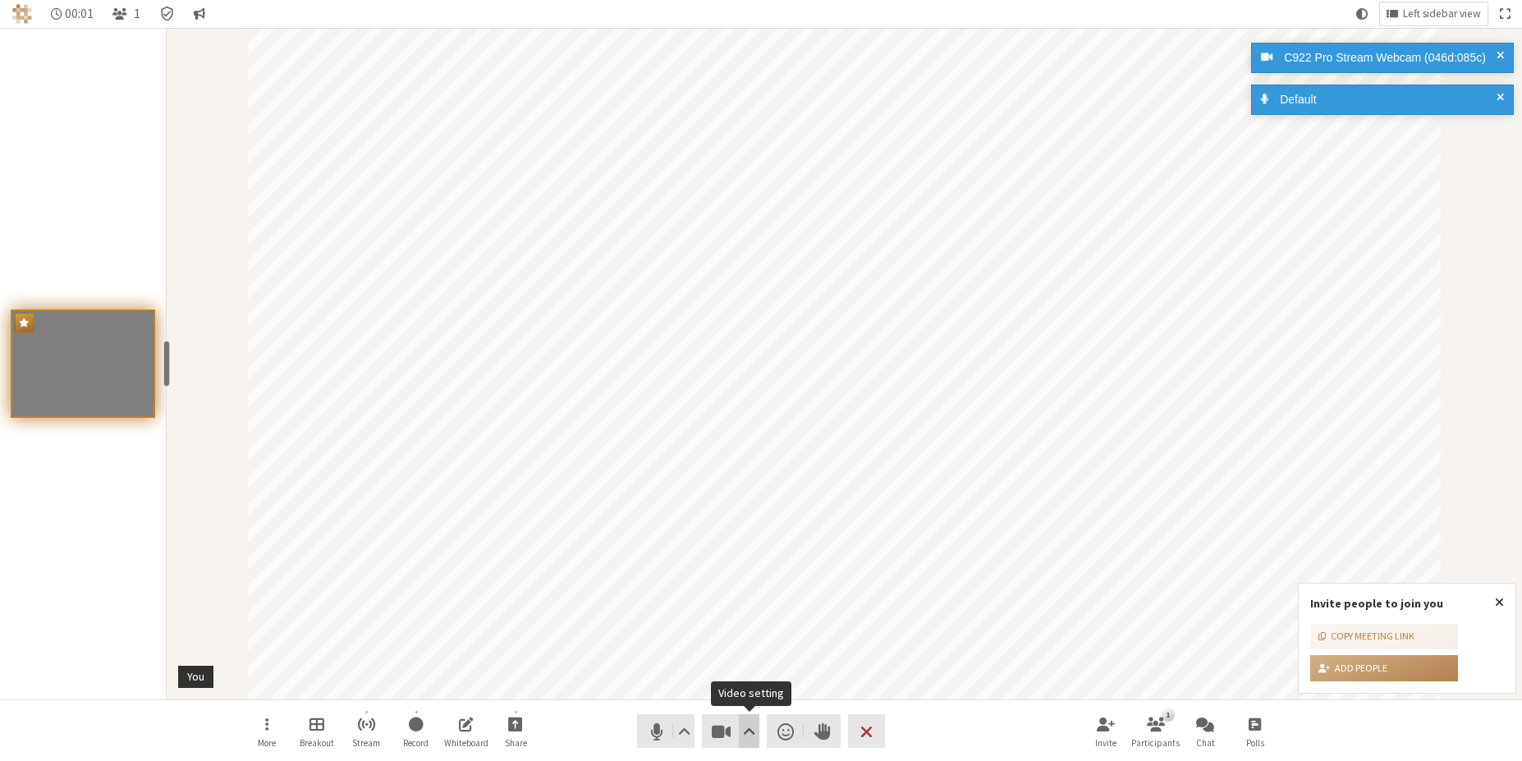
click at [745, 735] on span "Video setting" at bounding box center [749, 731] width 12 height 23
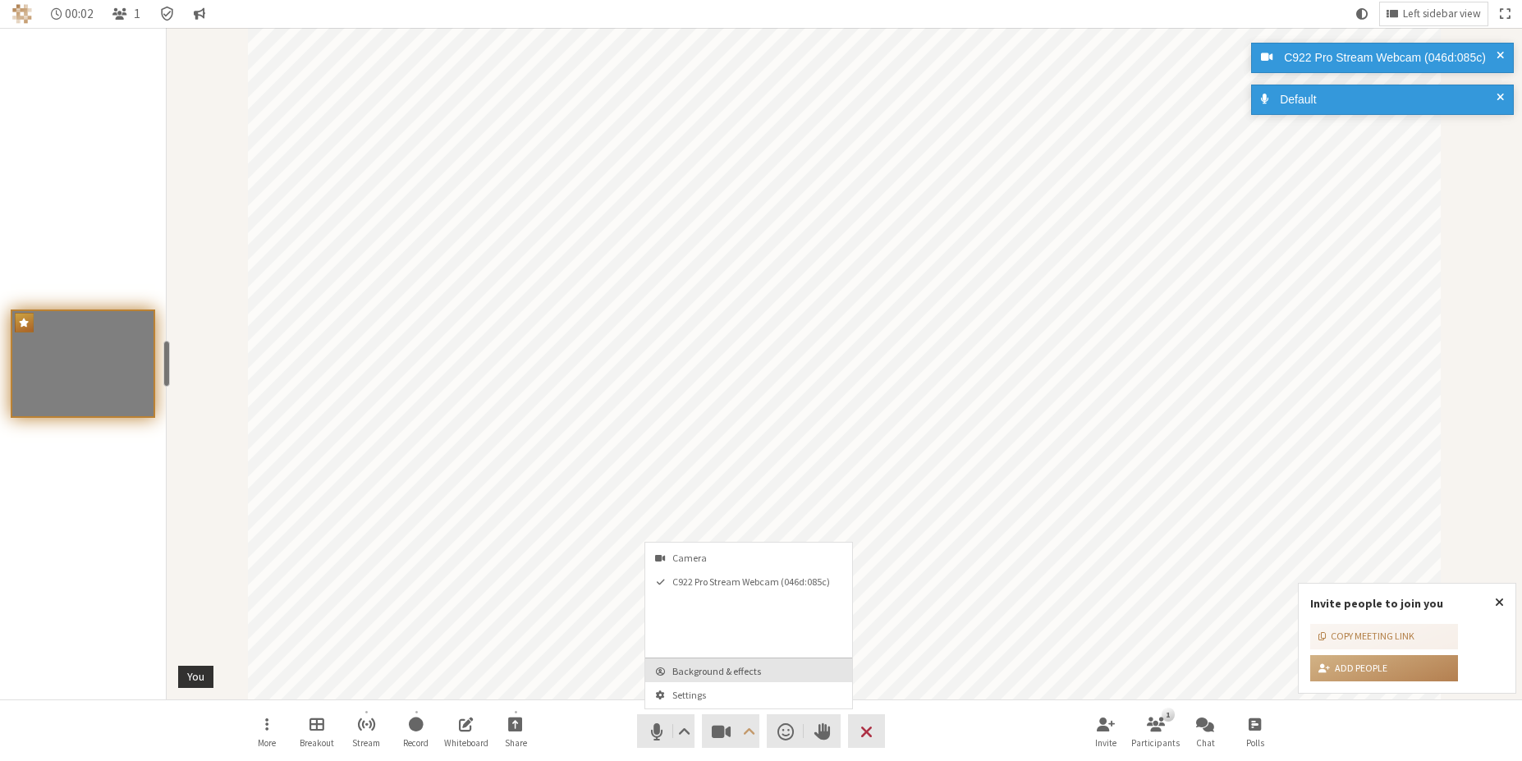
click at [750, 675] on span "Background & effects" at bounding box center [759, 671] width 172 height 11
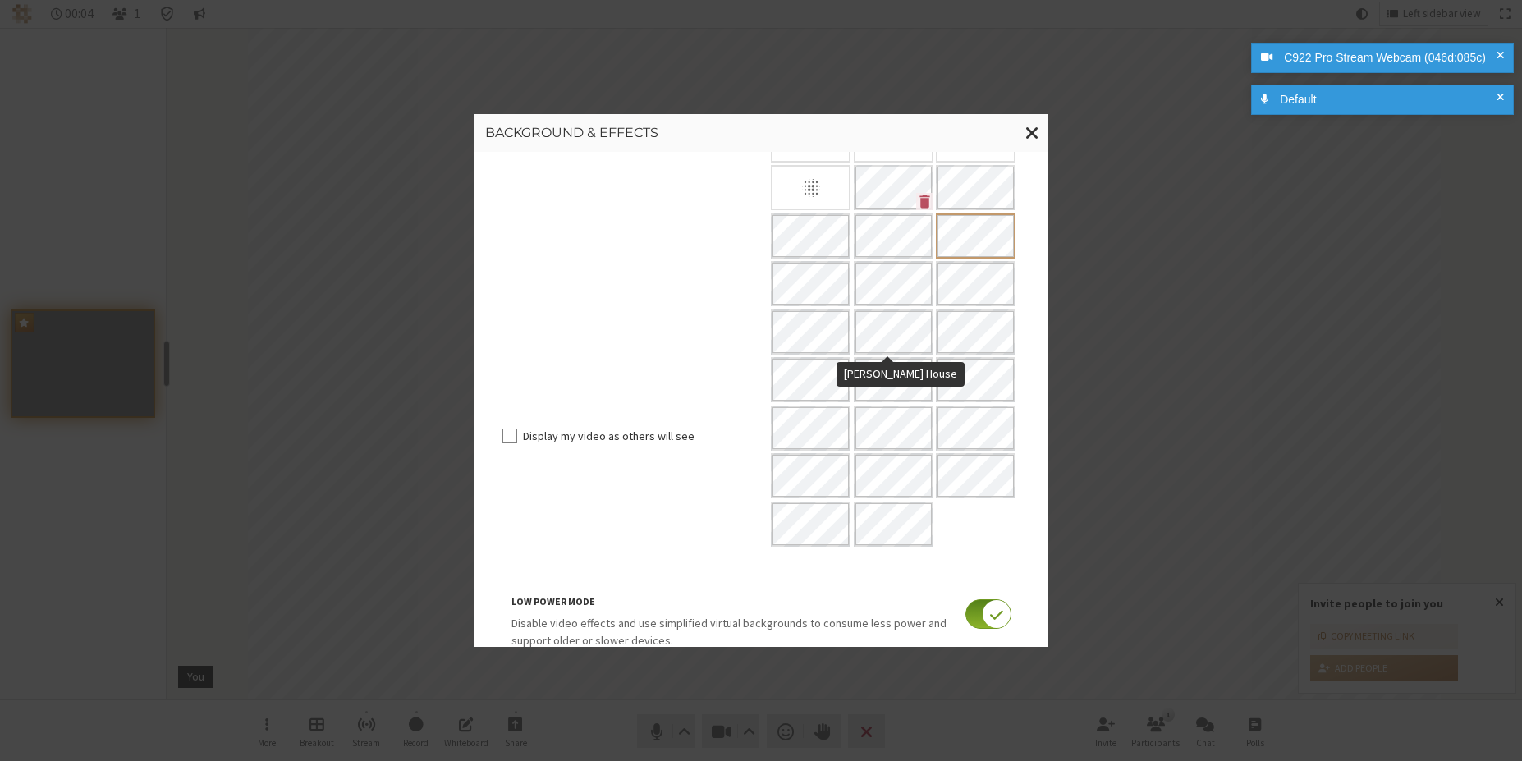
scroll to position [180, 0]
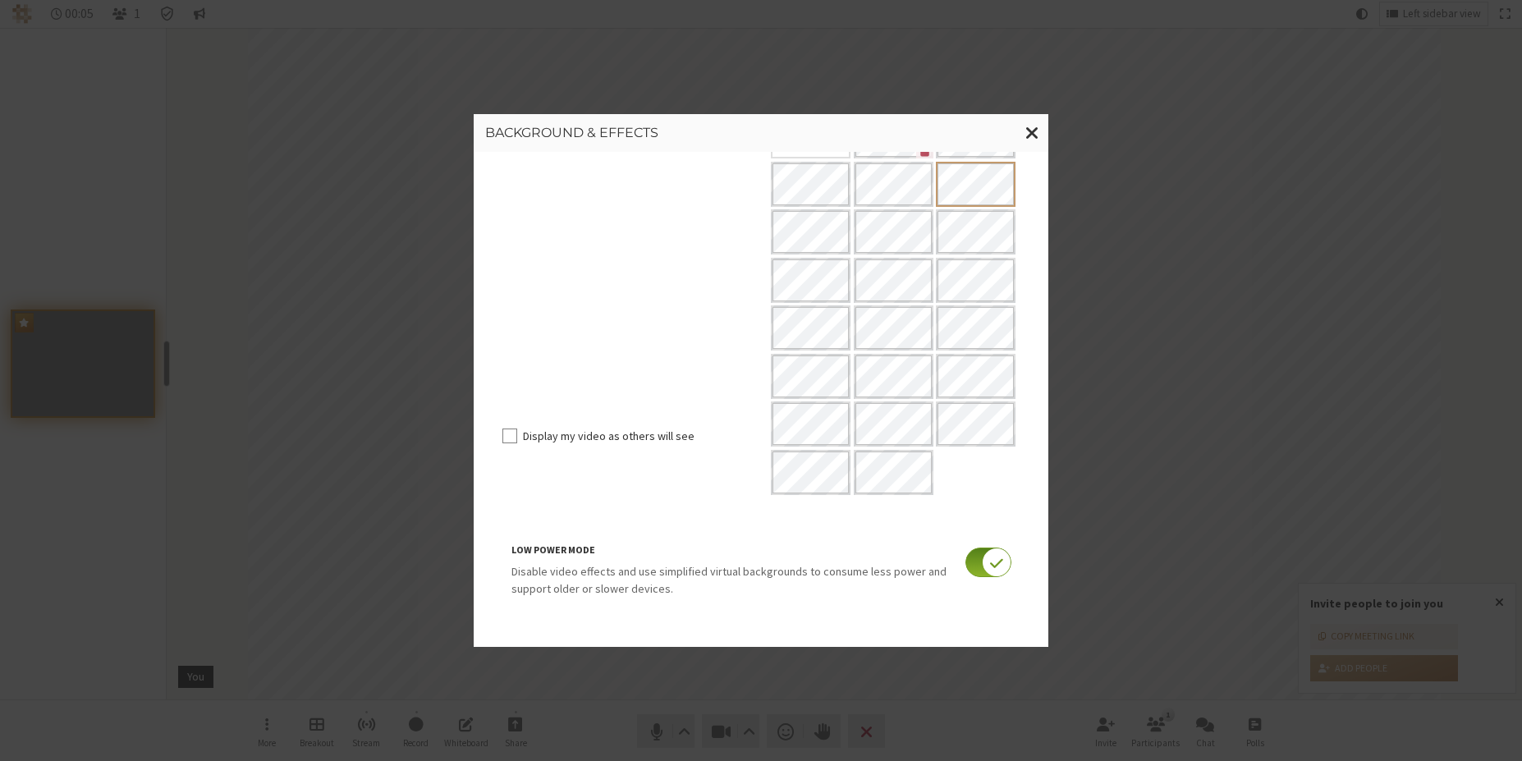
click at [985, 569] on input "checkbox" at bounding box center [989, 563] width 46 height 30
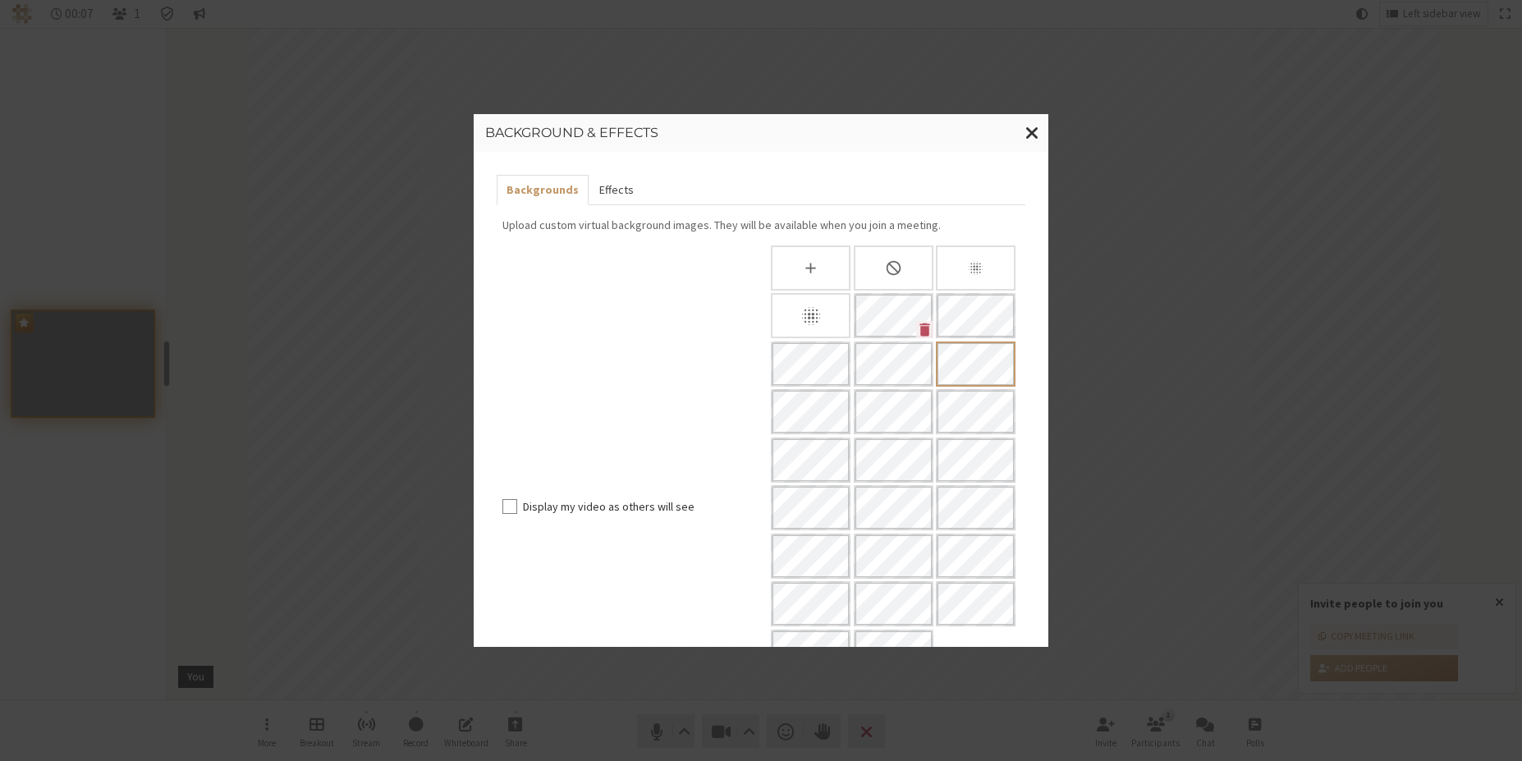
click at [614, 190] on button "Effects" at bounding box center [616, 190] width 54 height 30
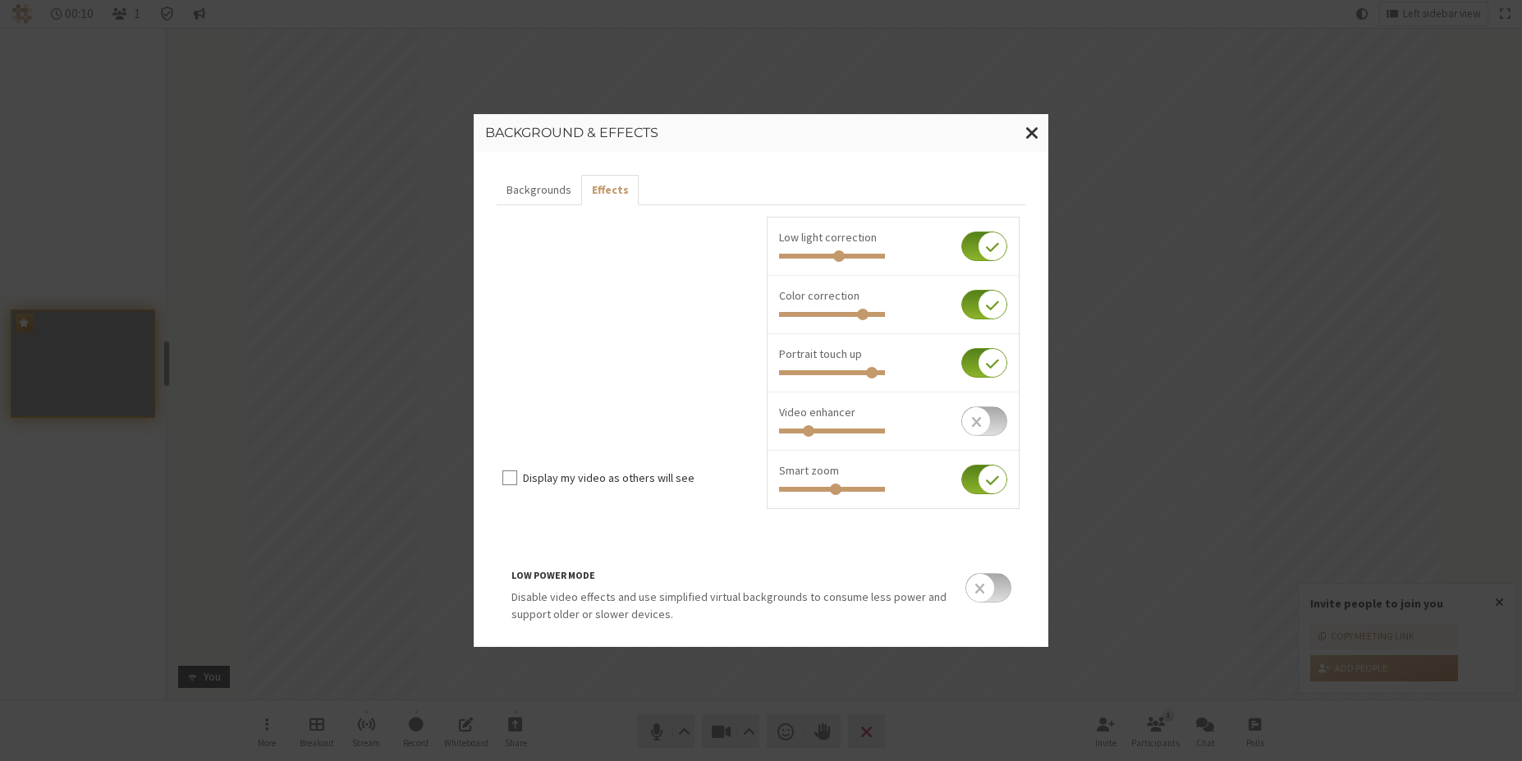
drag, startPoint x: 814, startPoint y: 487, endPoint x: 832, endPoint y: 485, distance: 18.1
type input "0.539"
click at [832, 487] on input "Invite people to join you" at bounding box center [832, 489] width 106 height 5
click at [1029, 131] on span "Close modal" at bounding box center [1033, 132] width 14 height 21
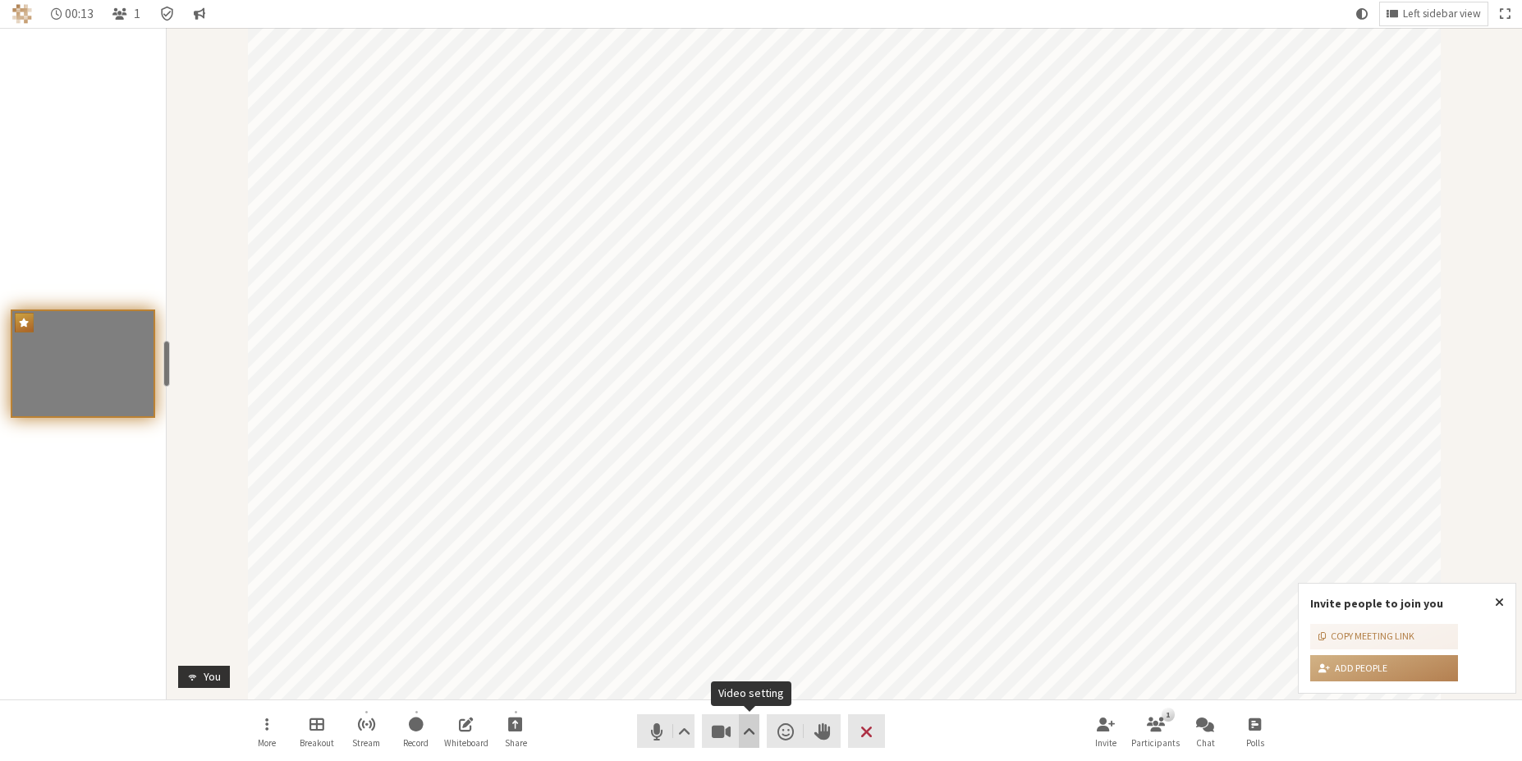
click at [749, 722] on span "Video setting" at bounding box center [749, 731] width 12 height 23
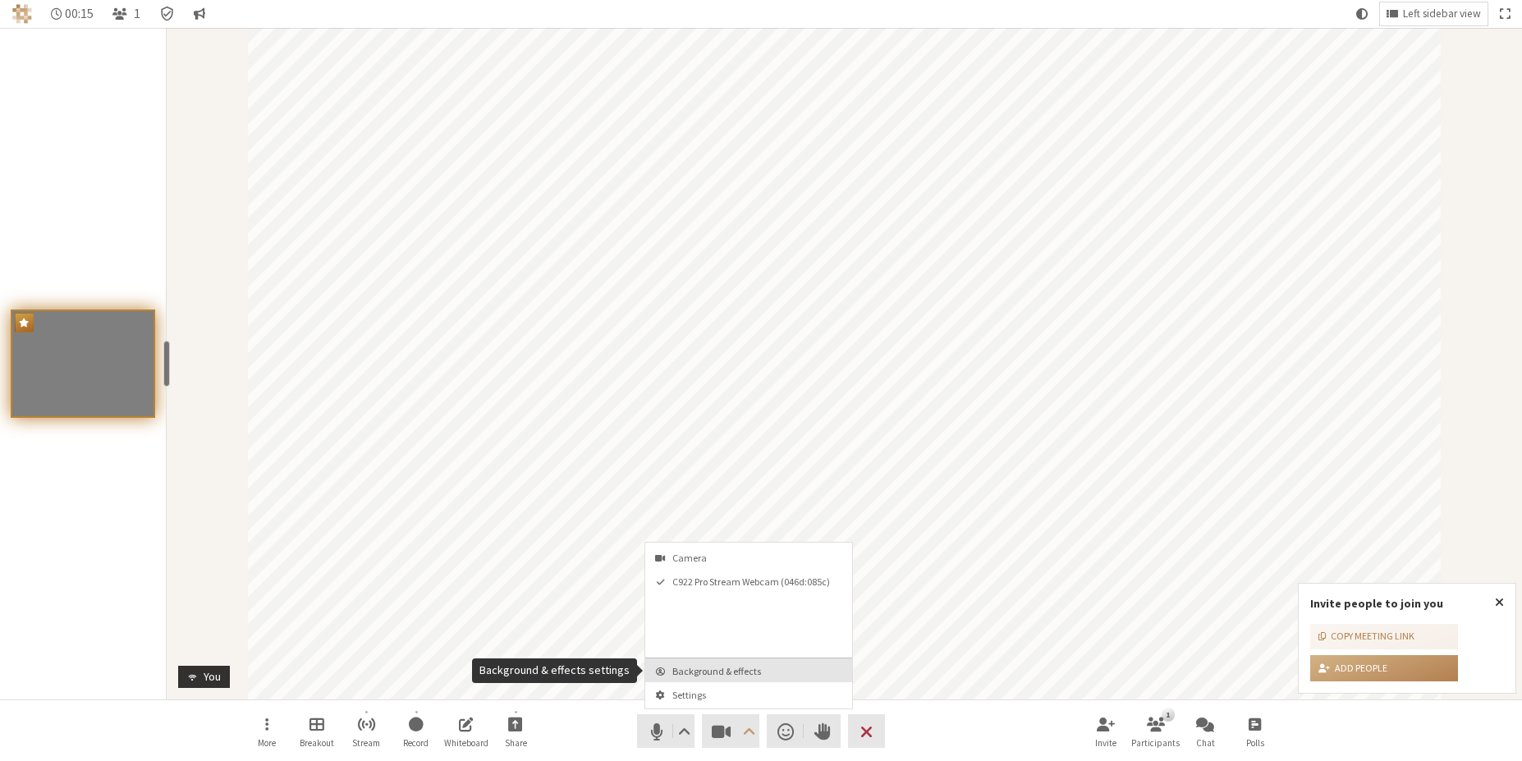
click at [756, 678] on button "Background & effects" at bounding box center [748, 671] width 207 height 24
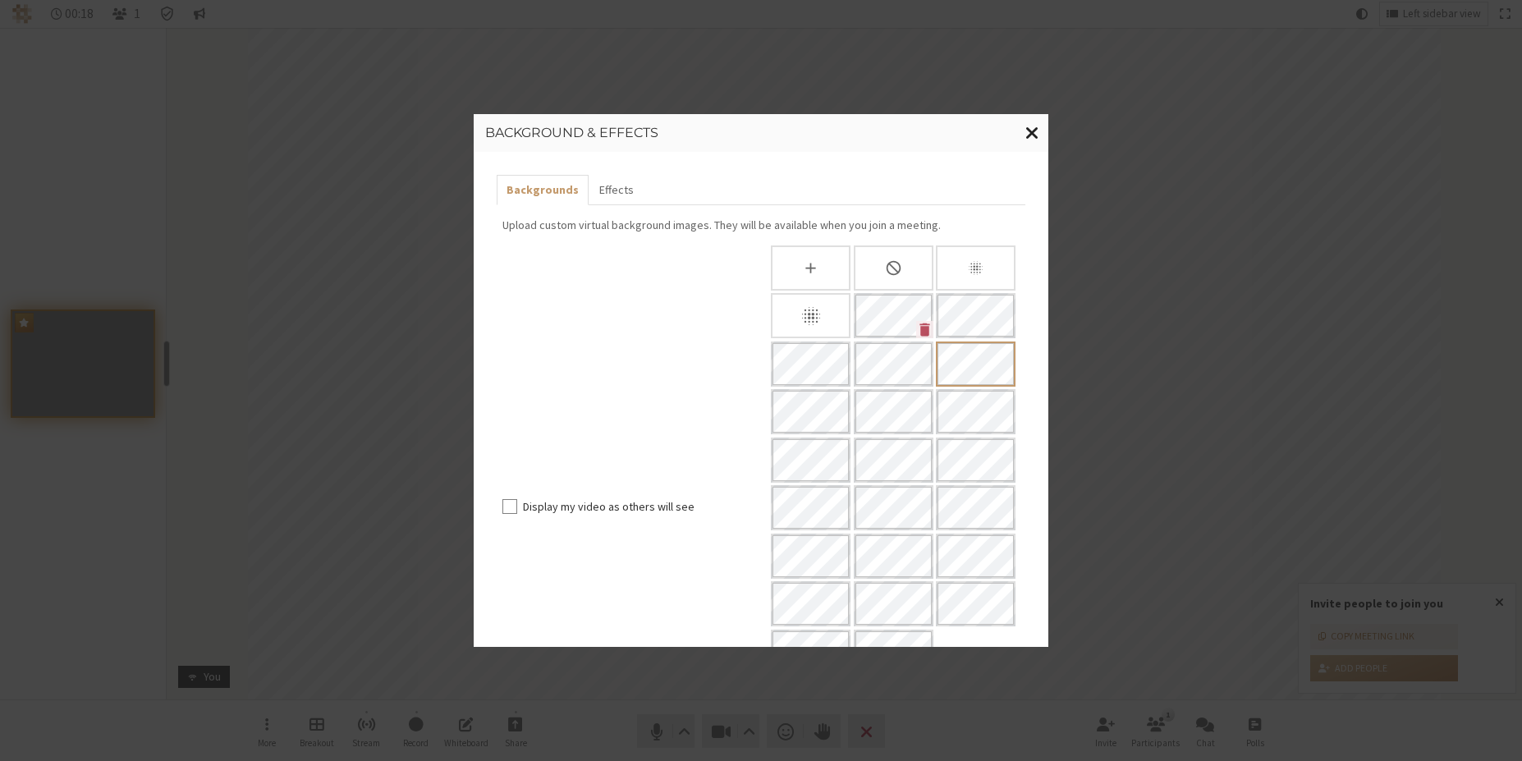
click at [1024, 129] on button "Close modal" at bounding box center [1033, 133] width 32 height 38
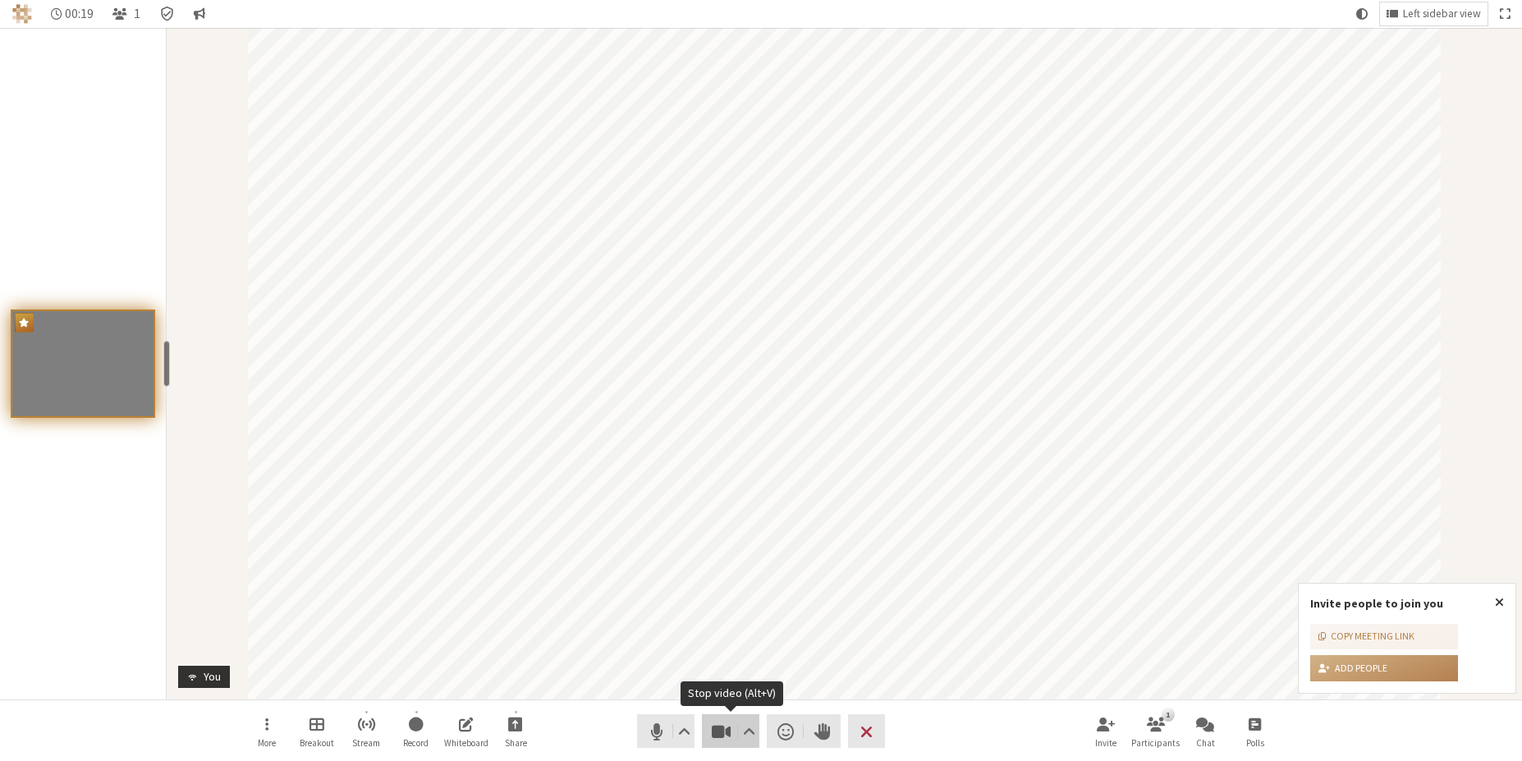
click at [732, 726] on span "Stop video (Alt+V)" at bounding box center [721, 731] width 23 height 23
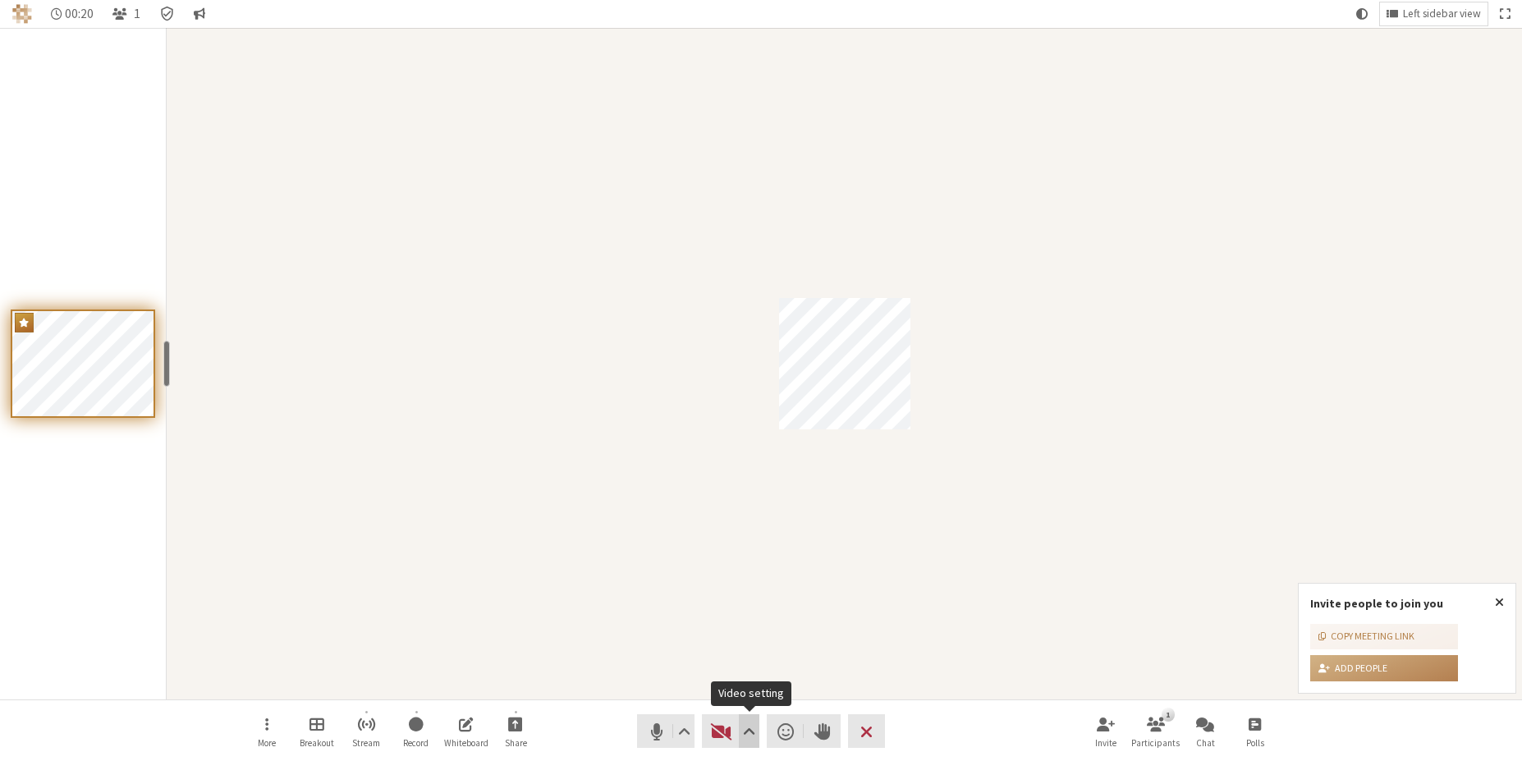
click at [751, 723] on span "Video setting" at bounding box center [749, 731] width 12 height 23
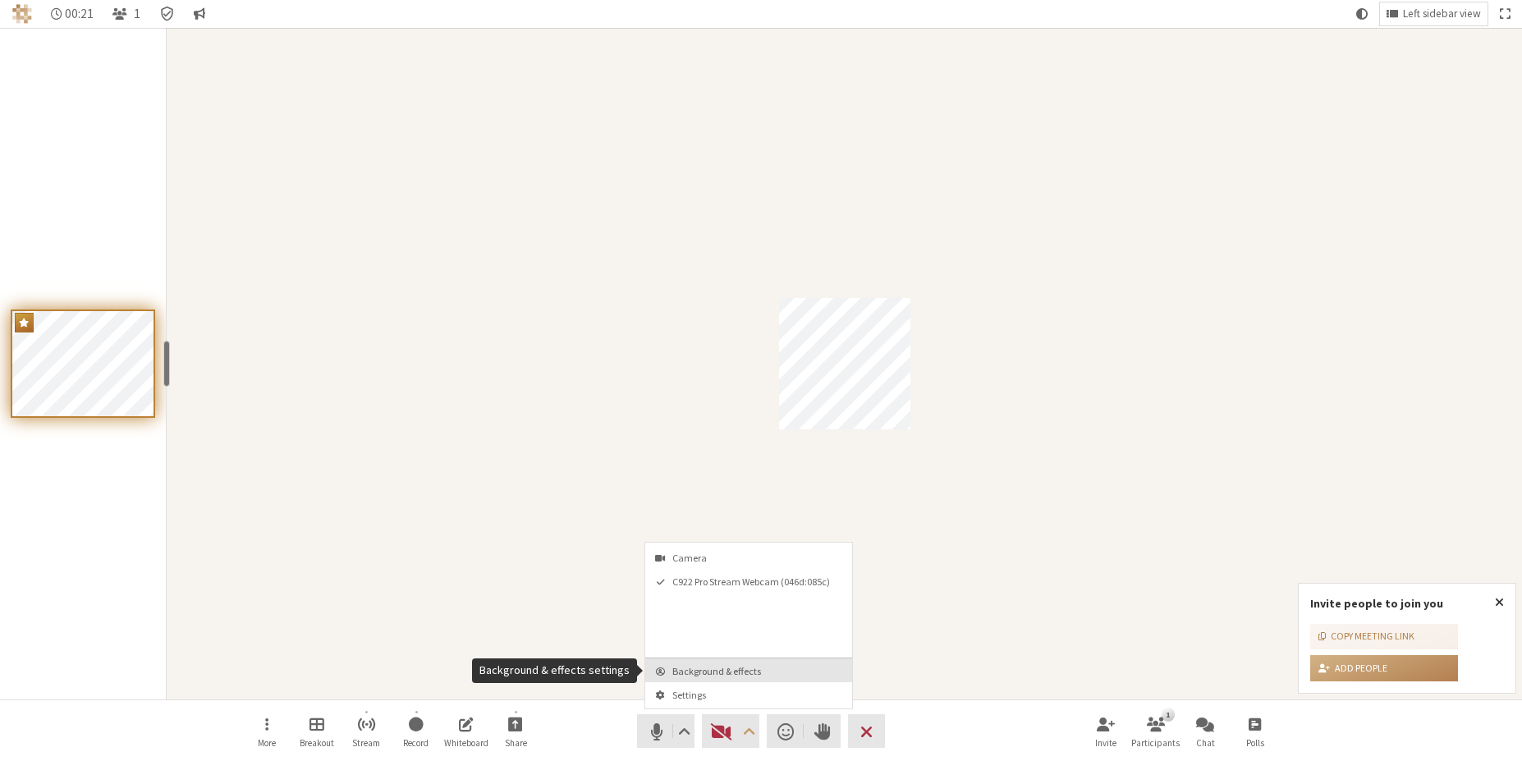
click at [741, 677] on button "Background & effects" at bounding box center [748, 671] width 207 height 24
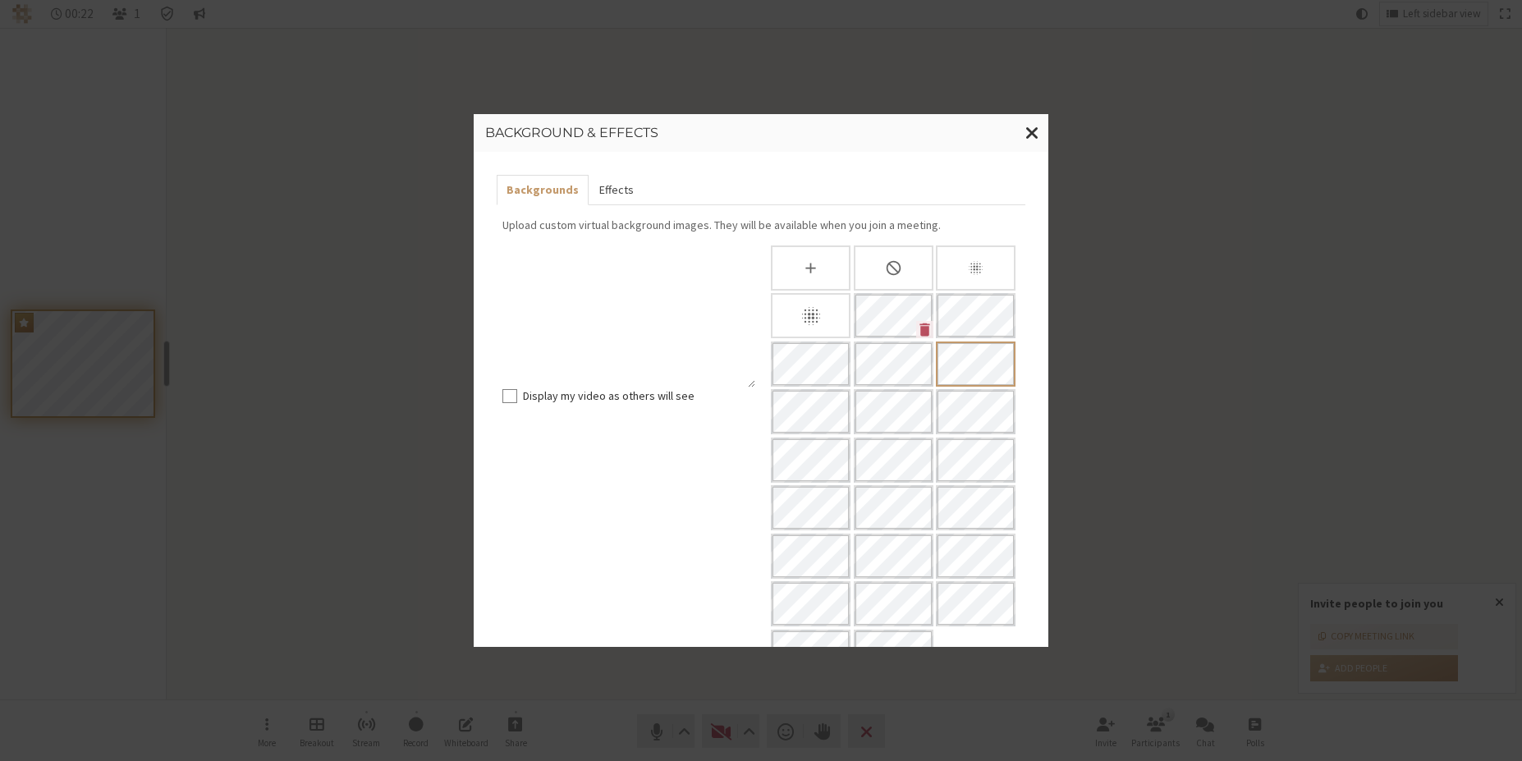
click at [620, 185] on button "Effects" at bounding box center [616, 190] width 54 height 30
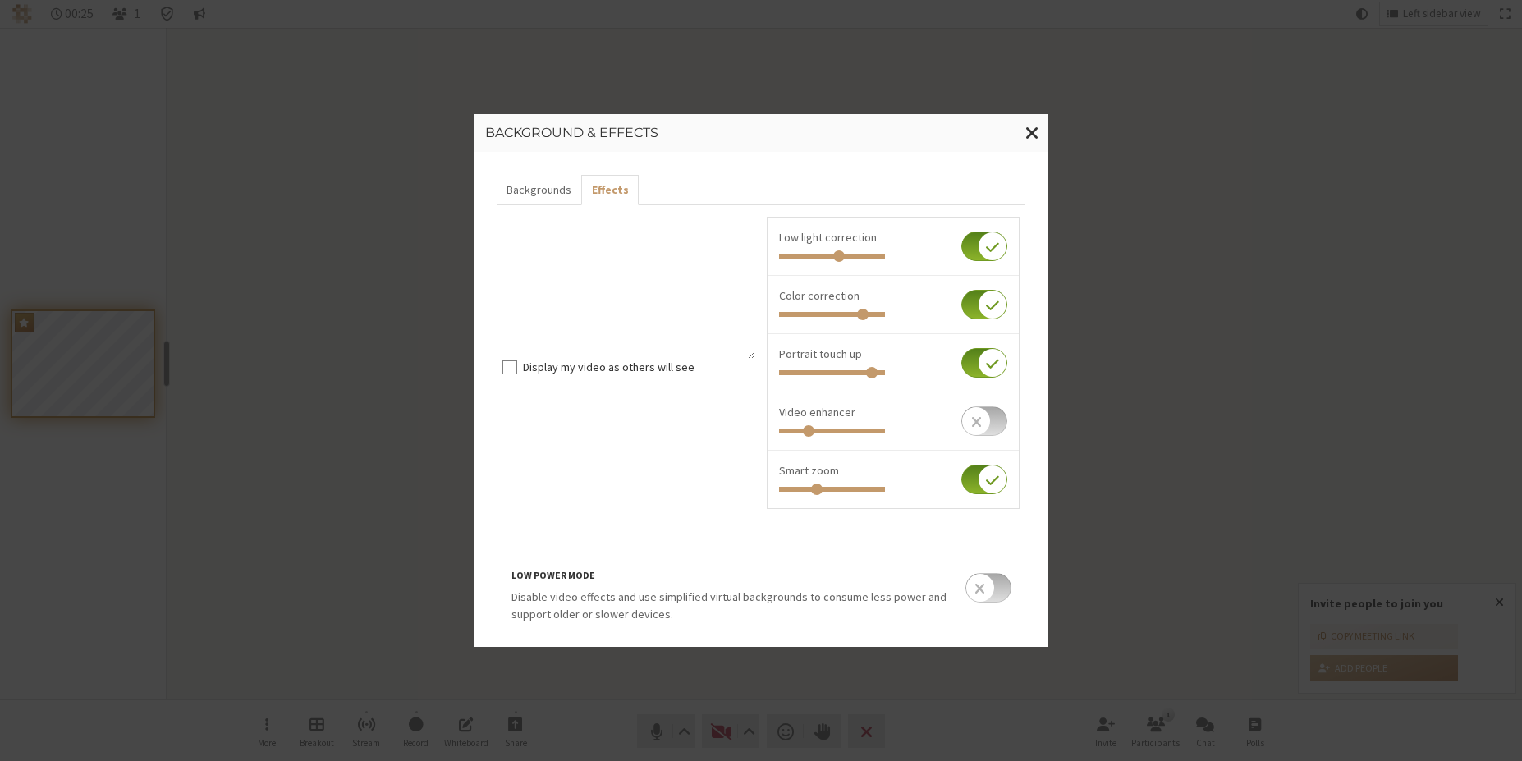
drag, startPoint x: 832, startPoint y: 489, endPoint x: 813, endPoint y: 489, distance: 18.9
click at [813, 489] on input "Invite people to join you" at bounding box center [832, 489] width 106 height 5
drag, startPoint x: 813, startPoint y: 489, endPoint x: 853, endPoint y: 493, distance: 40.4
type input "0.765"
click at [853, 492] on input "Invite people to join you" at bounding box center [832, 489] width 106 height 5
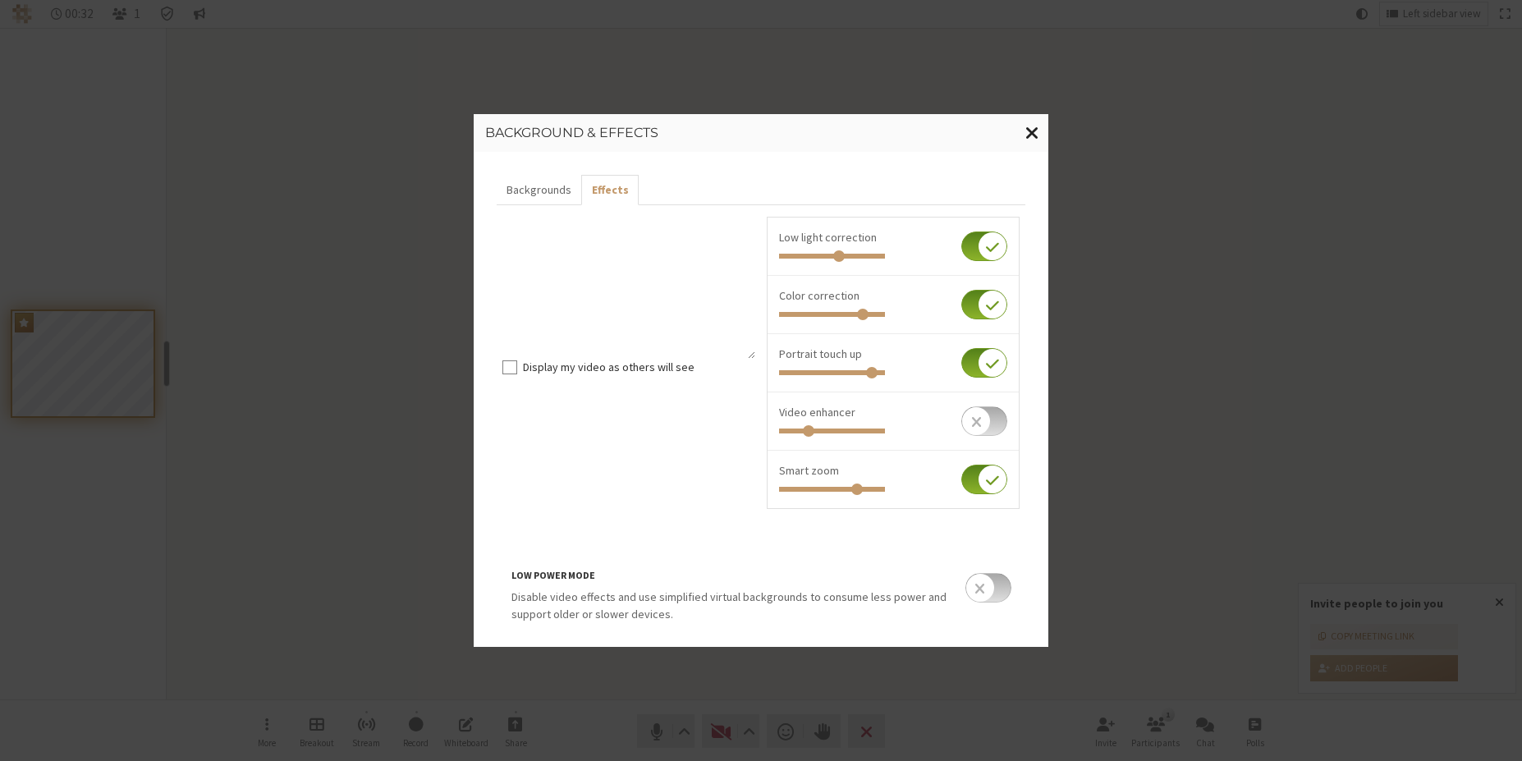
click at [1041, 134] on button "Close modal" at bounding box center [1033, 133] width 32 height 38
